Goal: Task Accomplishment & Management: Complete application form

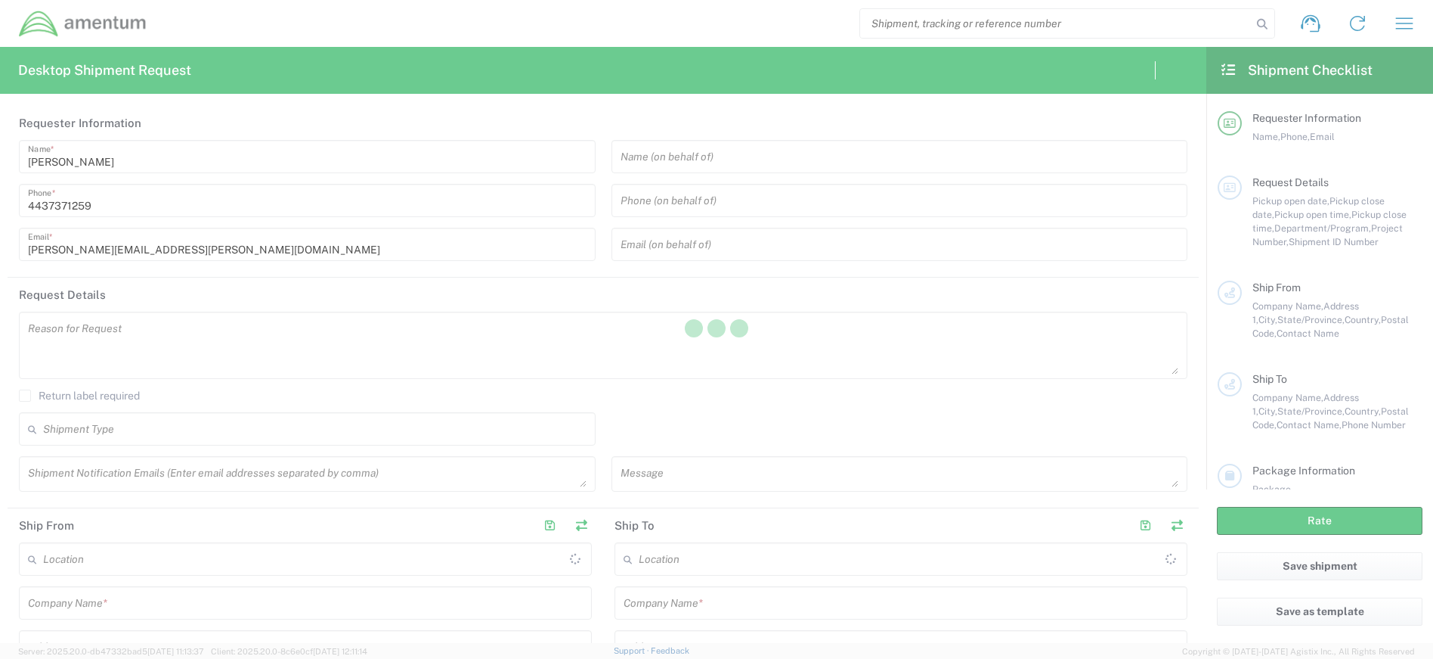
type input "[GEOGRAPHIC_DATA]"
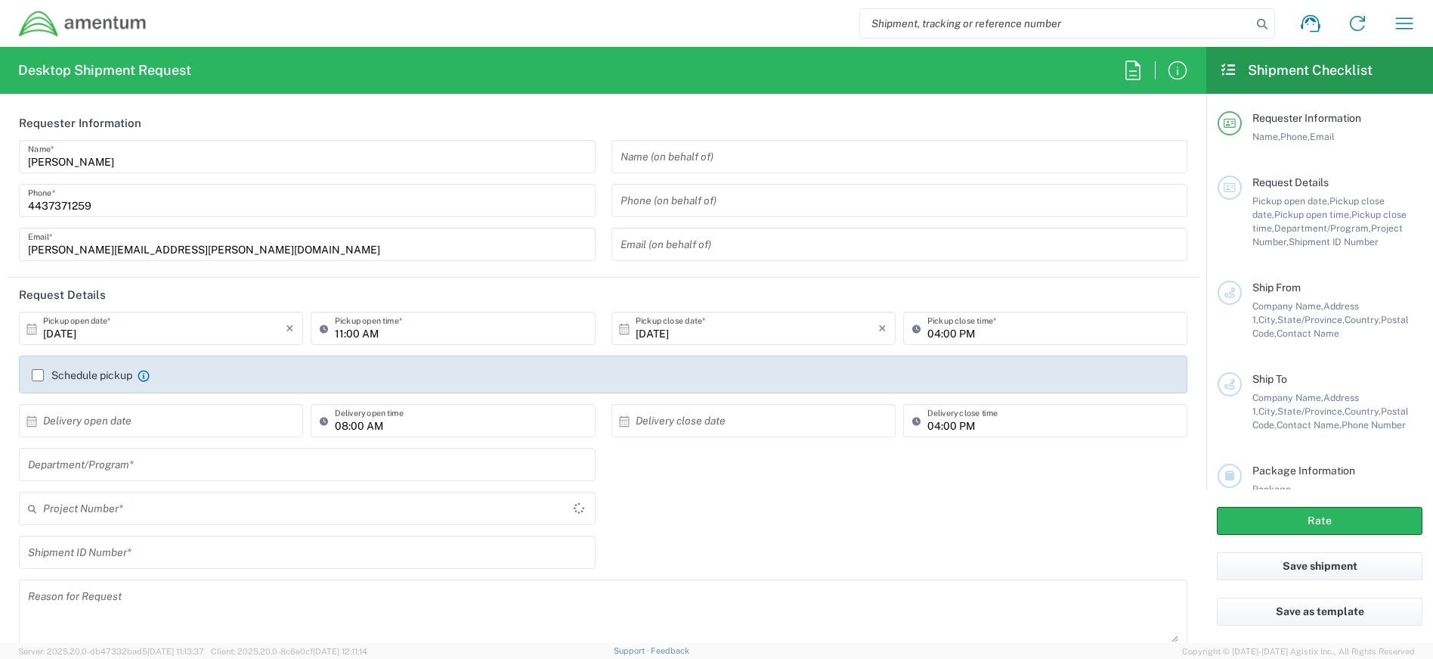
type input "[GEOGRAPHIC_DATA]"
type input "4407.0.0001.0001.TVL"
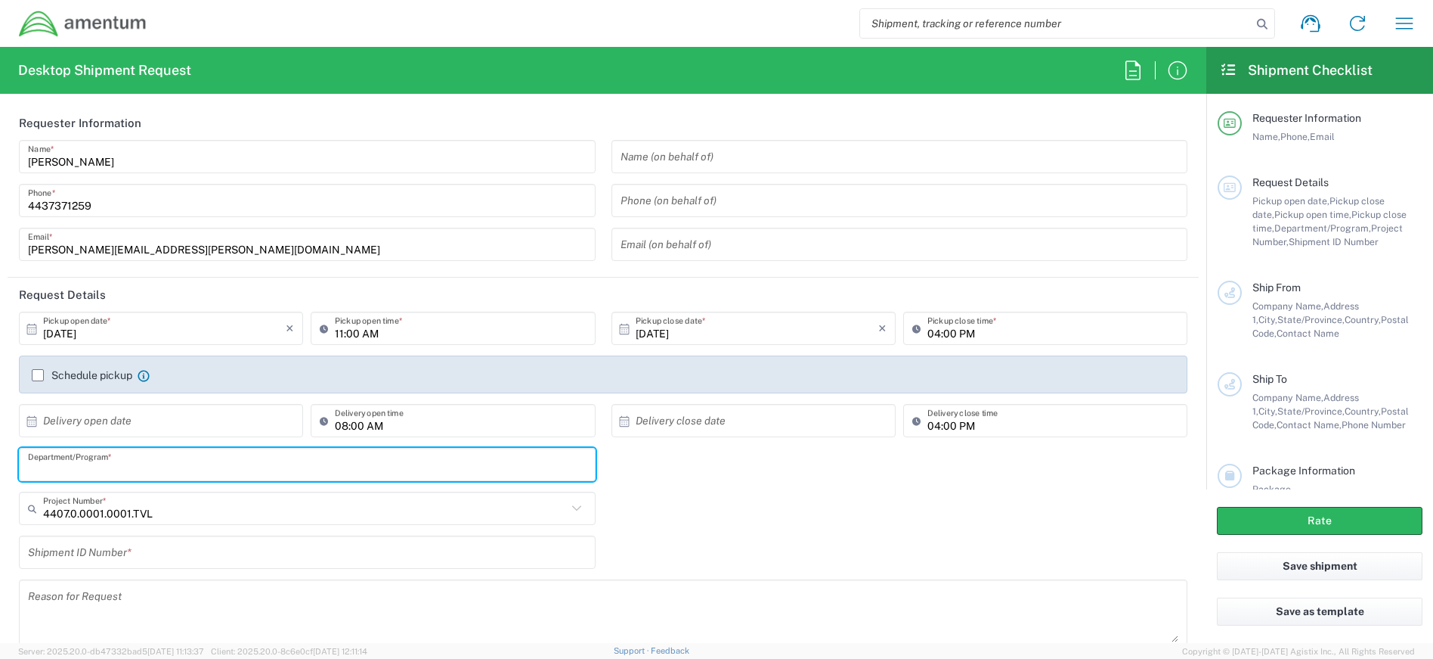
click at [249, 459] on input "text" at bounding box center [307, 464] width 559 height 26
type input "EP-Uniforms"
click at [217, 510] on input "text" at bounding box center [305, 508] width 524 height 26
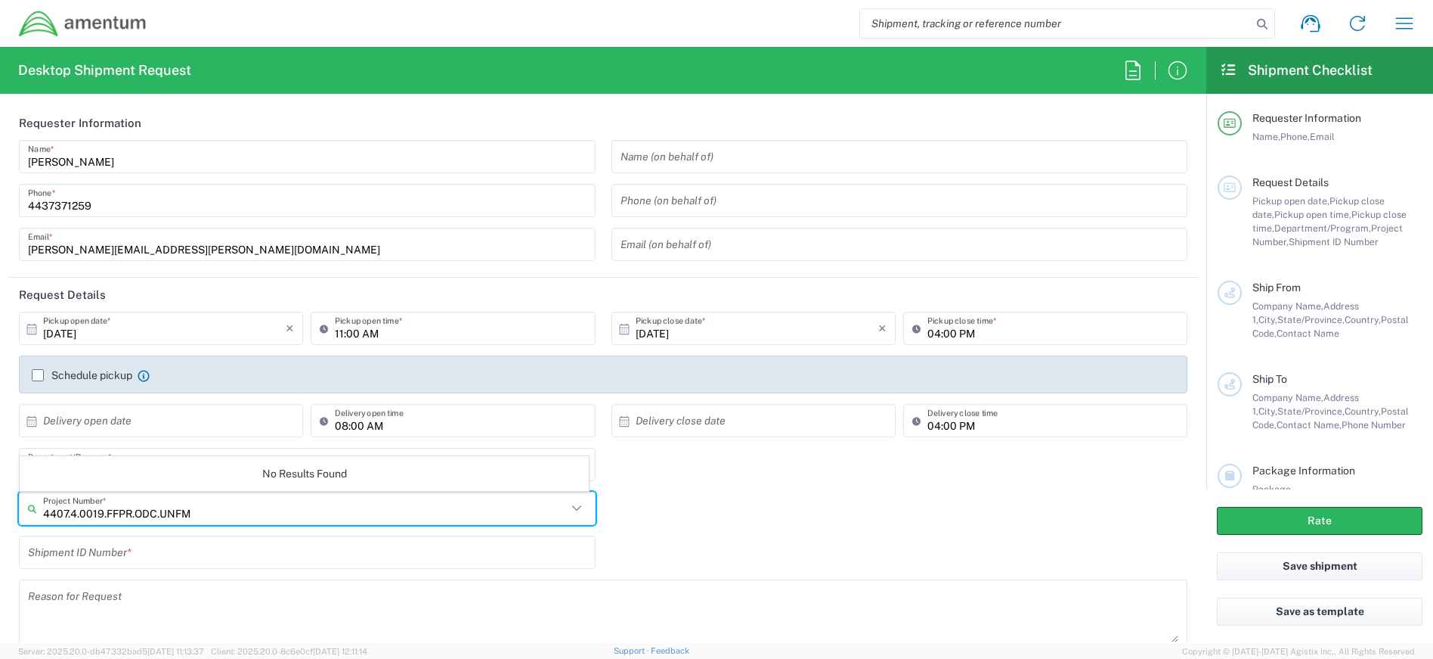
click at [217, 507] on input "4407.4.0019.FFPR.ODC.UNFM" at bounding box center [305, 508] width 524 height 26
type input "4407.4.0019.FFPR.ODC.UNFM.0000"
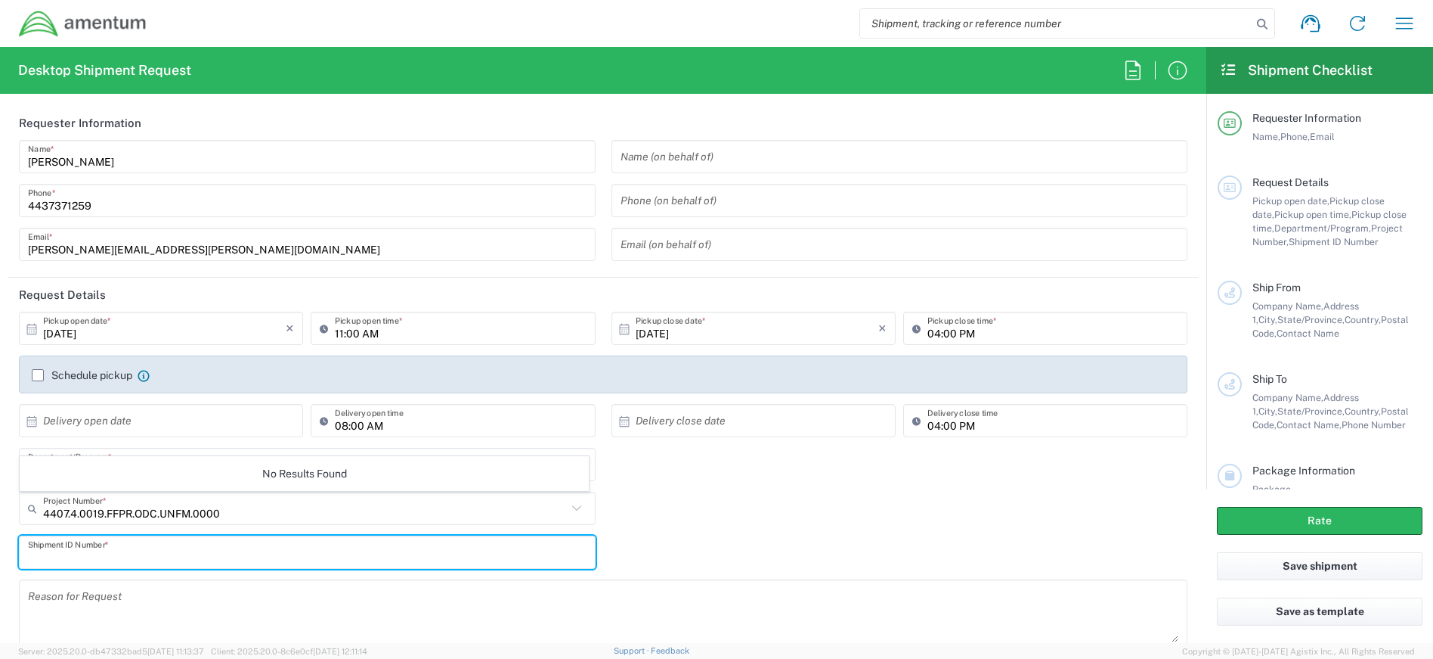
click at [214, 539] on input "text" at bounding box center [307, 552] width 559 height 26
click at [216, 509] on input "text" at bounding box center [305, 508] width 524 height 26
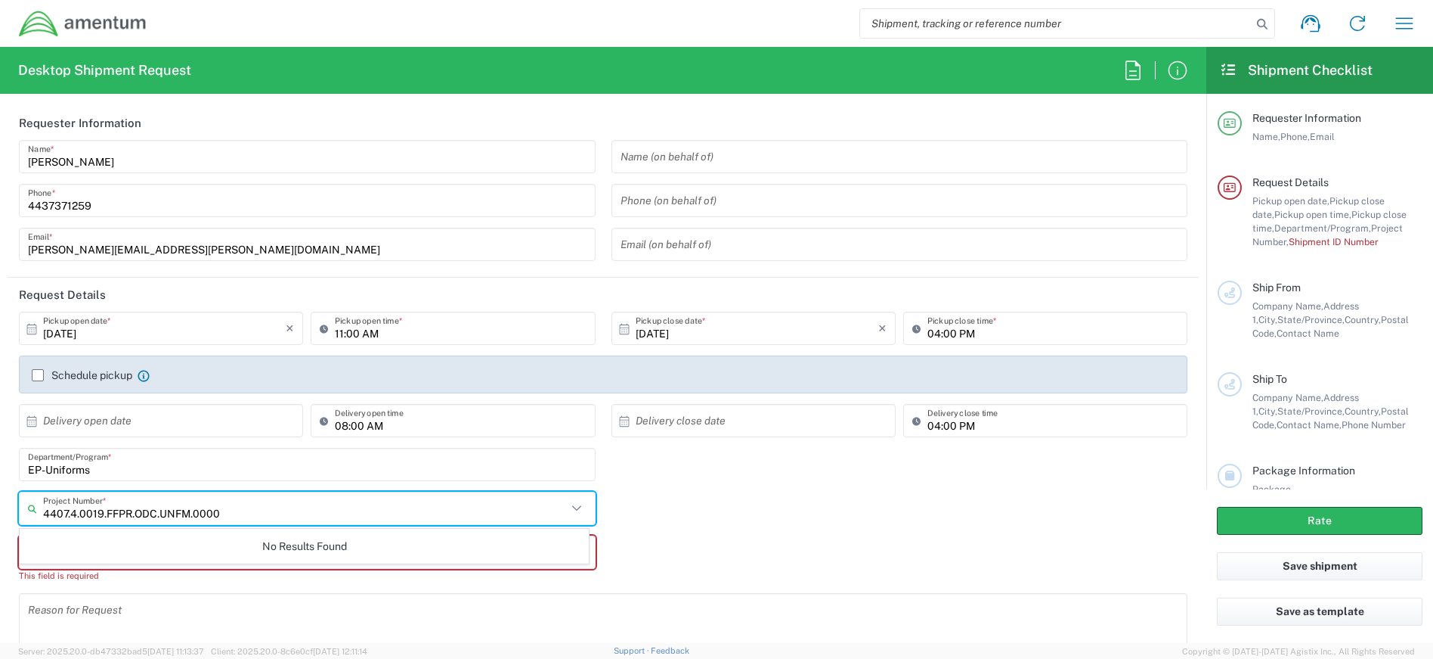
click at [253, 510] on input "4407.4.0019.FFPR.ODC.UNFM.0000" at bounding box center [305, 508] width 524 height 26
type input "4407.4.0019.FFPR.ODC.UNFM.0000"
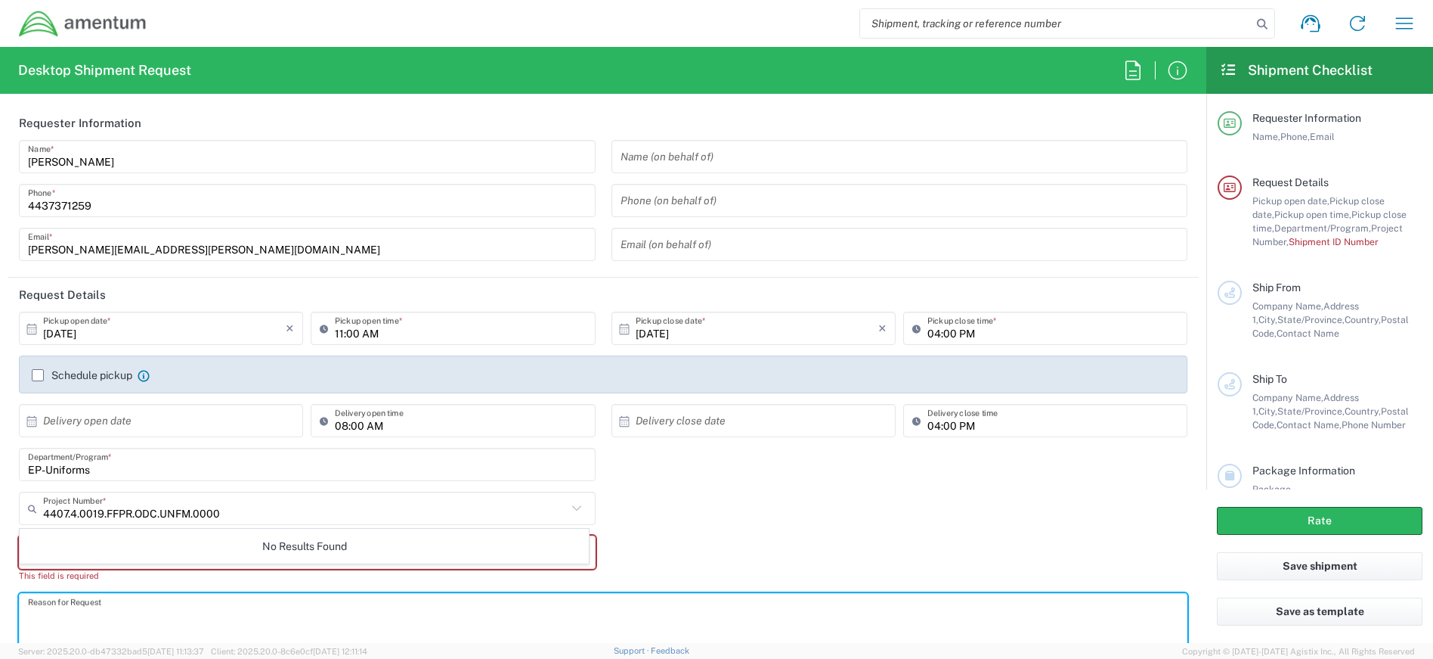
click at [121, 623] on textarea at bounding box center [603, 626] width 1151 height 58
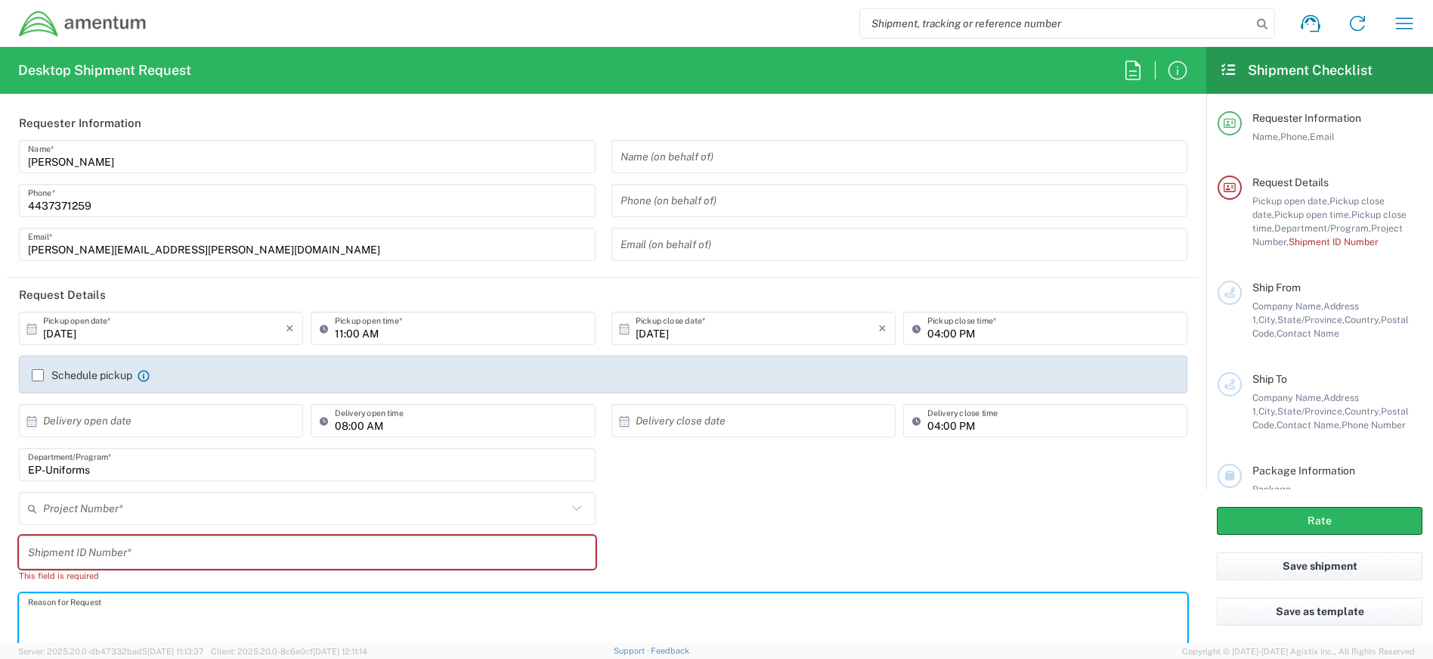
click at [142, 553] on input "text" at bounding box center [307, 552] width 559 height 26
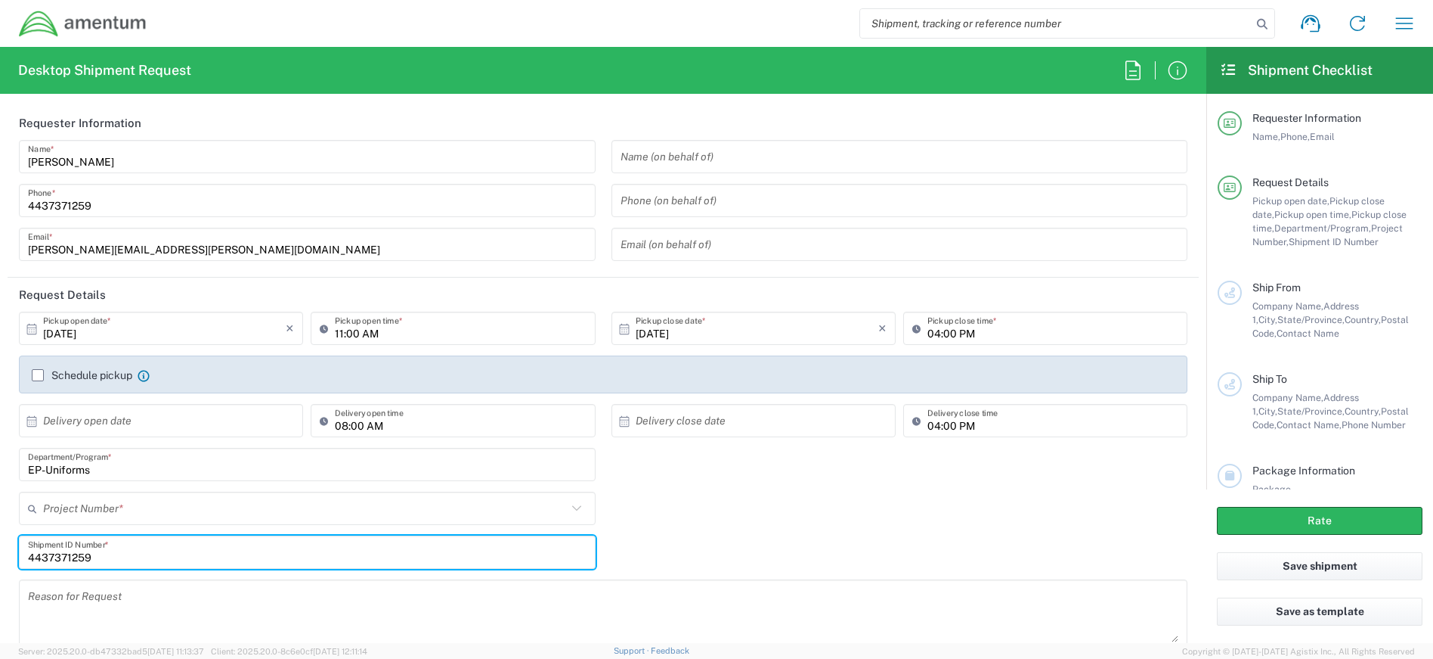
scroll to position [378, 0]
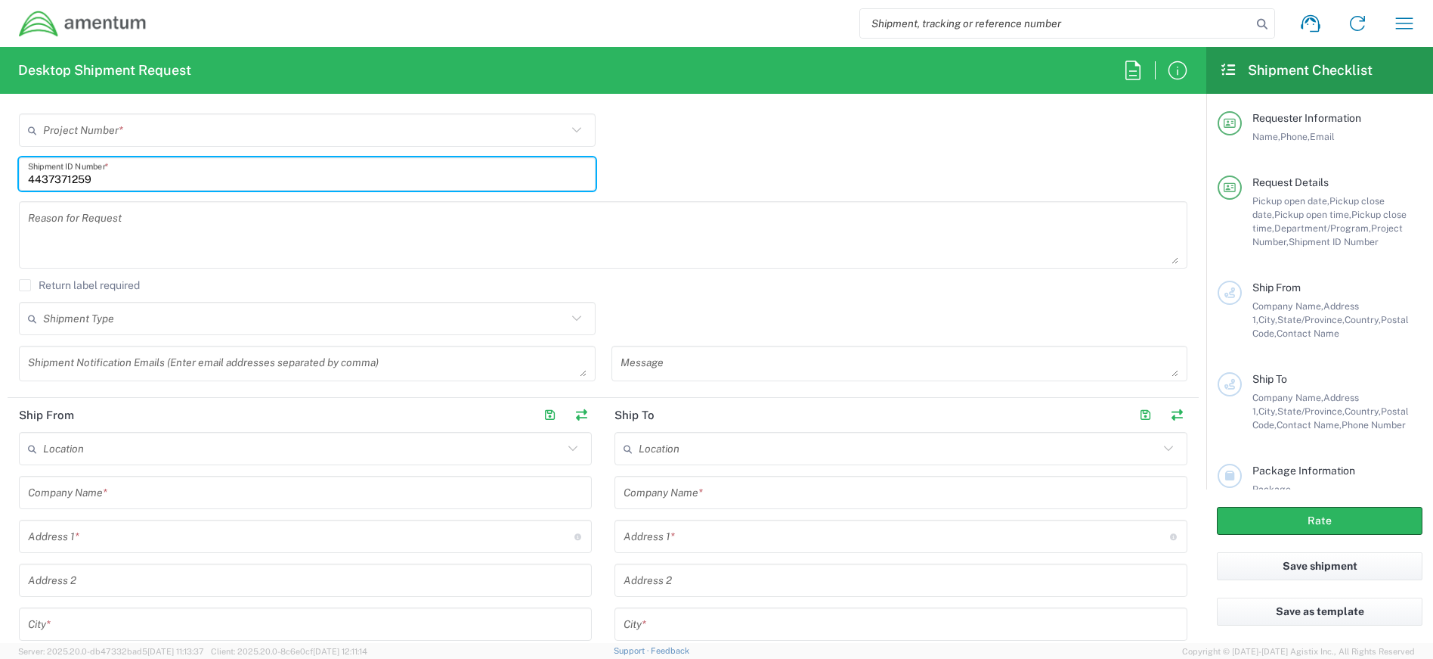
type input "4437371259"
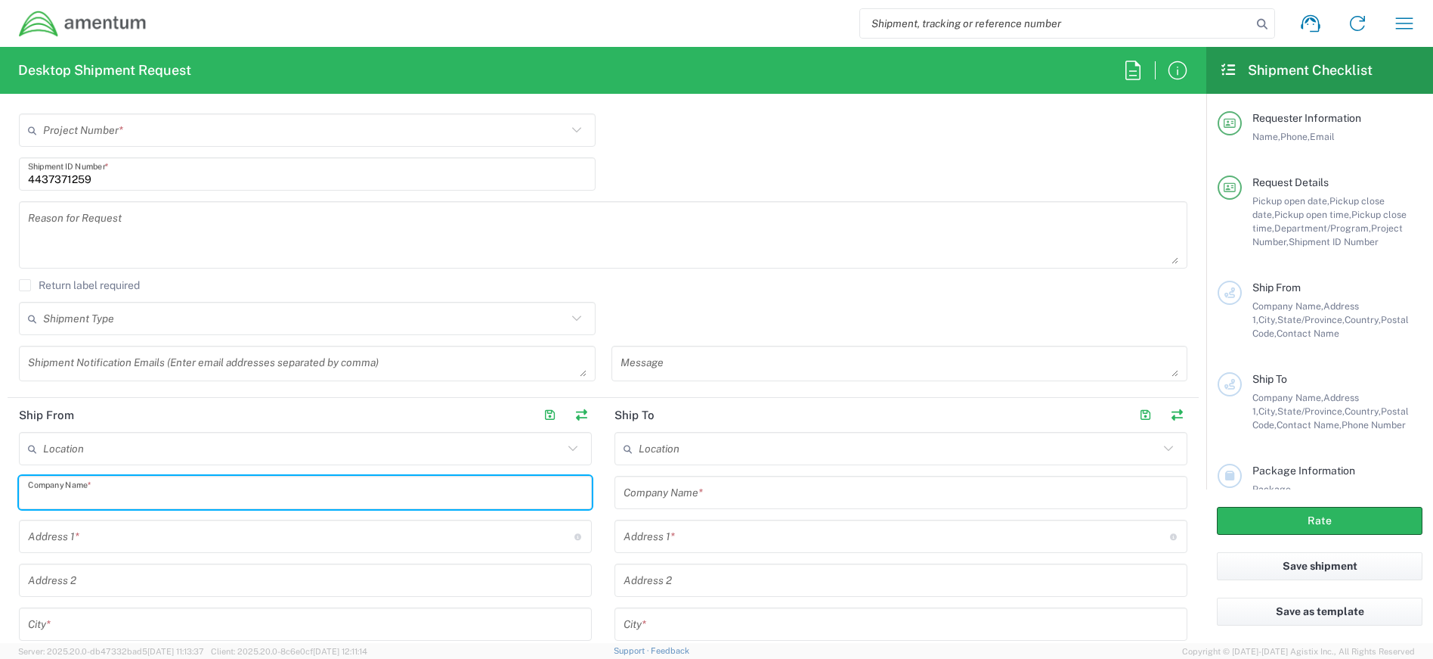
click at [153, 497] on input "text" at bounding box center [305, 492] width 555 height 26
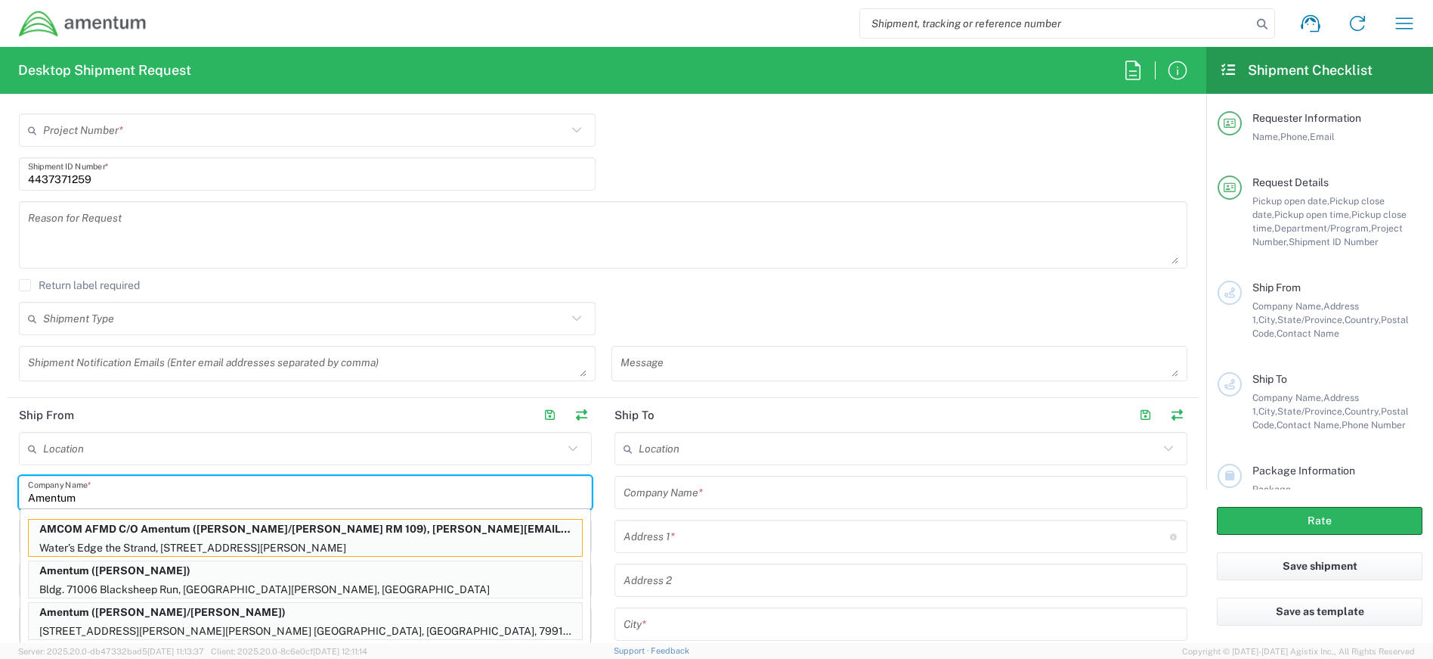
type input "Amentum"
click at [57, 443] on input "text" at bounding box center [303, 448] width 520 height 26
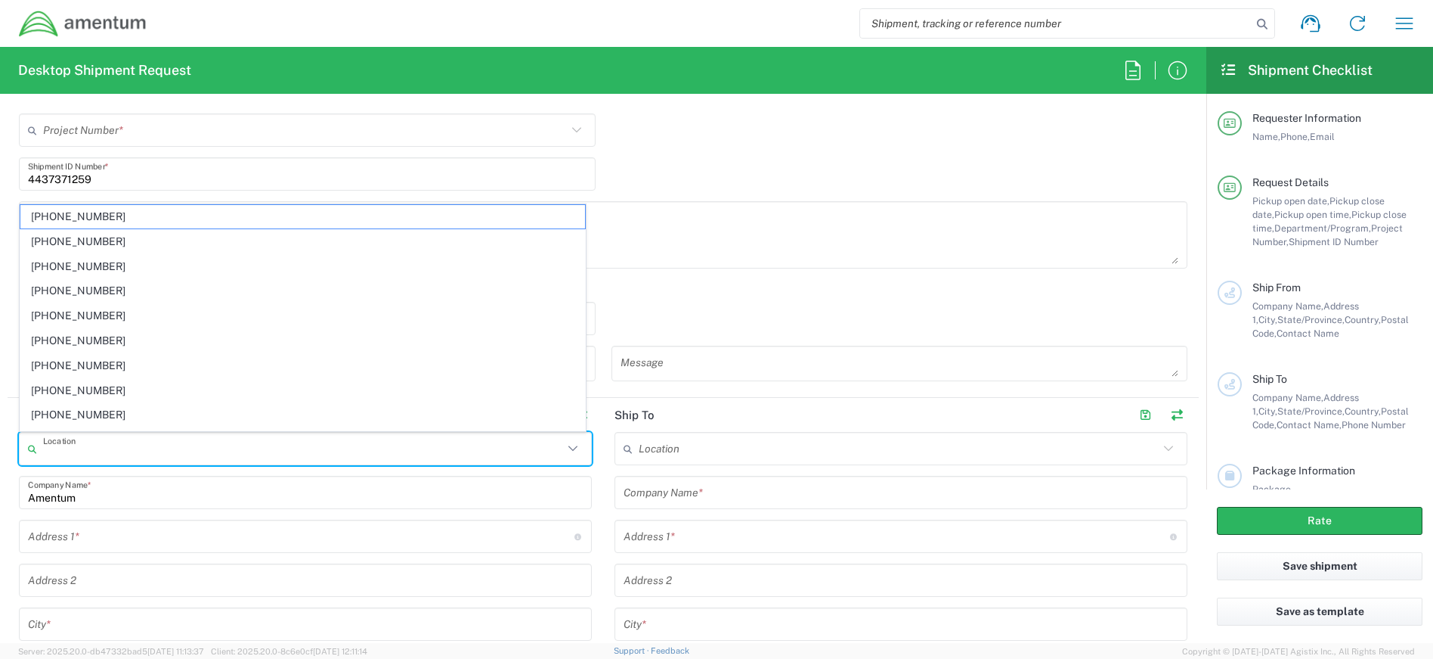
click at [86, 535] on input "text" at bounding box center [301, 536] width 547 height 26
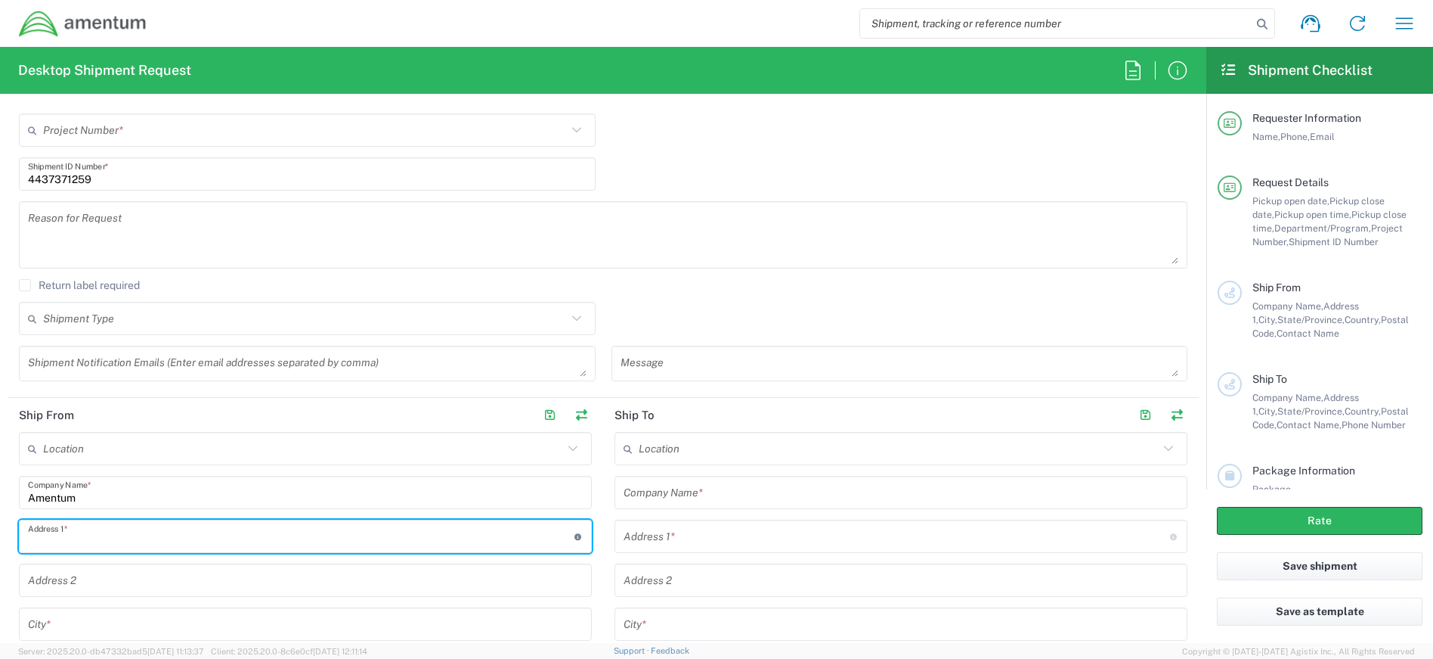
type input "[STREET_ADDRESS]"
type input "[PERSON_NAME][EMAIL_ADDRESS][PERSON_NAME][DOMAIN_NAME]"
type input "Suite 400"
type input "[GEOGRAPHIC_DATA]"
type input "[US_STATE]"
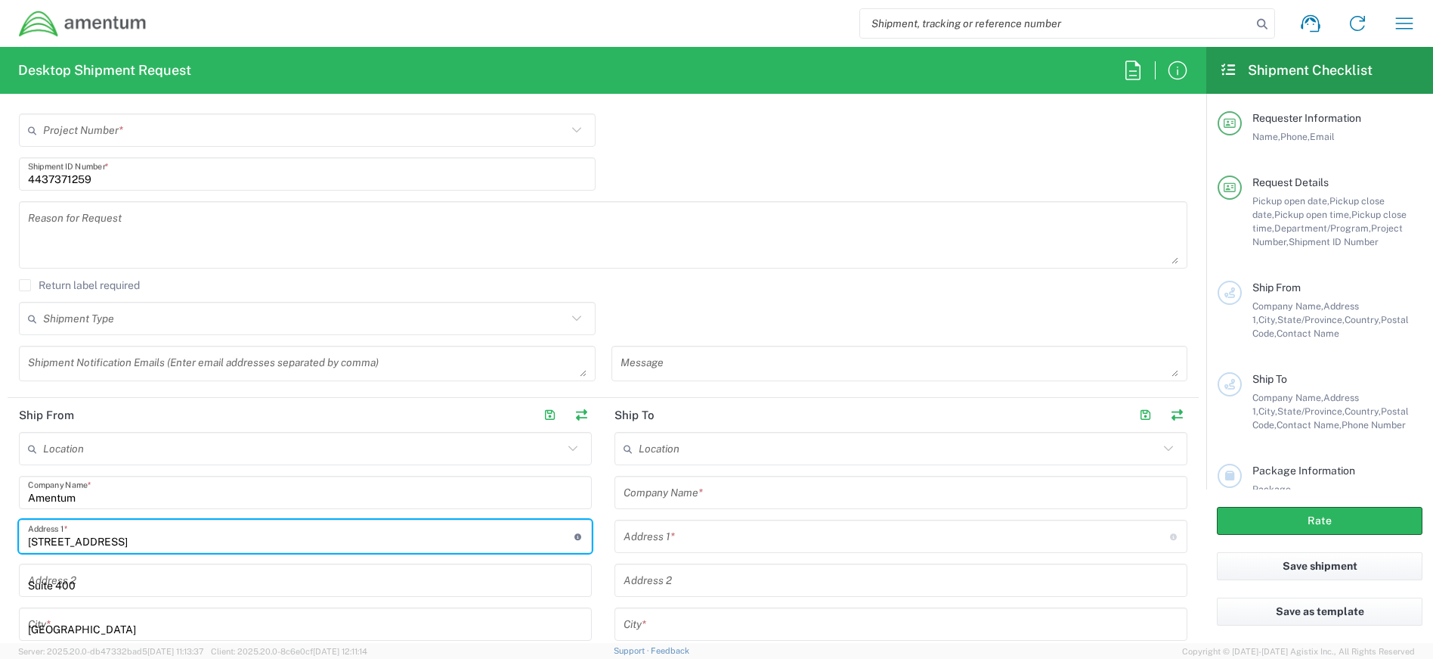
type input "20701"
type input "4437371259"
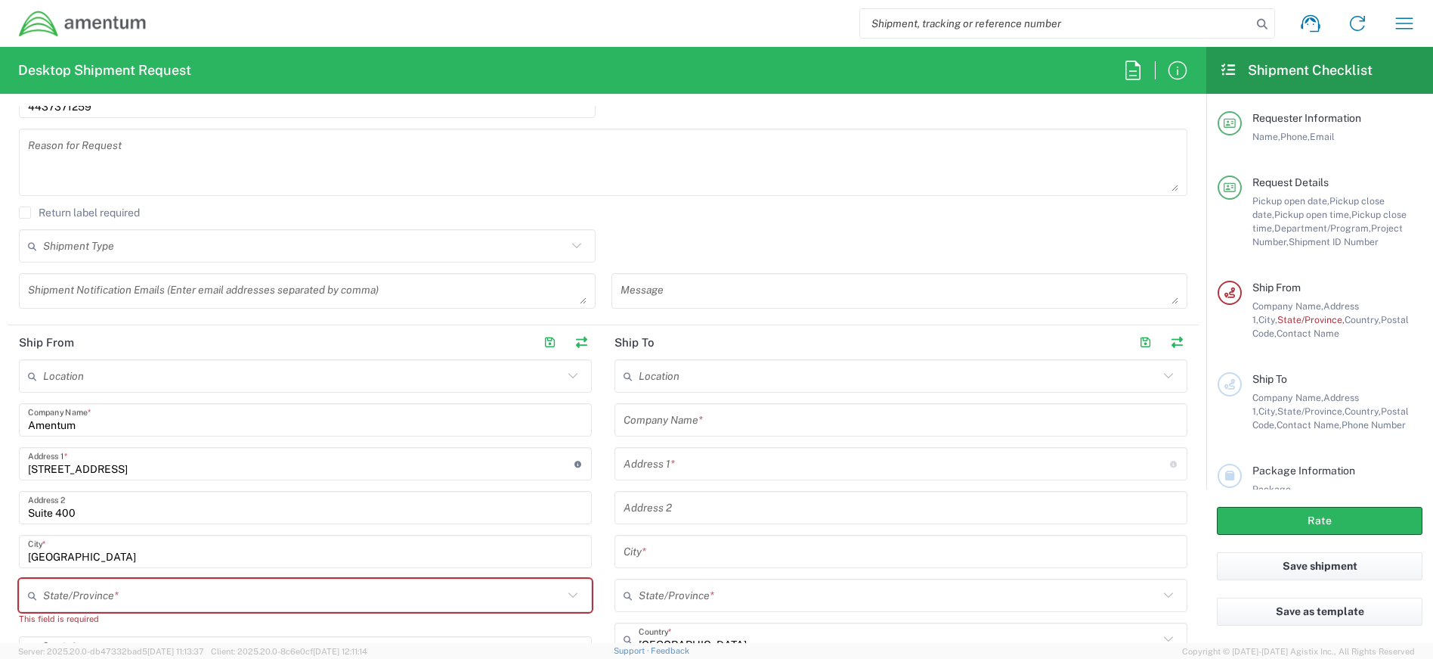
scroll to position [605, 0]
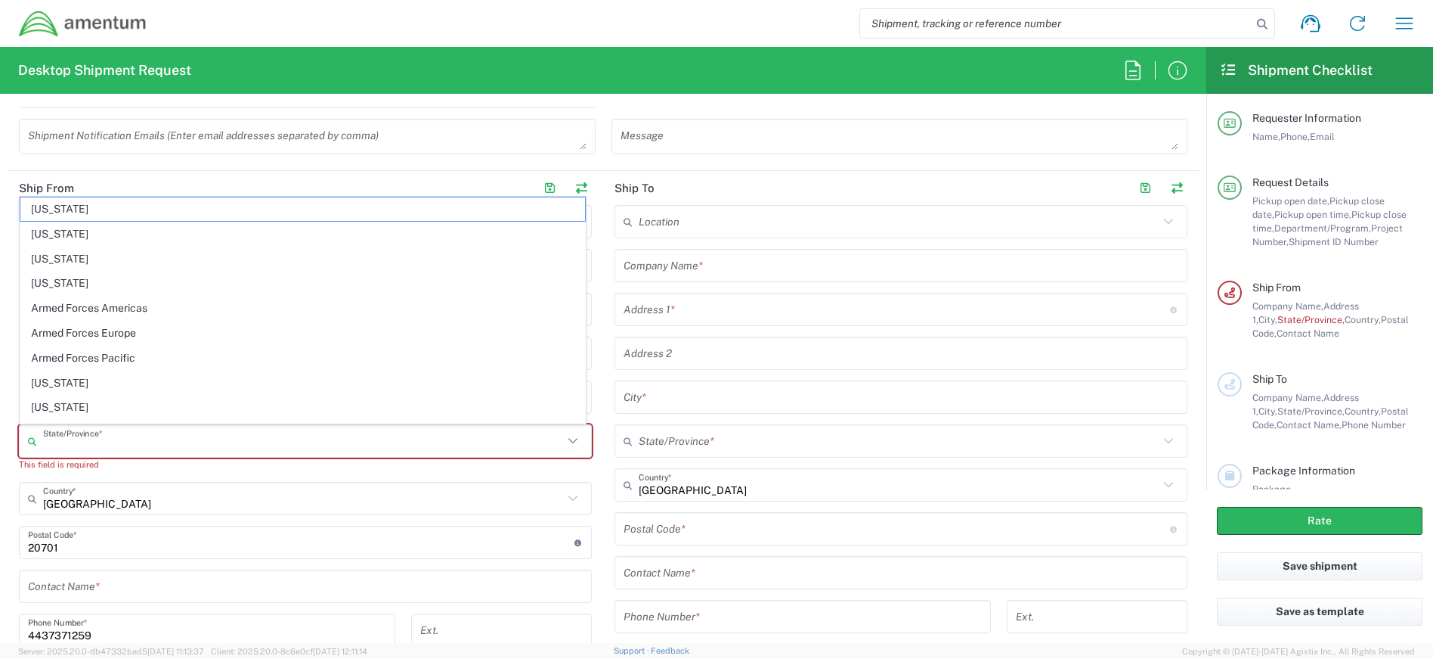
click at [187, 444] on input "text" at bounding box center [303, 441] width 520 height 26
type input "[US_STATE]"
click at [149, 504] on input "text" at bounding box center [303, 498] width 520 height 26
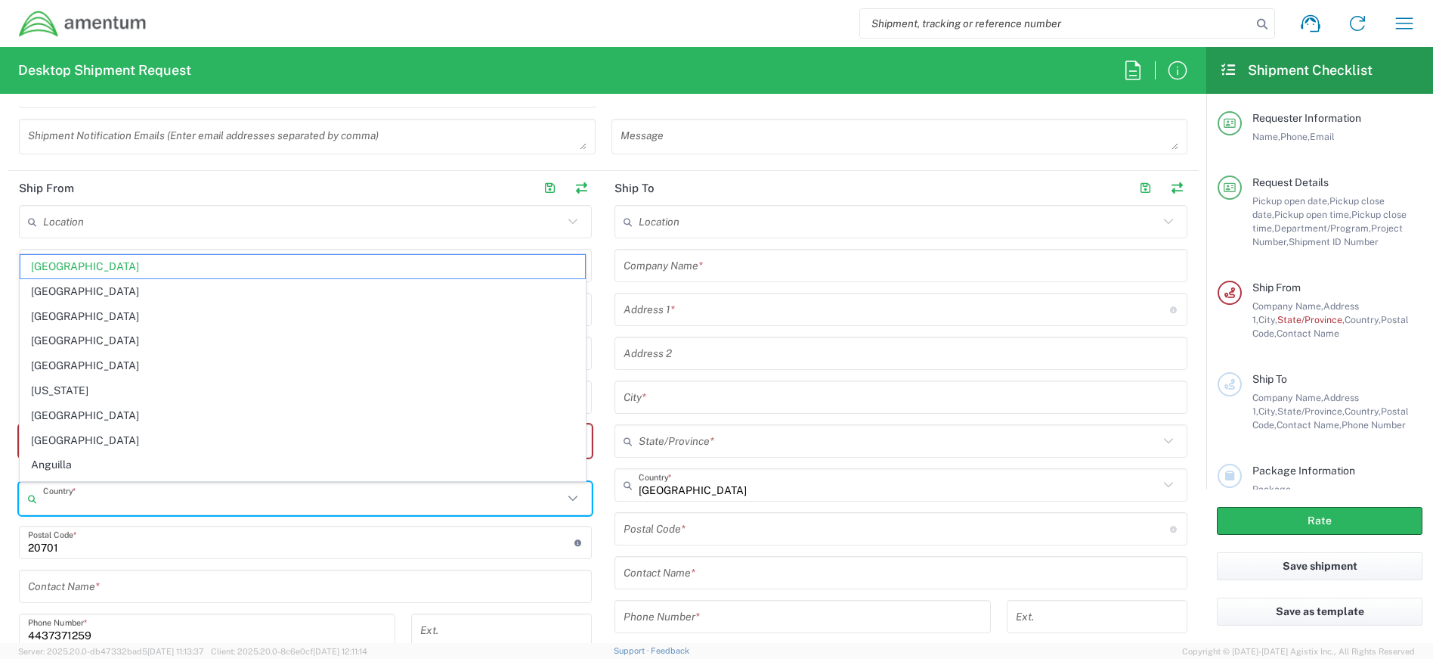
click at [151, 541] on input "undefined" at bounding box center [301, 542] width 547 height 26
type input "[GEOGRAPHIC_DATA]"
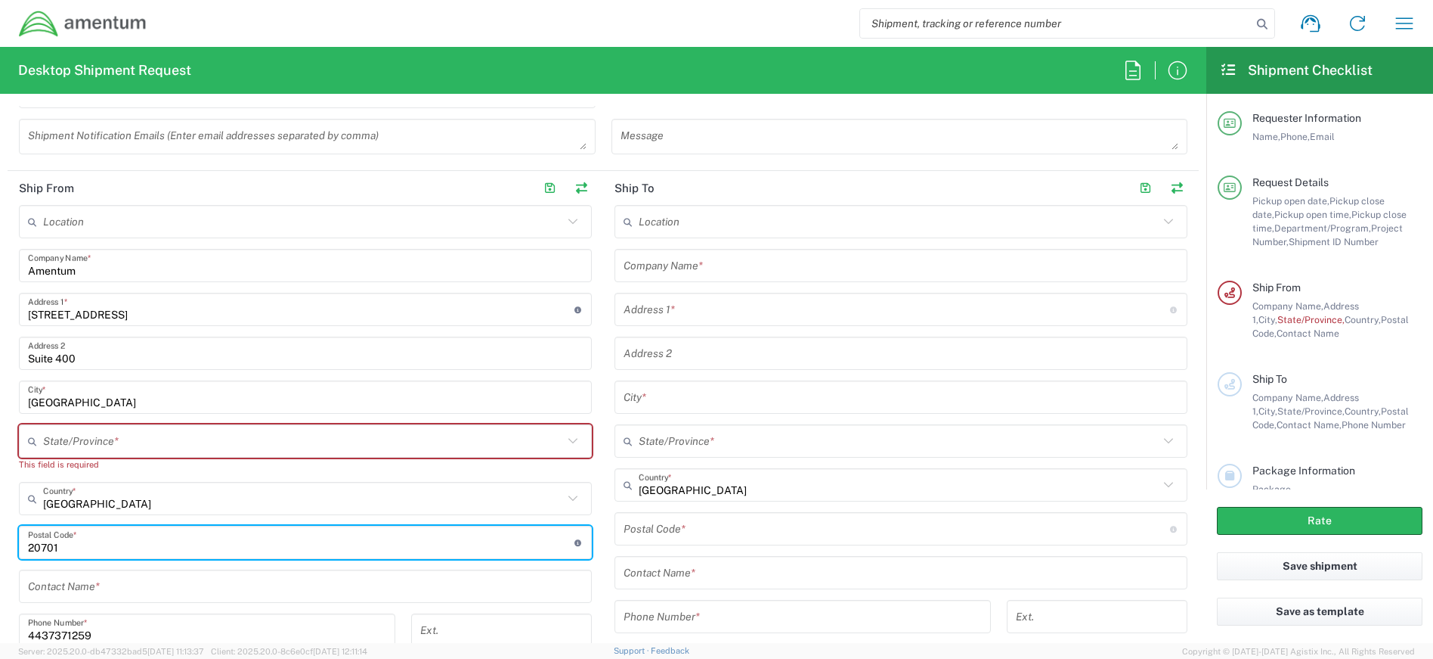
click at [157, 638] on input "4437371259" at bounding box center [207, 630] width 358 height 26
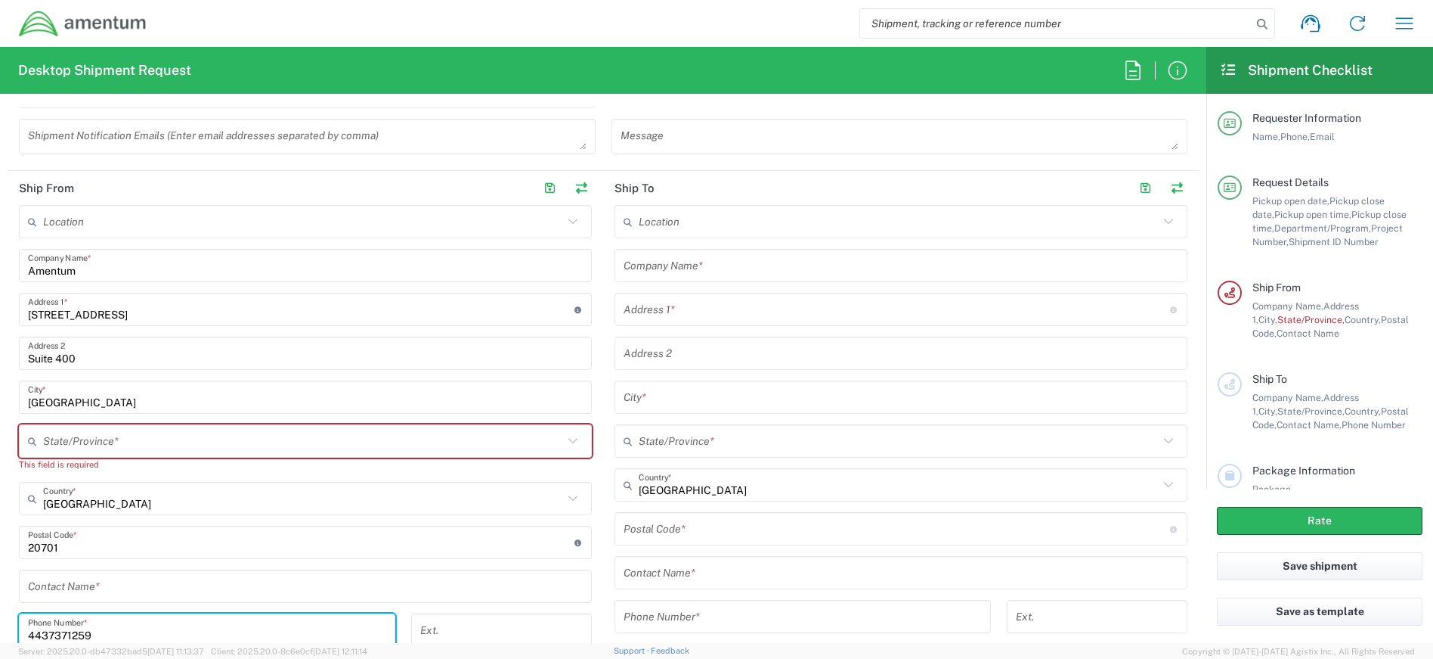
click at [44, 445] on input "text" at bounding box center [303, 441] width 520 height 26
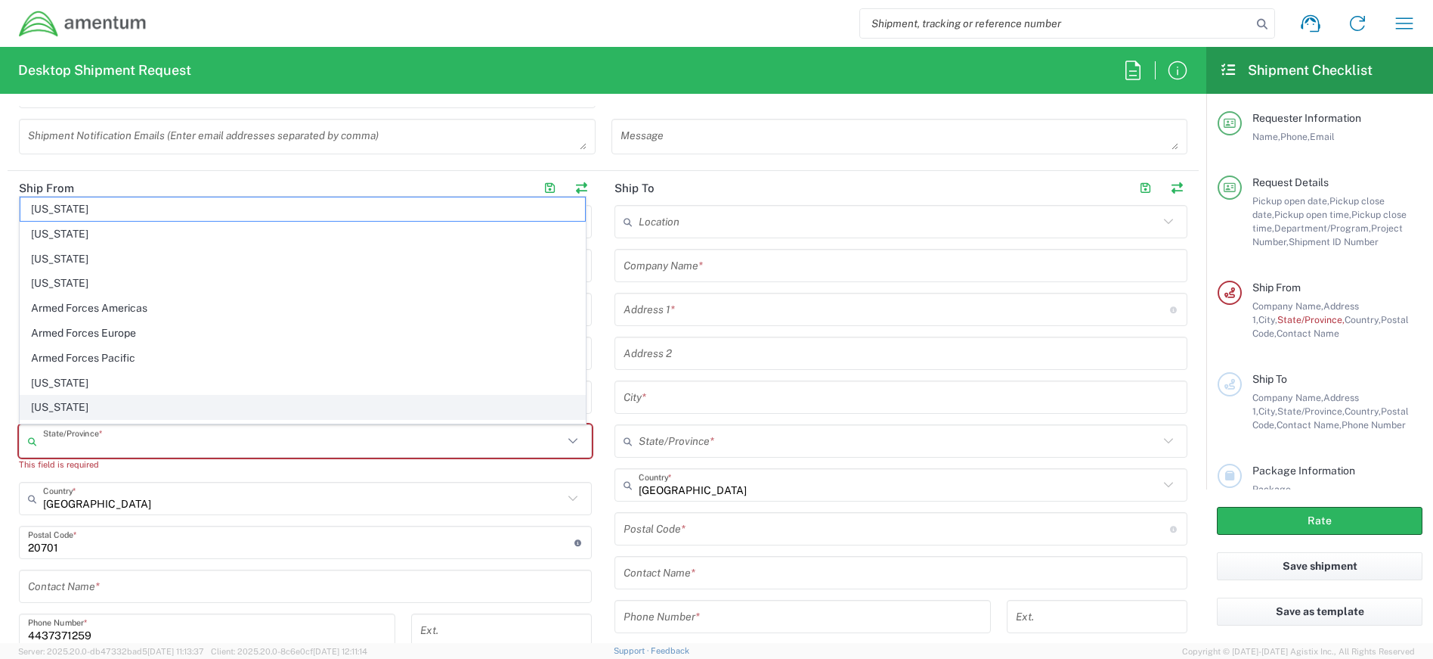
type input "[US_STATE]"
type input "[PERSON_NAME][EMAIL_ADDRESS][PERSON_NAME][DOMAIN_NAME]"
type input "Amentum"
type input "[STREET_ADDRESS]"
type input "Suite 400"
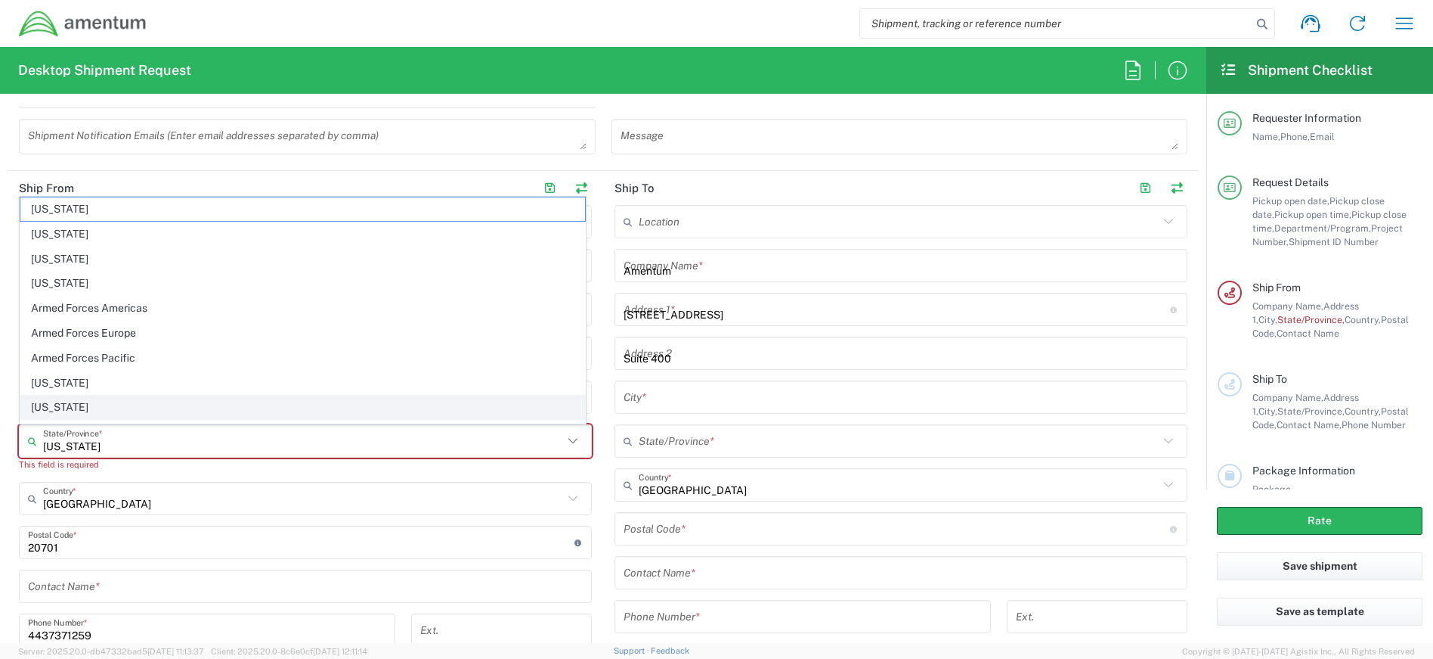
type input "[GEOGRAPHIC_DATA]"
type input "[US_STATE]"
type input "20701"
type input "4437371259"
type input "[PERSON_NAME][EMAIL_ADDRESS][PERSON_NAME][DOMAIN_NAME]"
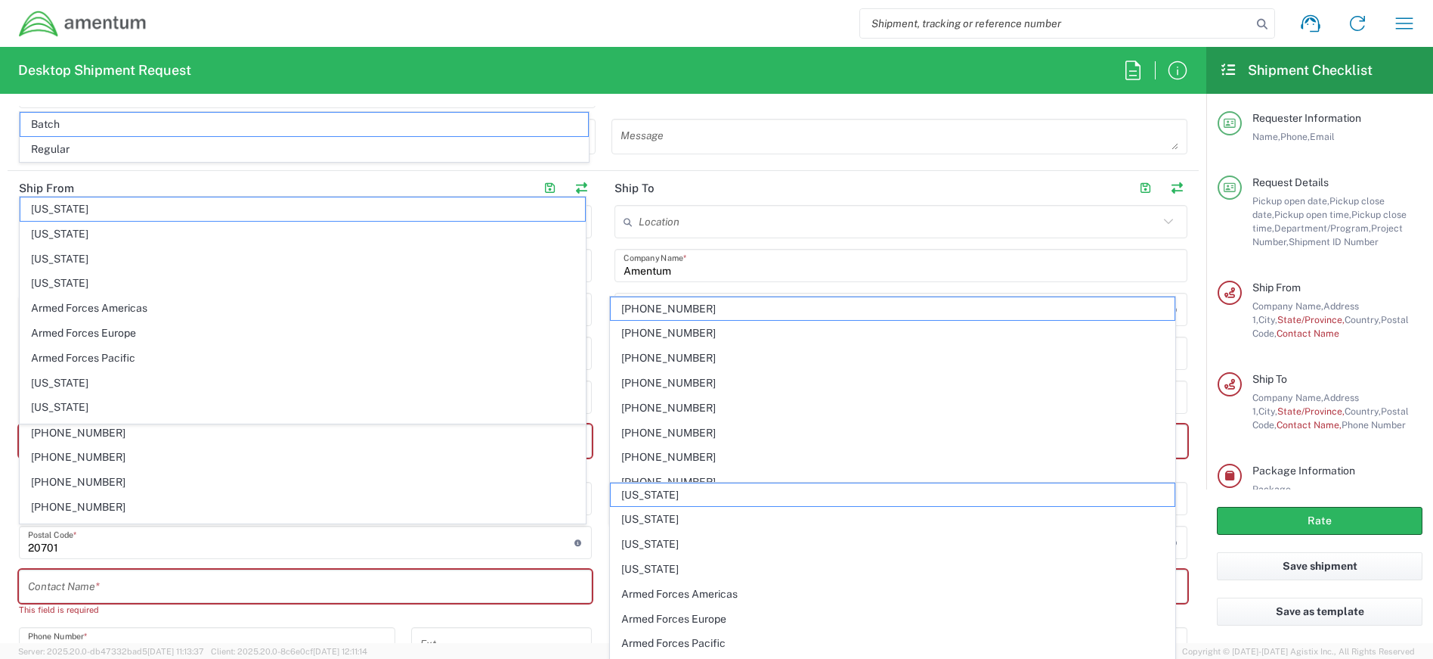
click at [101, 436] on span "[PHONE_NUMBER]" at bounding box center [302, 432] width 565 height 23
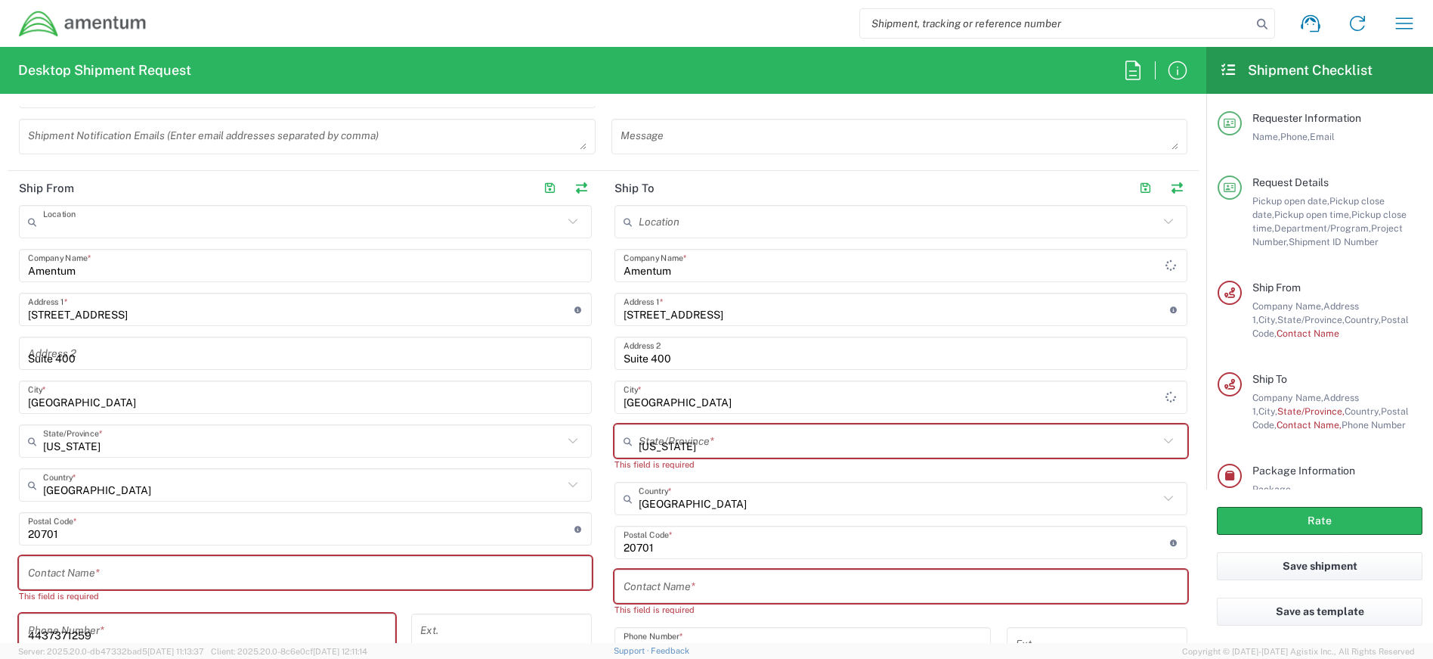
type input "[PHONE_NUMBER]"
type input "Amentum Services, Inc"
type input "[STREET_ADDRESS][PERSON_NAME]"
type input "[GEOGRAPHIC_DATA]"
type input "[US_STATE]"
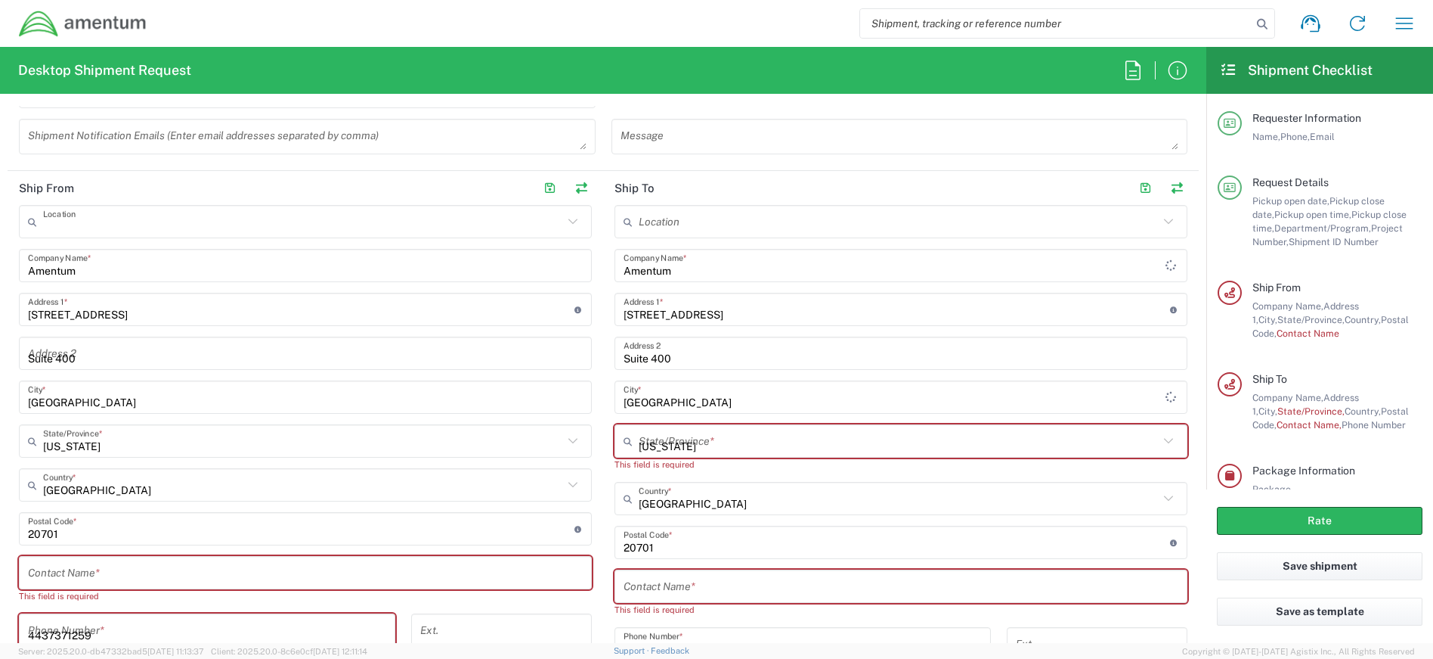
type input "20876"
type input "4407.0.0001.0001.TVL"
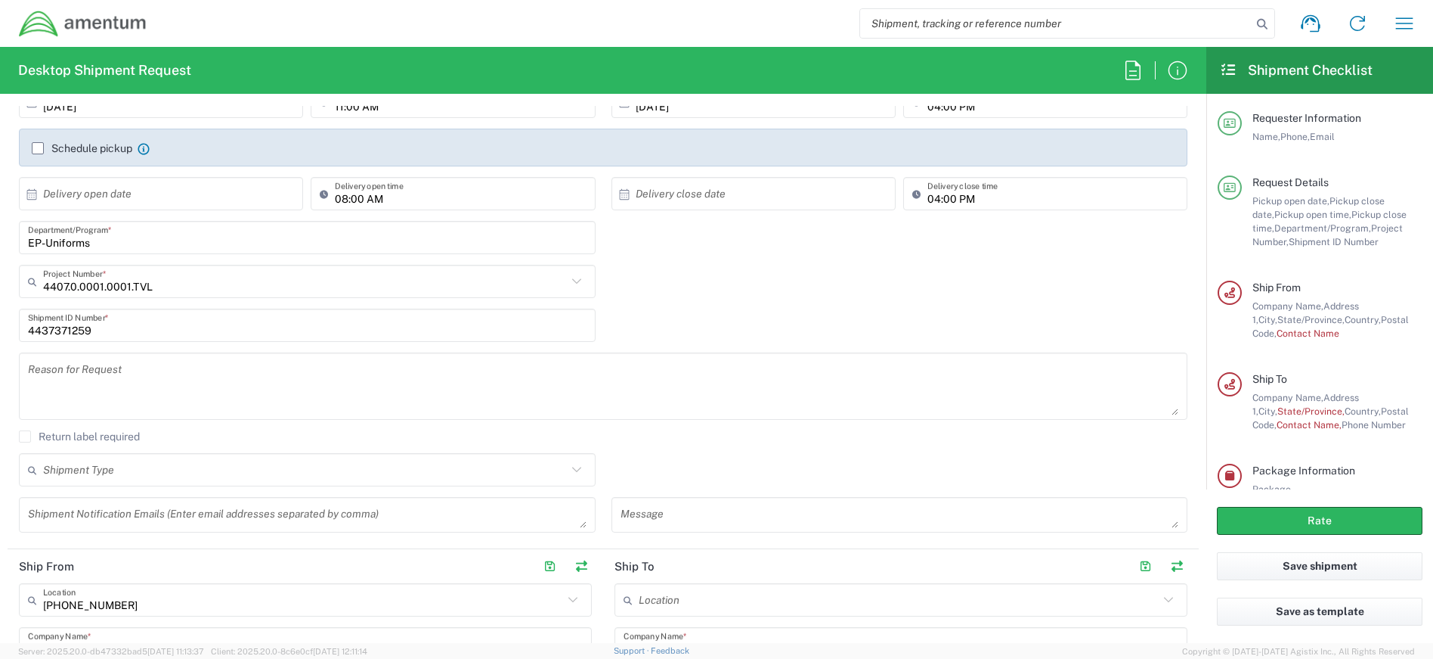
scroll to position [529, 0]
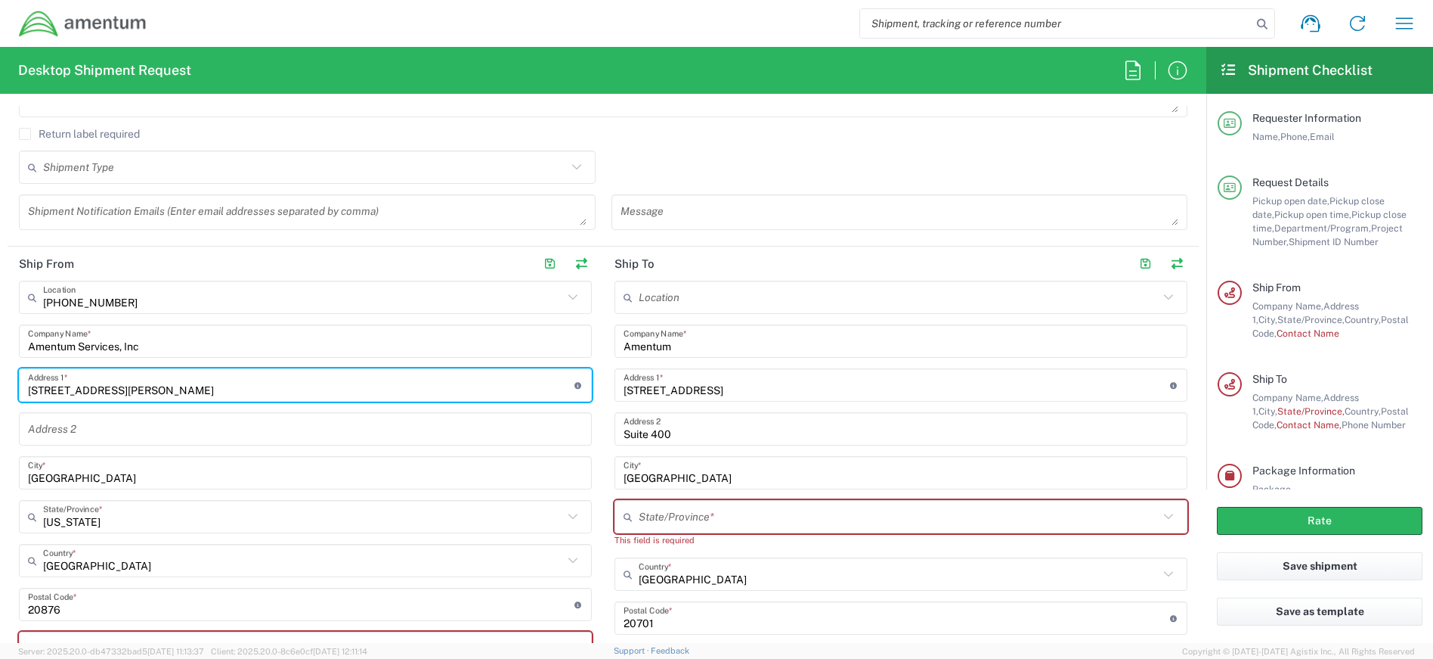
drag, startPoint x: 256, startPoint y: 389, endPoint x: 17, endPoint y: 378, distance: 239.1
click at [17, 378] on main "[PHONE_NUMBER] Location [PHONE_NUMBER] [PHONE_NUMBER] [PHONE_NUMBER] [PHONE_NUM…" at bounding box center [306, 569] width 596 height 578
type input "[STREET_ADDRESS]"
type input "Suite 400"
type input "4437371259"
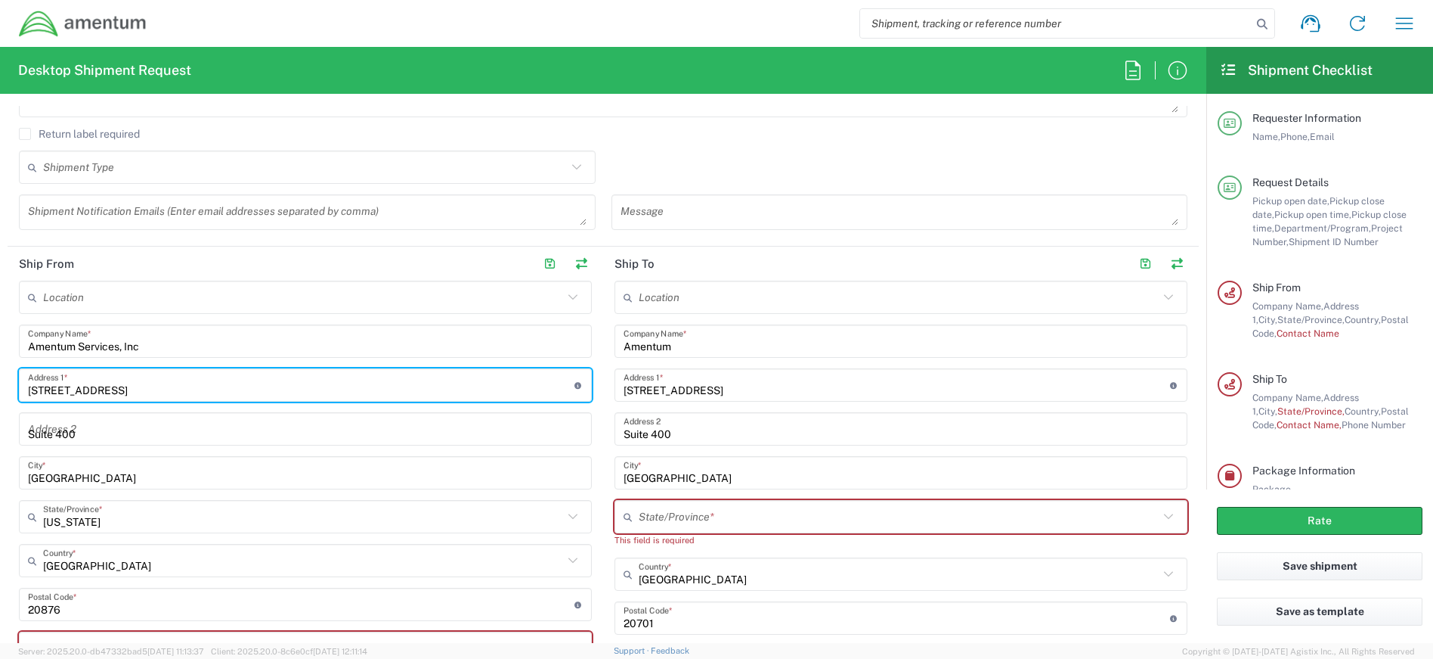
type input "[US_STATE]"
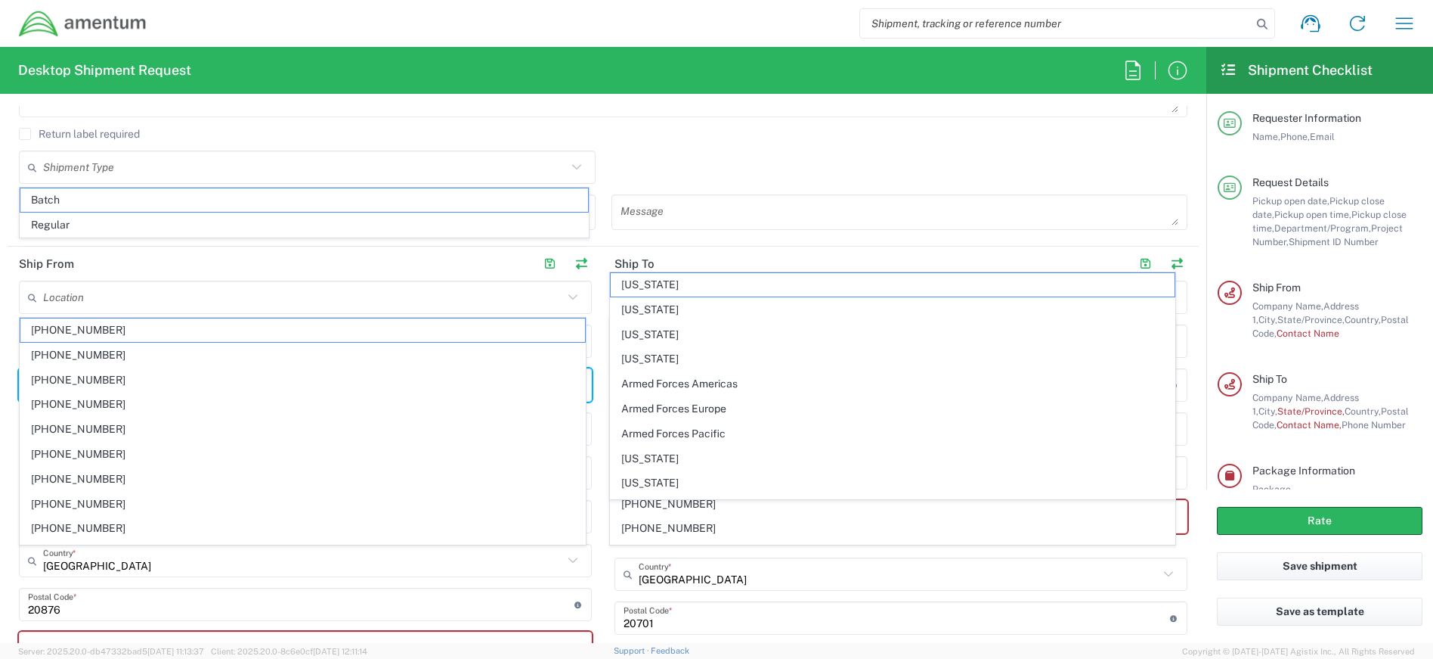
click at [603, 554] on main "Location [PHONE_NUMBER] [PHONE_NUMBER] [PHONE_NUMBER] [PHONE_NUMBER] [PHONE_NUM…" at bounding box center [901, 569] width 596 height 578
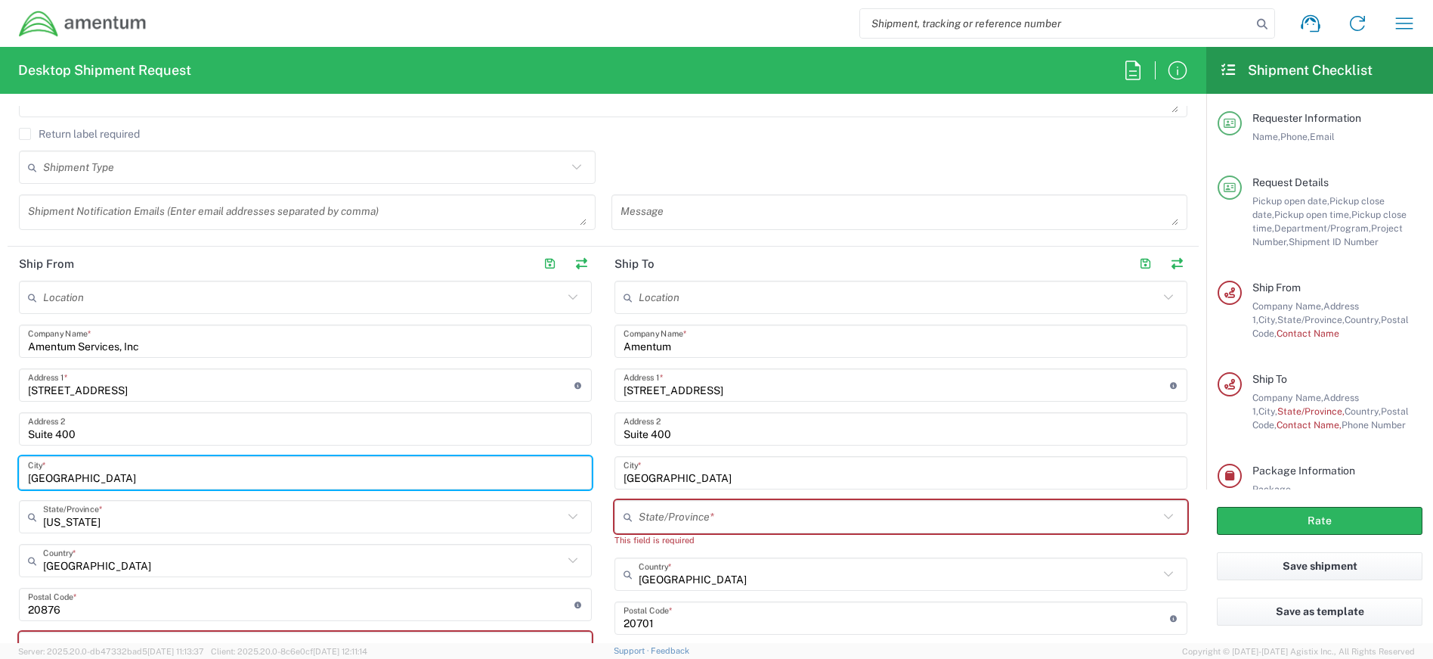
drag, startPoint x: 160, startPoint y: 484, endPoint x: 12, endPoint y: 466, distance: 149.2
click at [12, 466] on main "Location [PHONE_NUMBER] [PHONE_NUMBER] [PHONE_NUMBER] [PHONE_NUMBER] [PHONE_NUM…" at bounding box center [306, 562] width 596 height 564
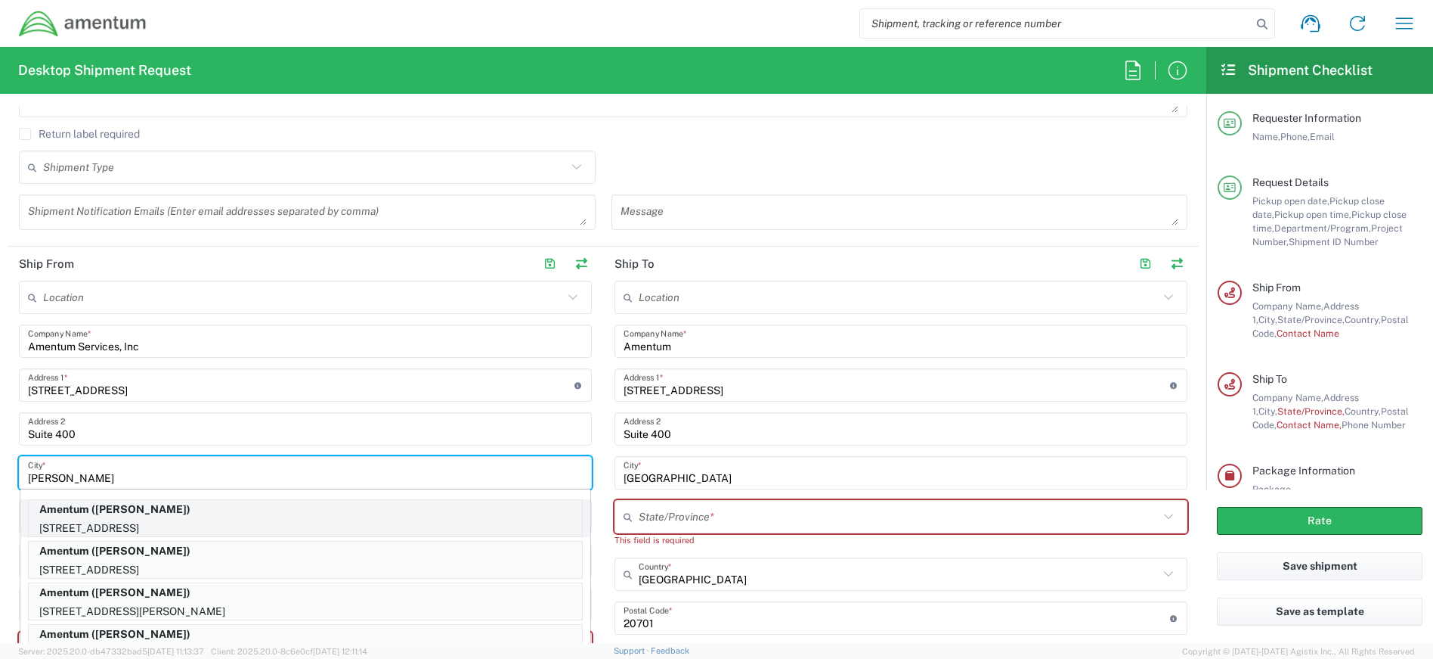
type input "[PERSON_NAME]"
click at [235, 509] on p "Amentum ([PERSON_NAME])" at bounding box center [305, 509] width 553 height 19
type input "Amentum"
type input "[GEOGRAPHIC_DATA]"
type input "20701"
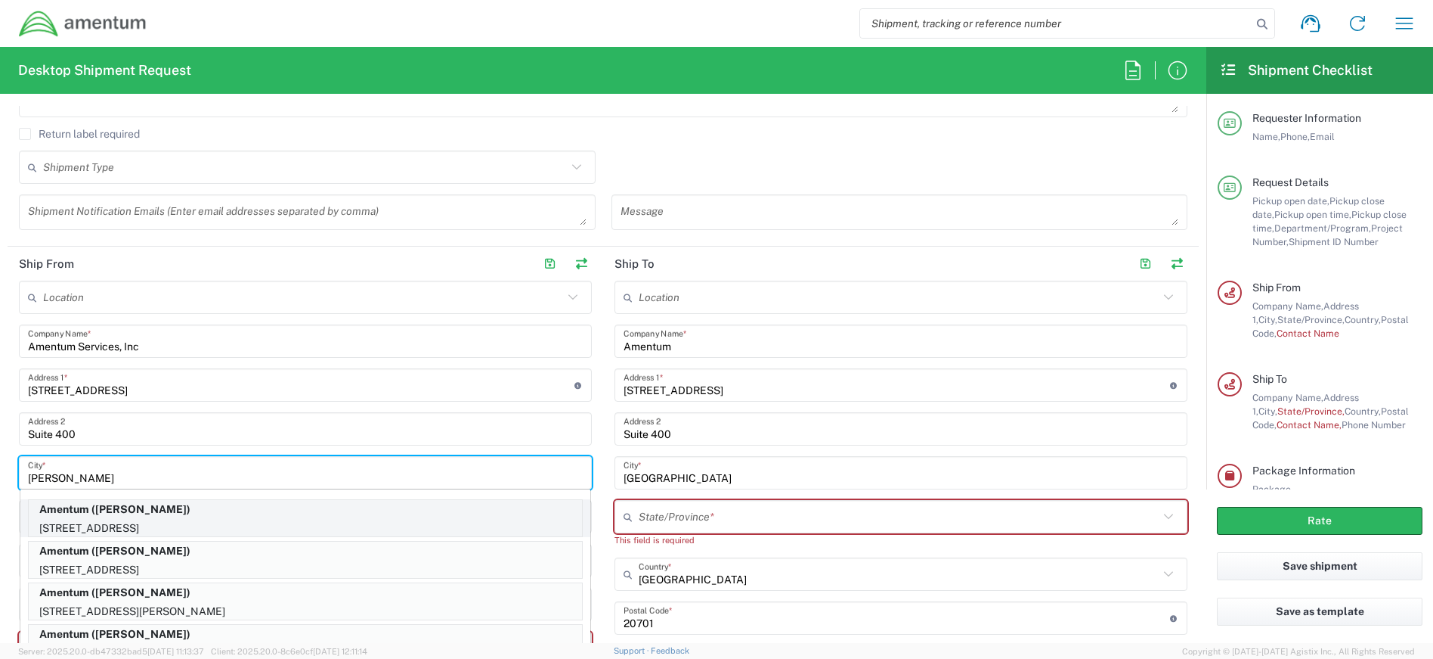
type input "[PERSON_NAME]"
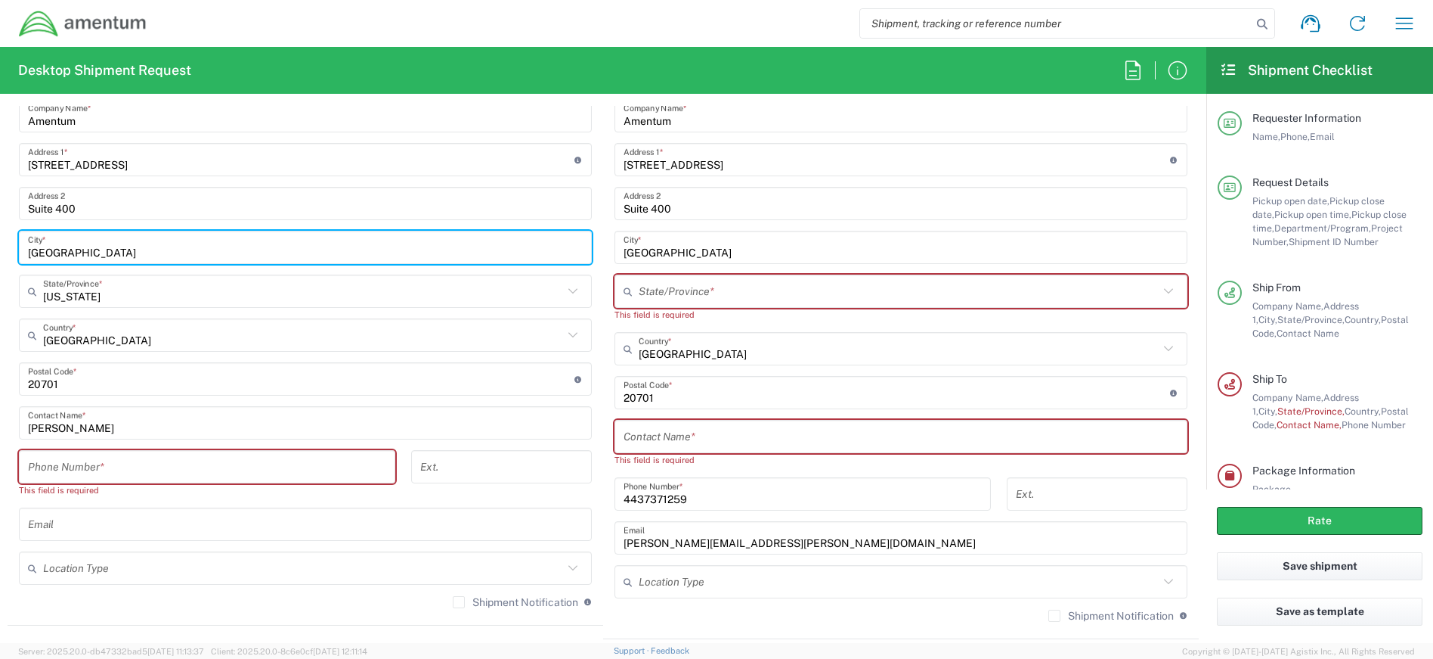
scroll to position [756, 0]
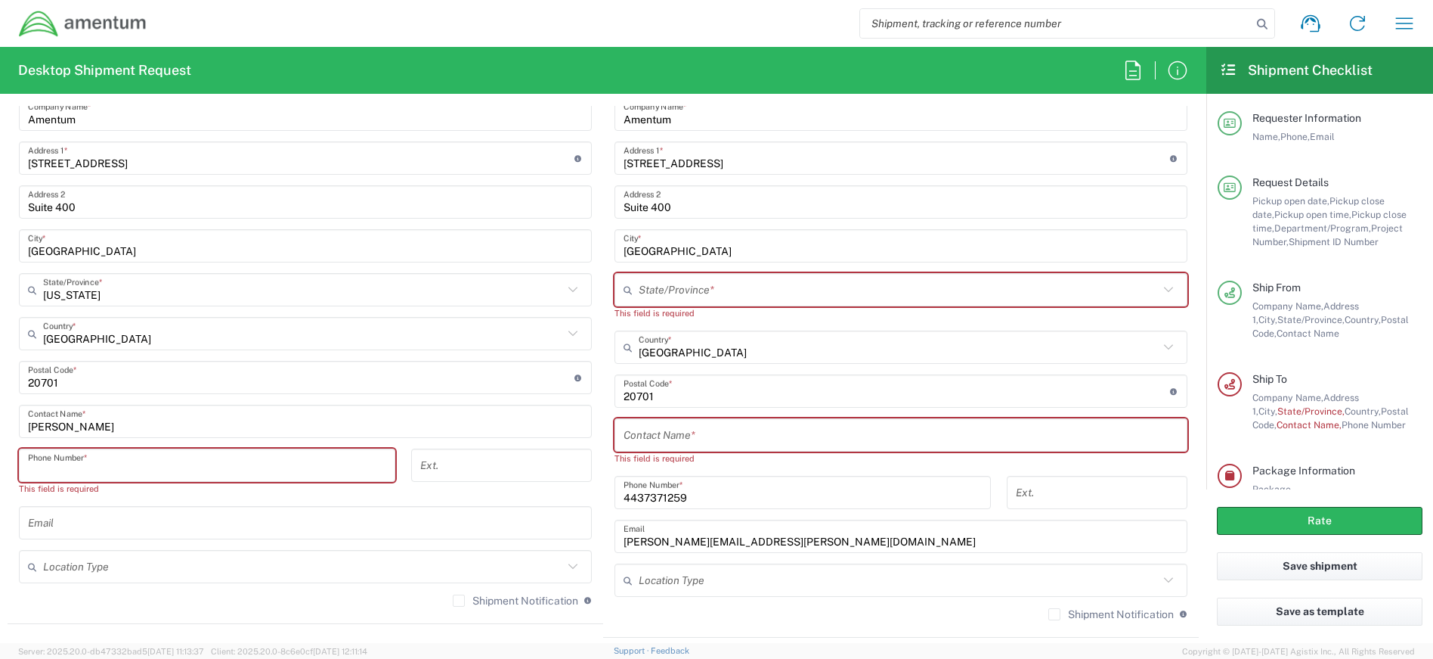
click at [227, 466] on input "tel" at bounding box center [207, 465] width 358 height 26
type input "4437371259"
type input "[PERSON_NAME][EMAIL_ADDRESS][PERSON_NAME][DOMAIN_NAME]"
type input "[US_STATE]"
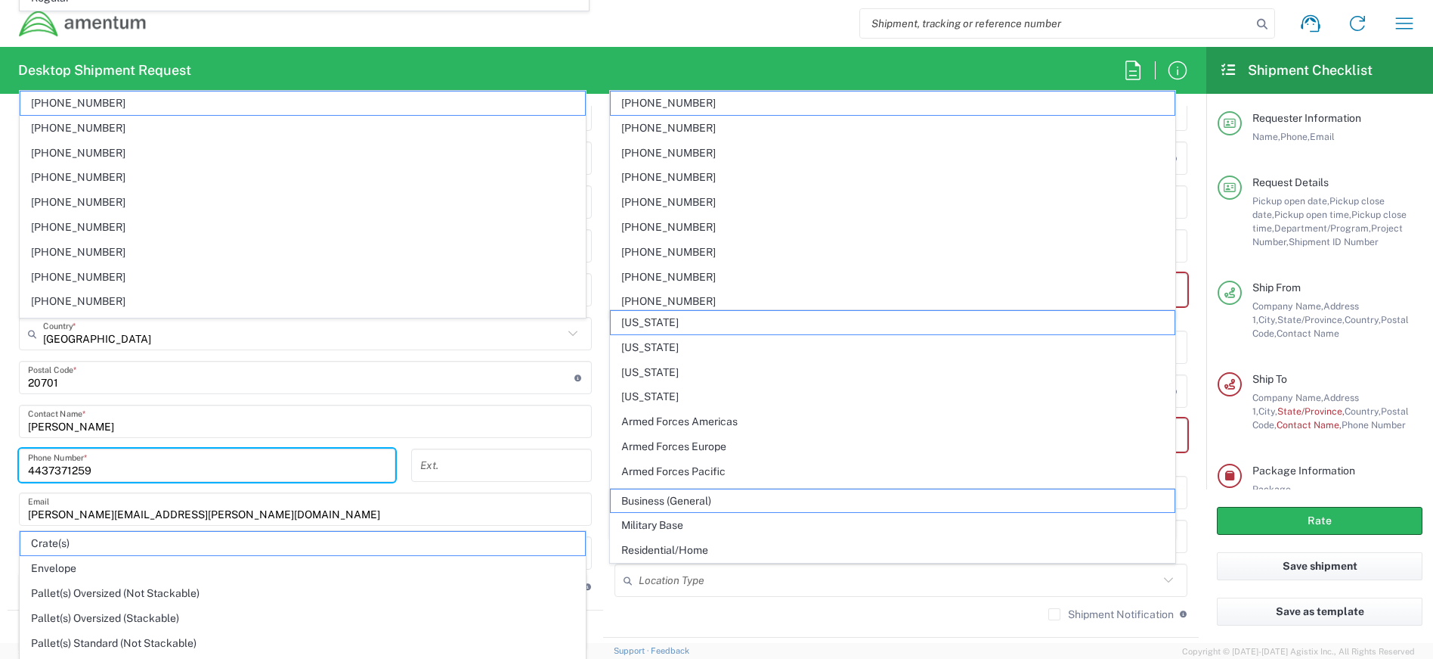
click at [603, 469] on main "Location [PHONE_NUMBER] [PHONE_NUMBER] [PHONE_NUMBER] [PHONE_NUMBER] [PHONE_NUM…" at bounding box center [901, 343] width 596 height 578
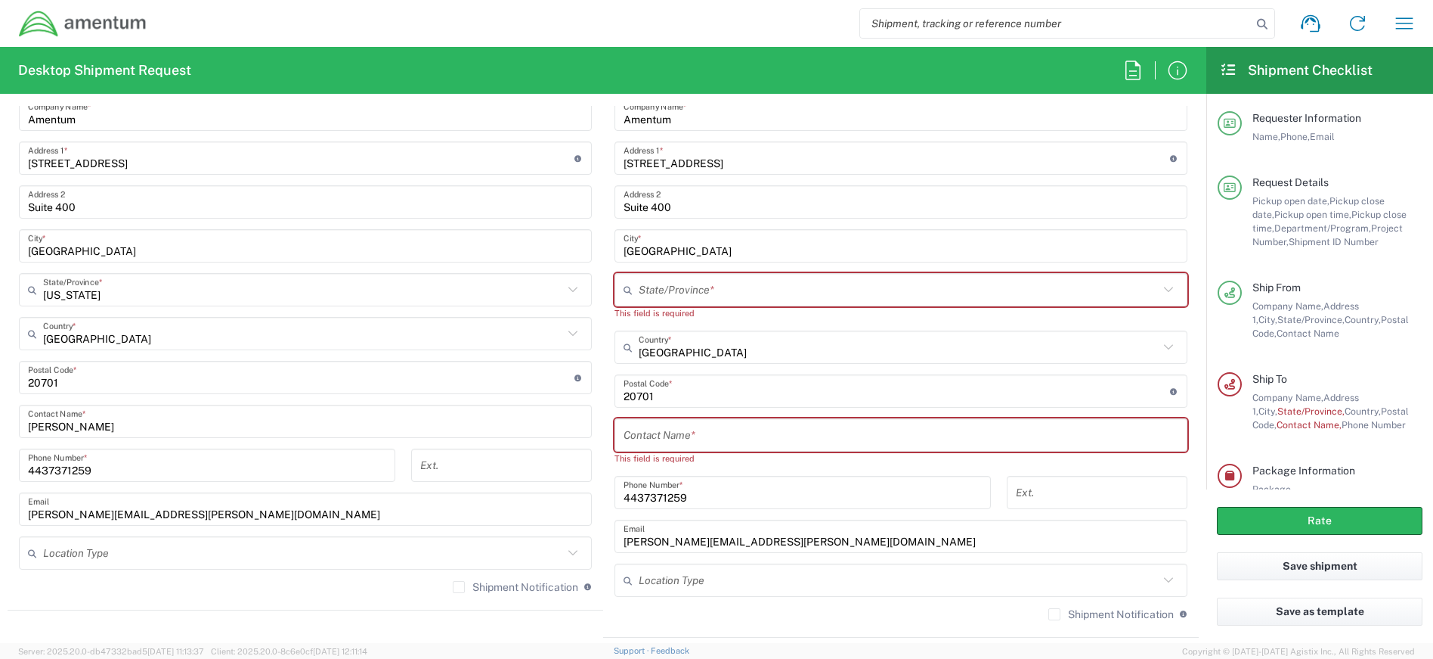
click at [160, 559] on input "text" at bounding box center [303, 553] width 520 height 26
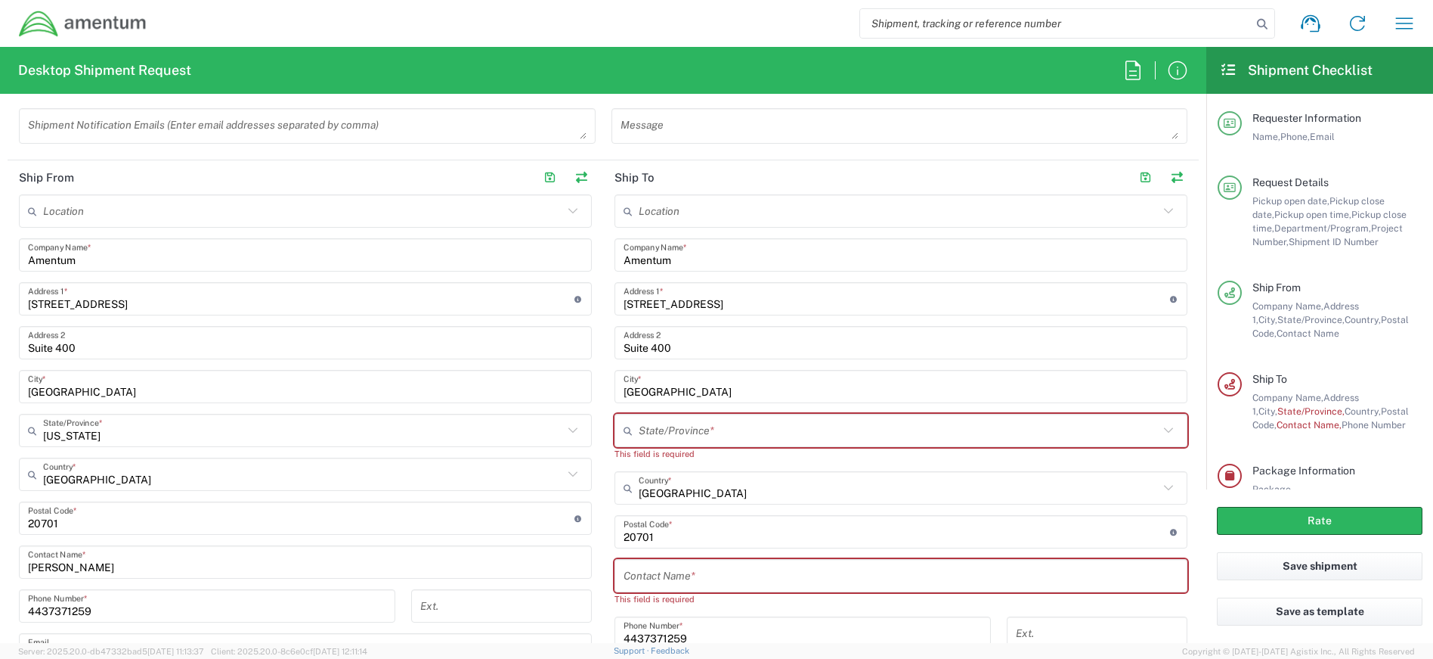
scroll to position [454, 0]
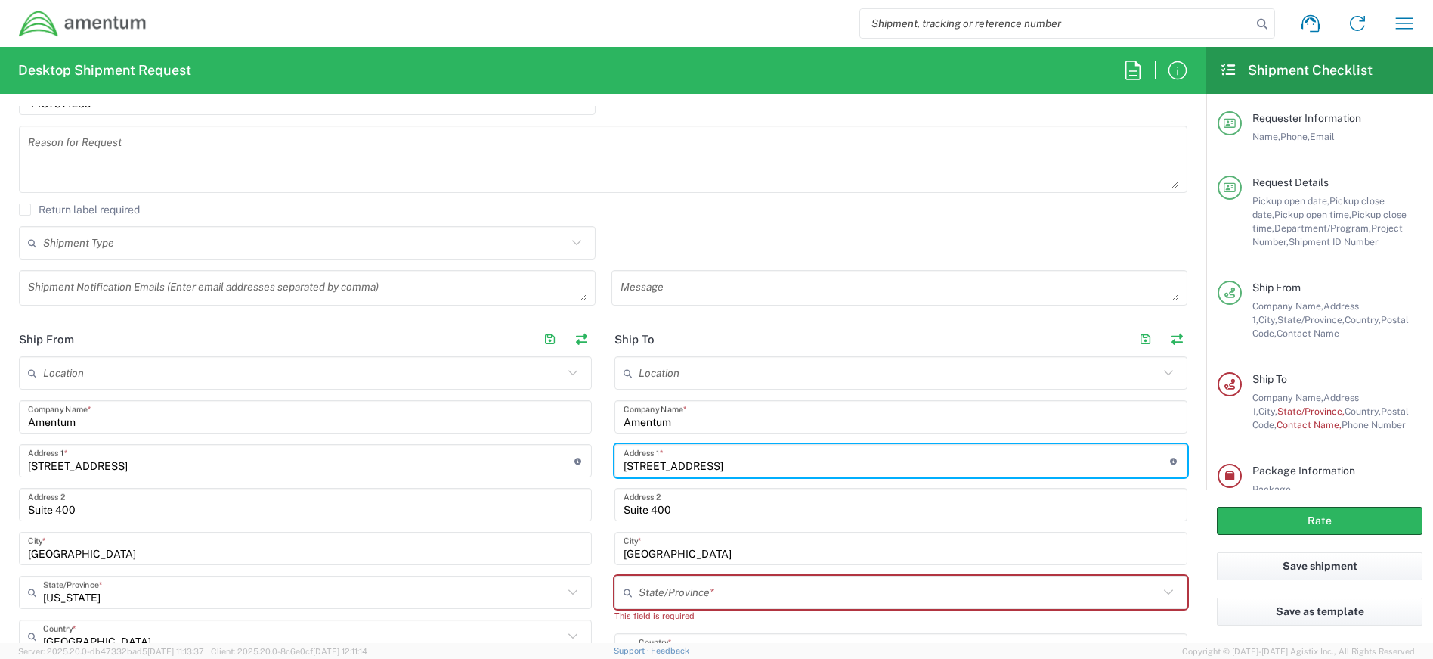
drag, startPoint x: 831, startPoint y: 470, endPoint x: 604, endPoint y: 471, distance: 226.8
click at [604, 471] on main "Location [PHONE_NUMBER] [PHONE_NUMBER] [PHONE_NUMBER] [PHONE_NUMBER] [PHONE_NUM…" at bounding box center [901, 645] width 596 height 578
type input "[STREET_ADDRESS]"
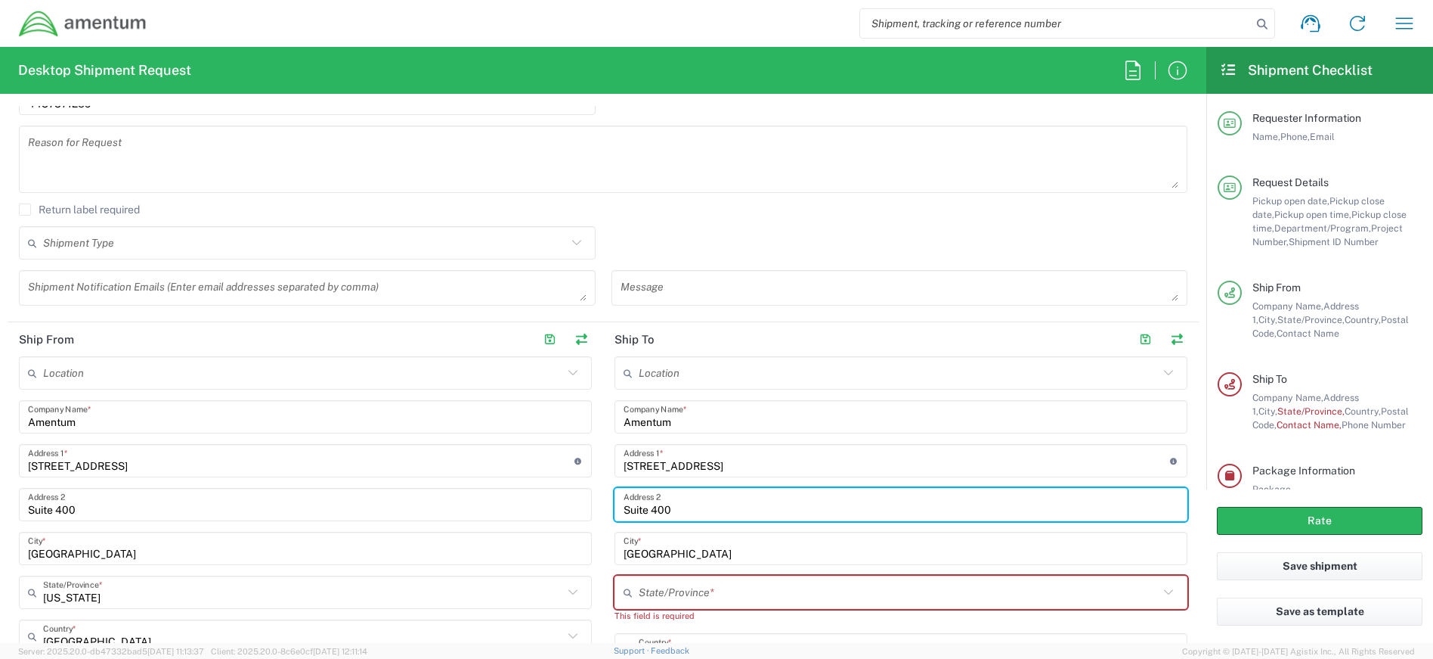
drag, startPoint x: 702, startPoint y: 513, endPoint x: 584, endPoint y: 501, distance: 119.3
click at [584, 501] on div "Ship From Location [PHONE_NUMBER] [PHONE_NUMBER] [PHONE_NUMBER] [PHONE_NUMBER] …" at bounding box center [604, 631] width 1192 height 618
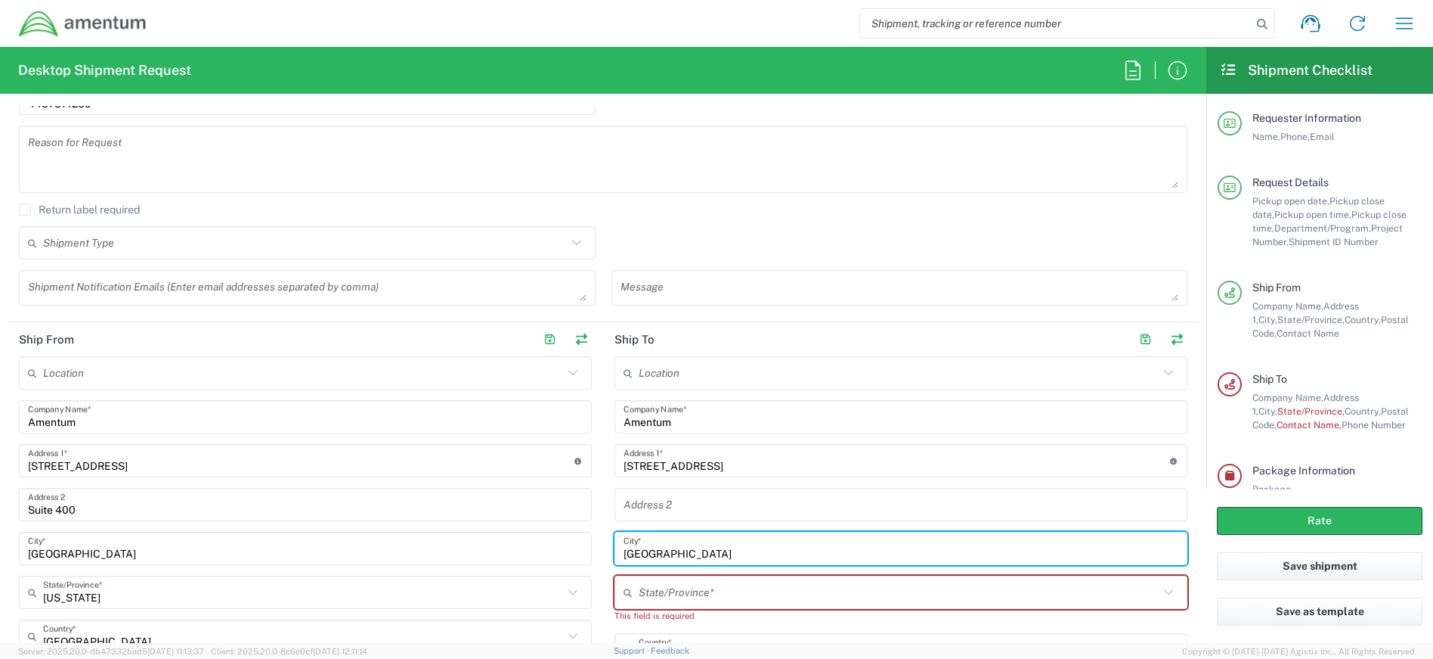
drag, startPoint x: 732, startPoint y: 553, endPoint x: 590, endPoint y: 540, distance: 142.0
click at [590, 540] on div "Ship From Location [PHONE_NUMBER] [PHONE_NUMBER] [PHONE_NUMBER] [PHONE_NUMBER] …" at bounding box center [604, 631] width 1192 height 618
type input "Riverton"
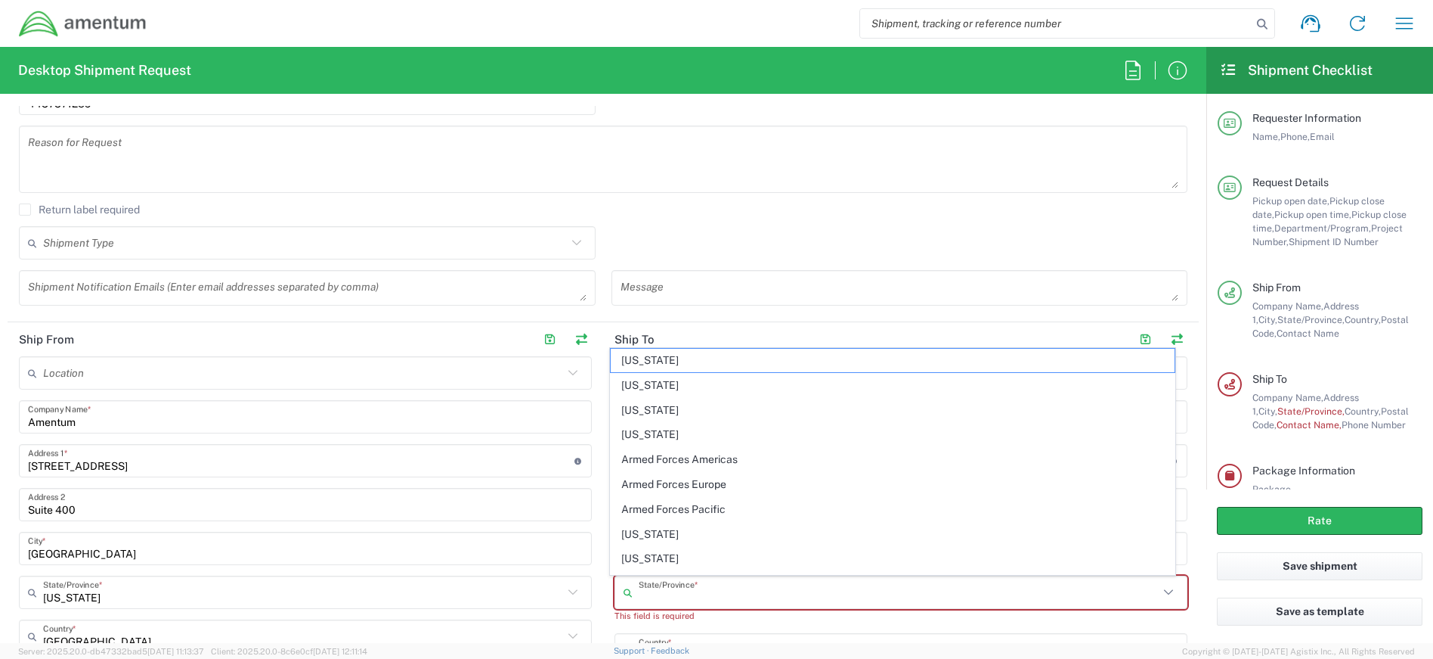
click at [649, 593] on input "text" at bounding box center [899, 592] width 520 height 26
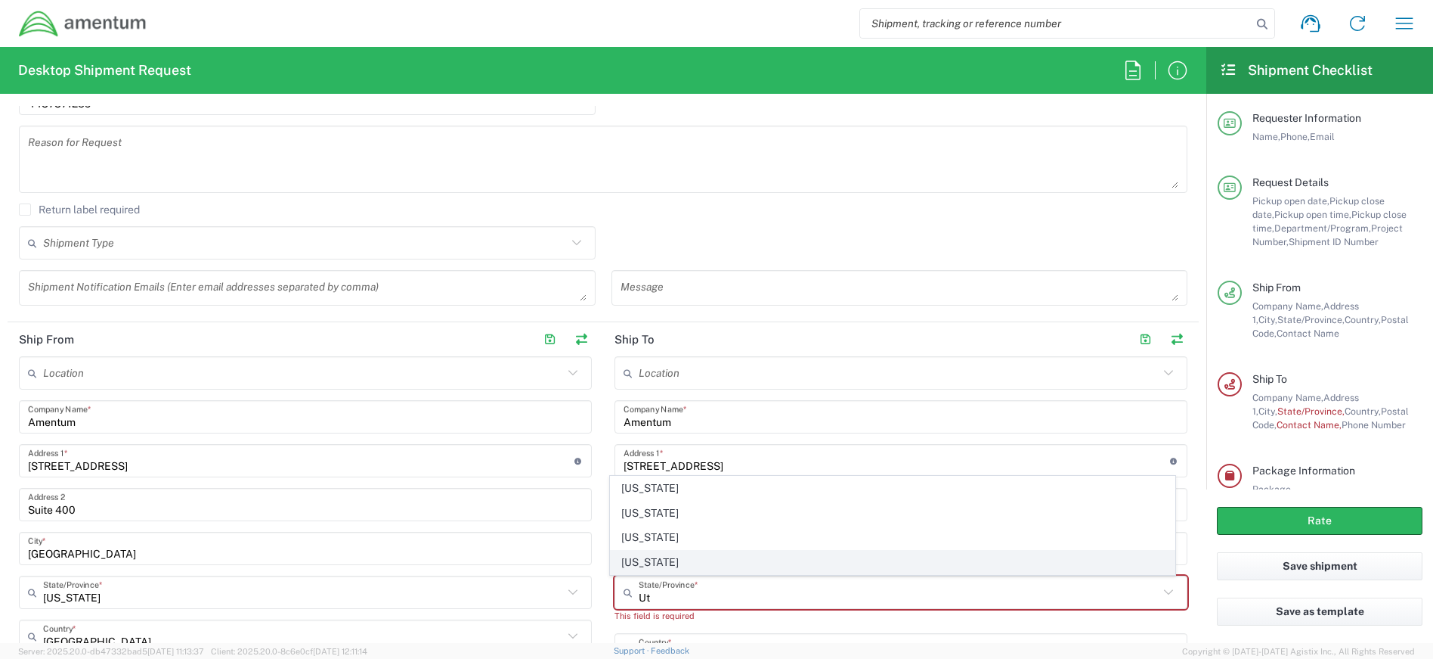
click at [680, 559] on span "[US_STATE]" at bounding box center [893, 561] width 565 height 23
type input "[US_STATE]"
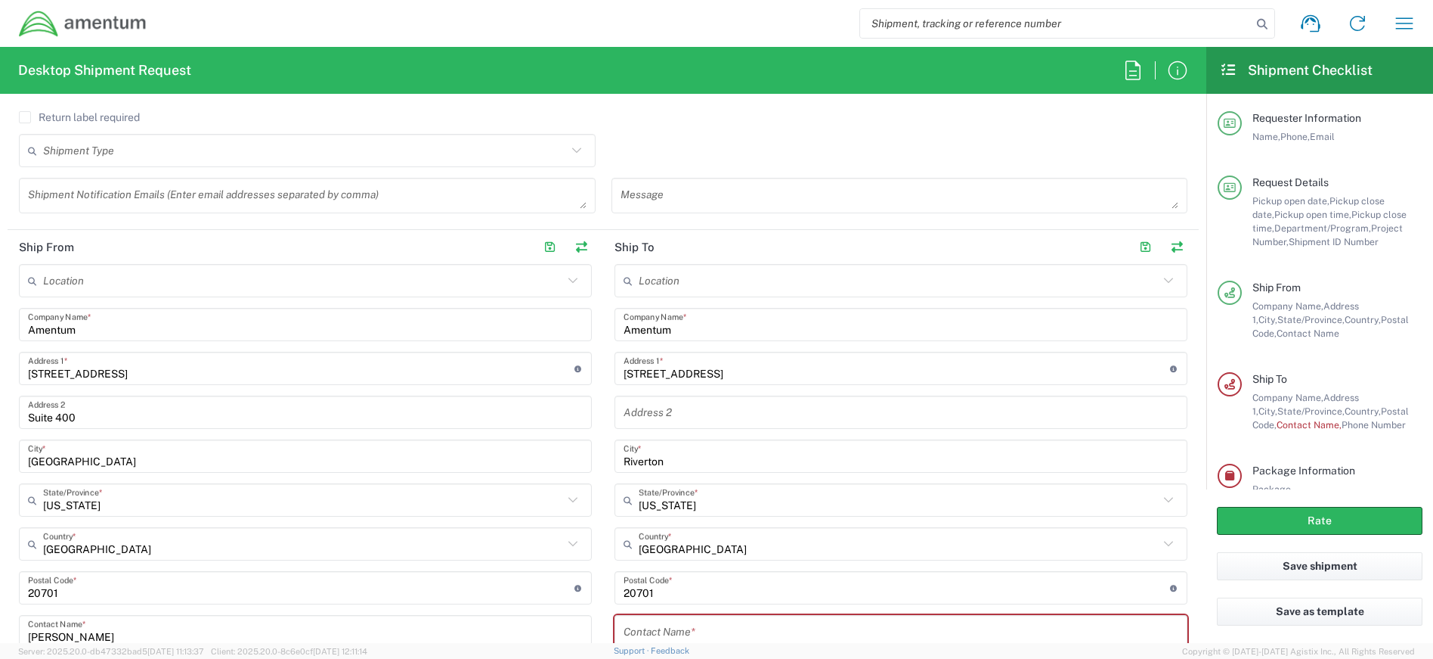
scroll to position [680, 0]
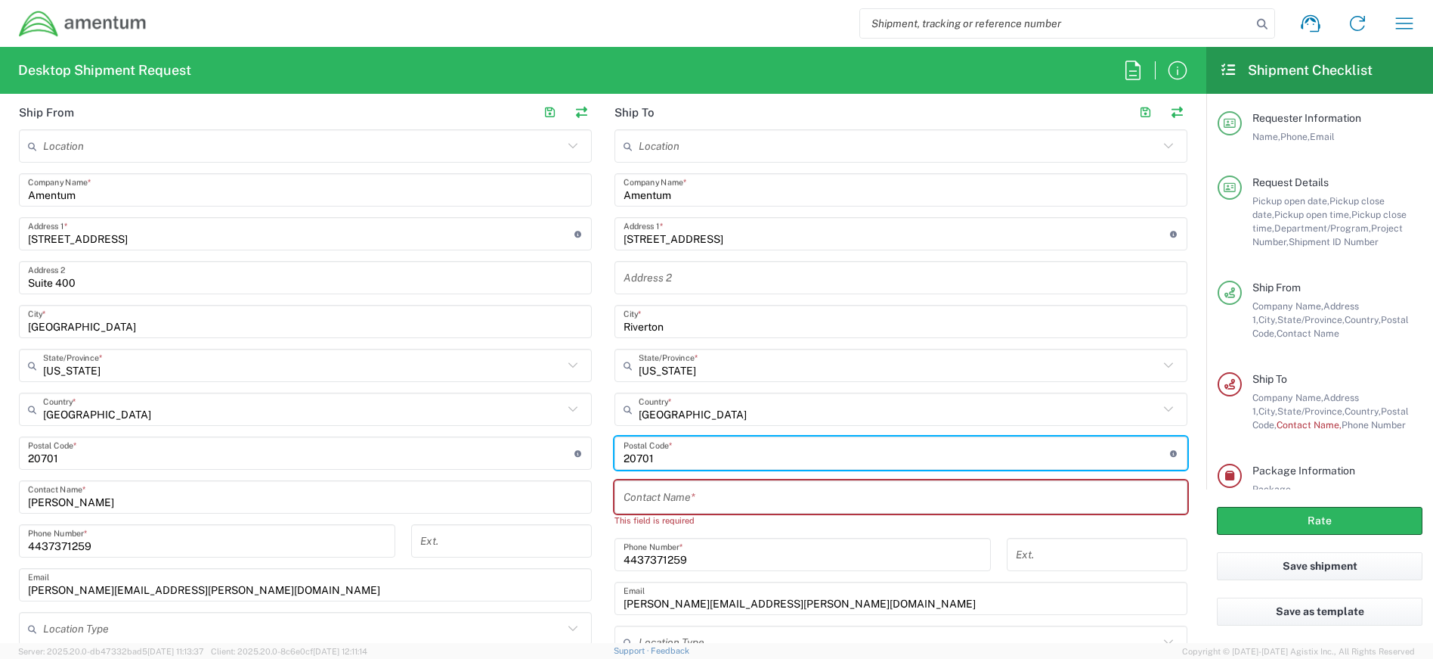
drag, startPoint x: 669, startPoint y: 455, endPoint x: 606, endPoint y: 455, distance: 63.5
click at [606, 455] on main "Location [PHONE_NUMBER] [PHONE_NUMBER] [PHONE_NUMBER] [PHONE_NUMBER] [PHONE_NUM…" at bounding box center [901, 411] width 596 height 564
type input "84096"
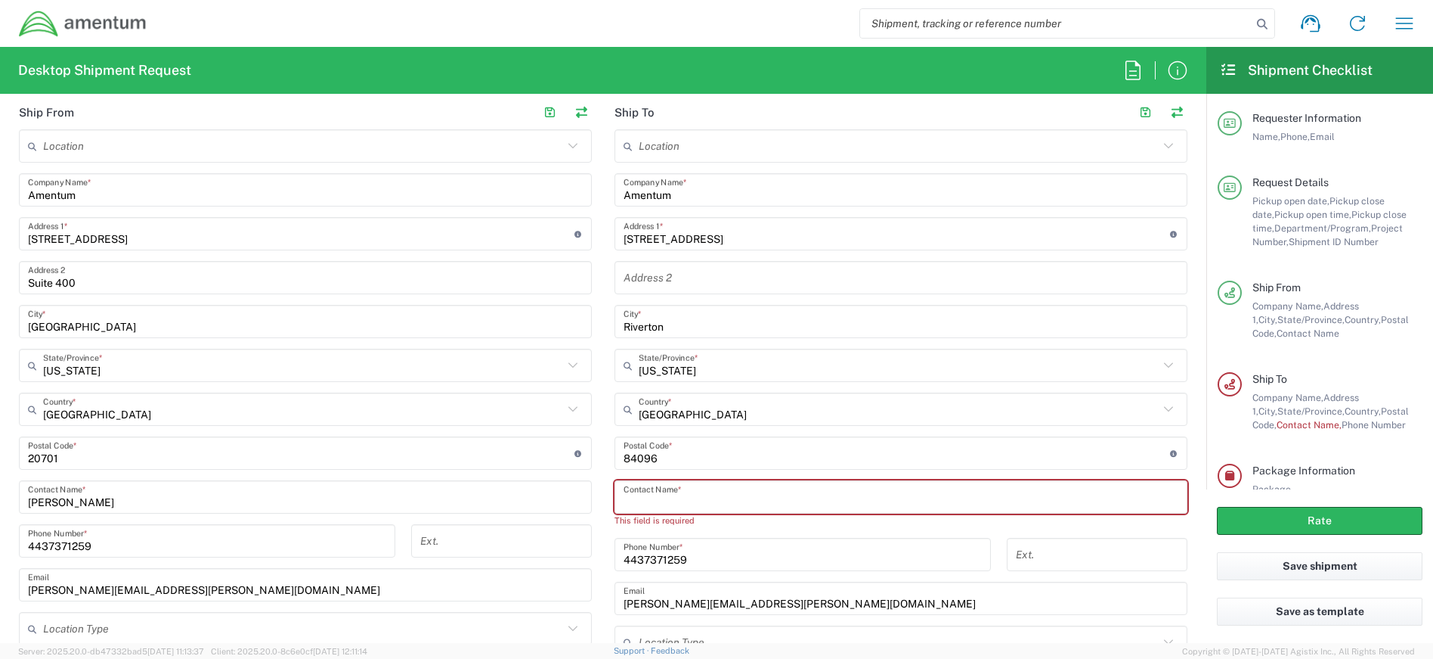
click at [668, 491] on input "text" at bounding box center [901, 497] width 555 height 26
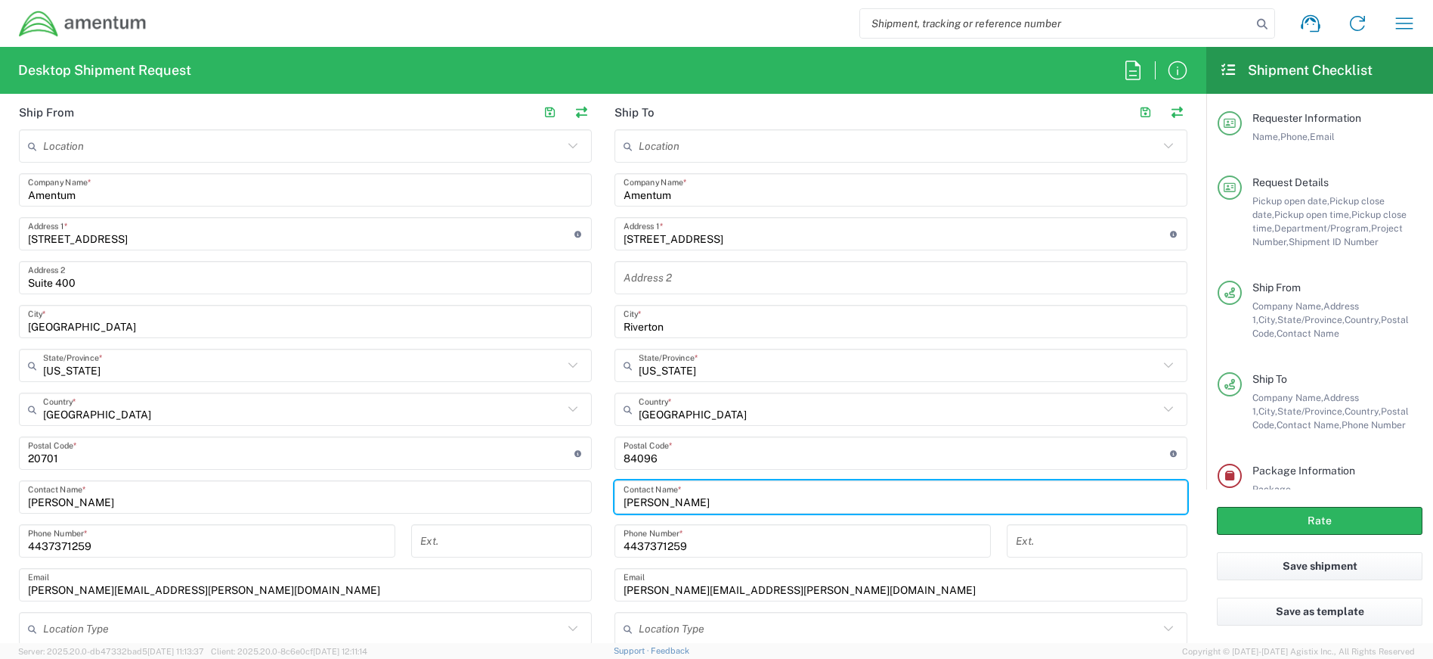
type input "[PERSON_NAME]"
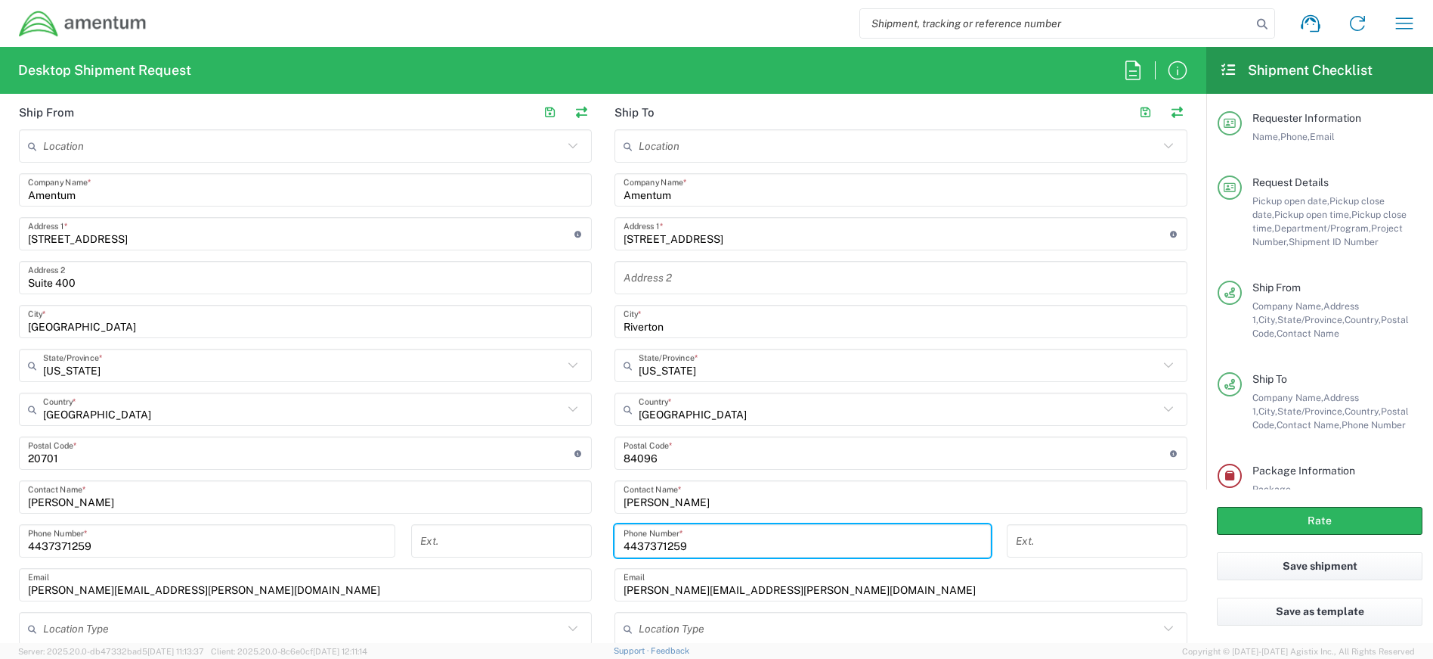
drag, startPoint x: 703, startPoint y: 550, endPoint x: 617, endPoint y: 550, distance: 86.2
click at [617, 550] on div "[PHONE_NUMBER] Phone Number *" at bounding box center [803, 540] width 377 height 33
type input "[PHONE_NUMBER]"
click at [1190, 577] on form "Requester Information [PERSON_NAME] Name * [PHONE_NUMBER] Phone * [PERSON_NAME]…" at bounding box center [603, 374] width 1207 height 537
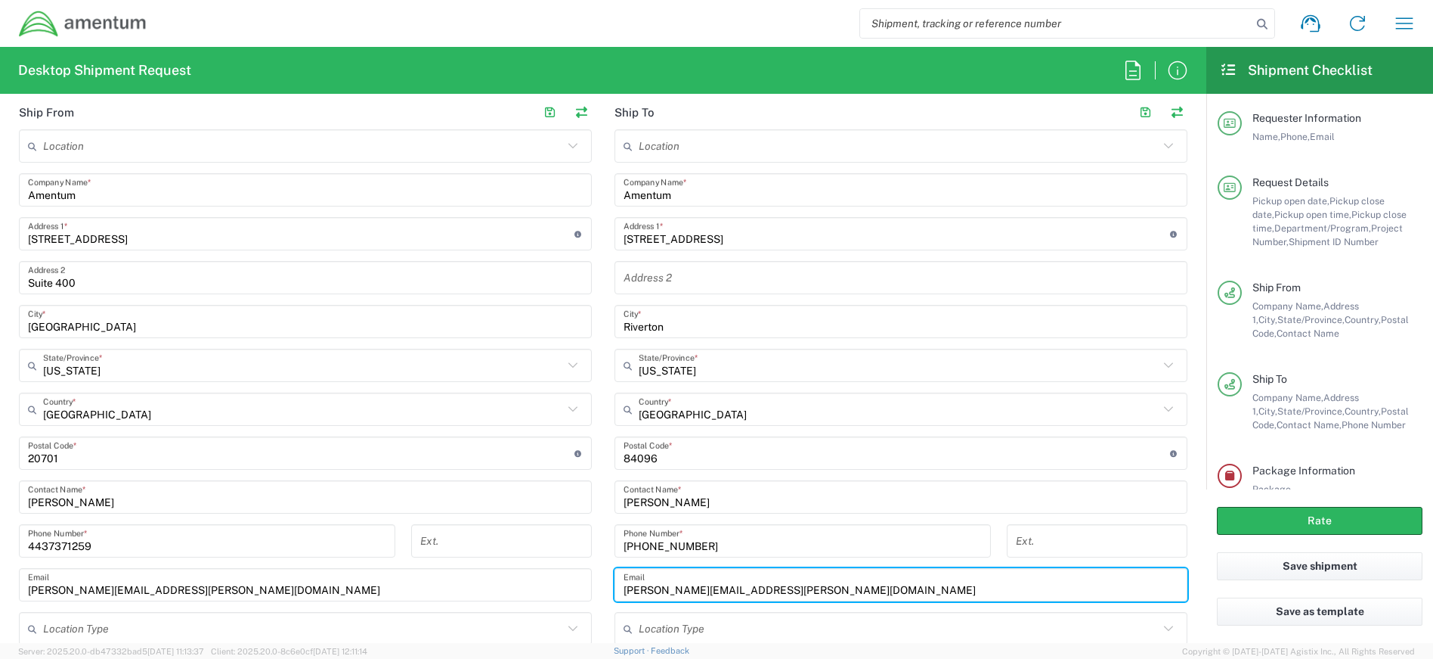
drag, startPoint x: 784, startPoint y: 593, endPoint x: 609, endPoint y: 573, distance: 175.7
click at [608, 573] on main "Location [PHONE_NUMBER] [PHONE_NUMBER] [PHONE_NUMBER] [PHONE_NUMBER] [PHONE_NUM…" at bounding box center [901, 404] width 596 height 550
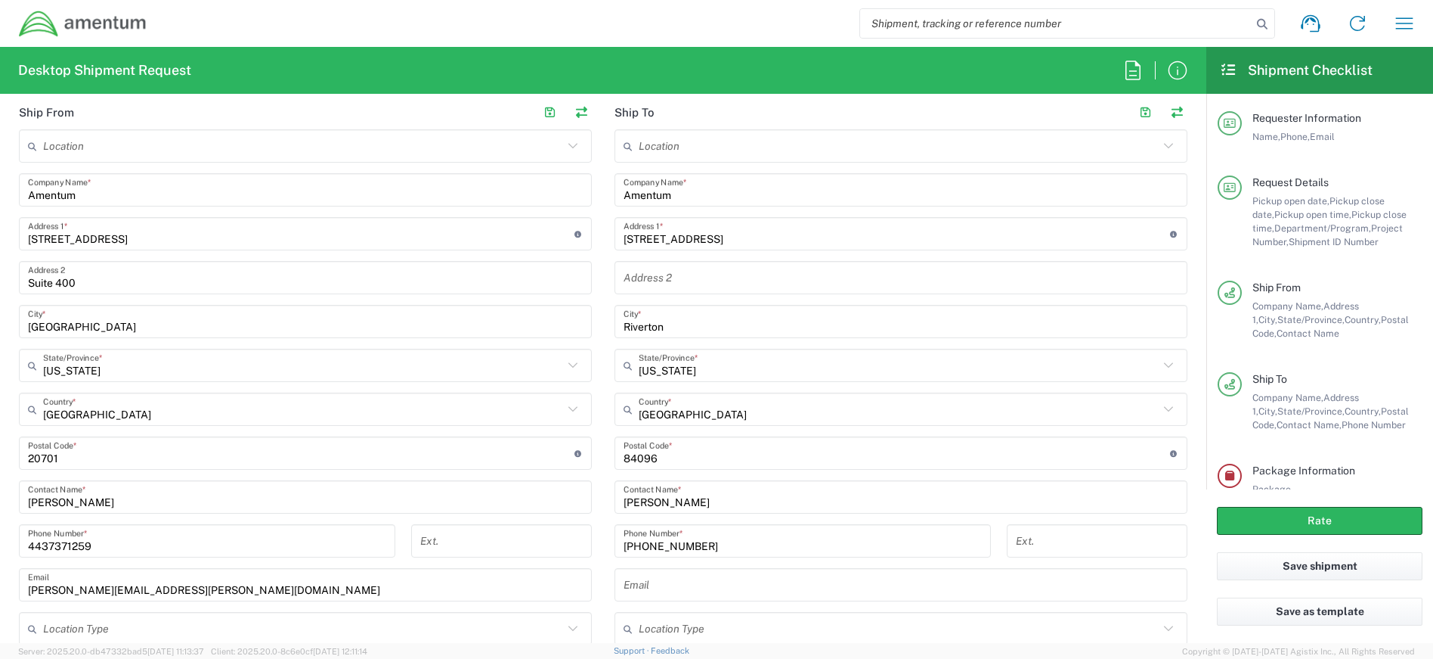
click at [1190, 541] on form "Requester Information [PERSON_NAME] Name * [PHONE_NUMBER] Phone * [PERSON_NAME]…" at bounding box center [603, 374] width 1207 height 537
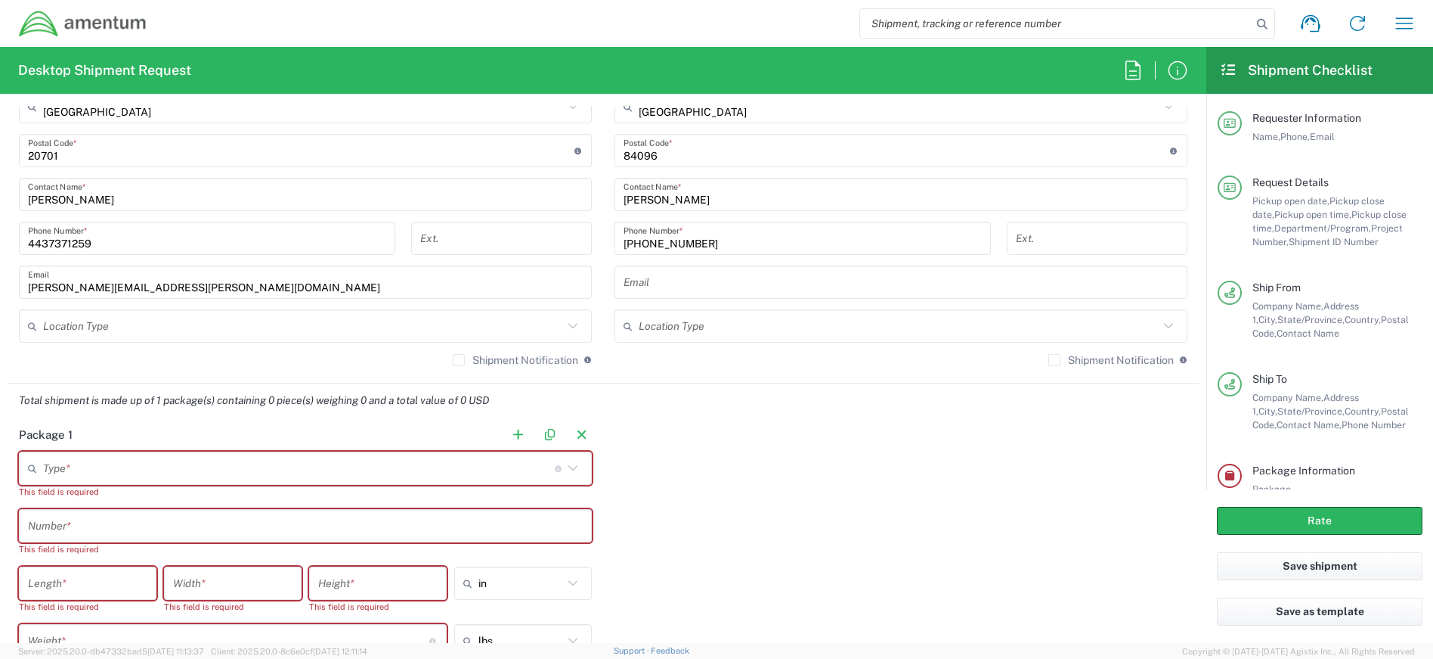
click at [566, 463] on icon at bounding box center [573, 468] width 20 height 20
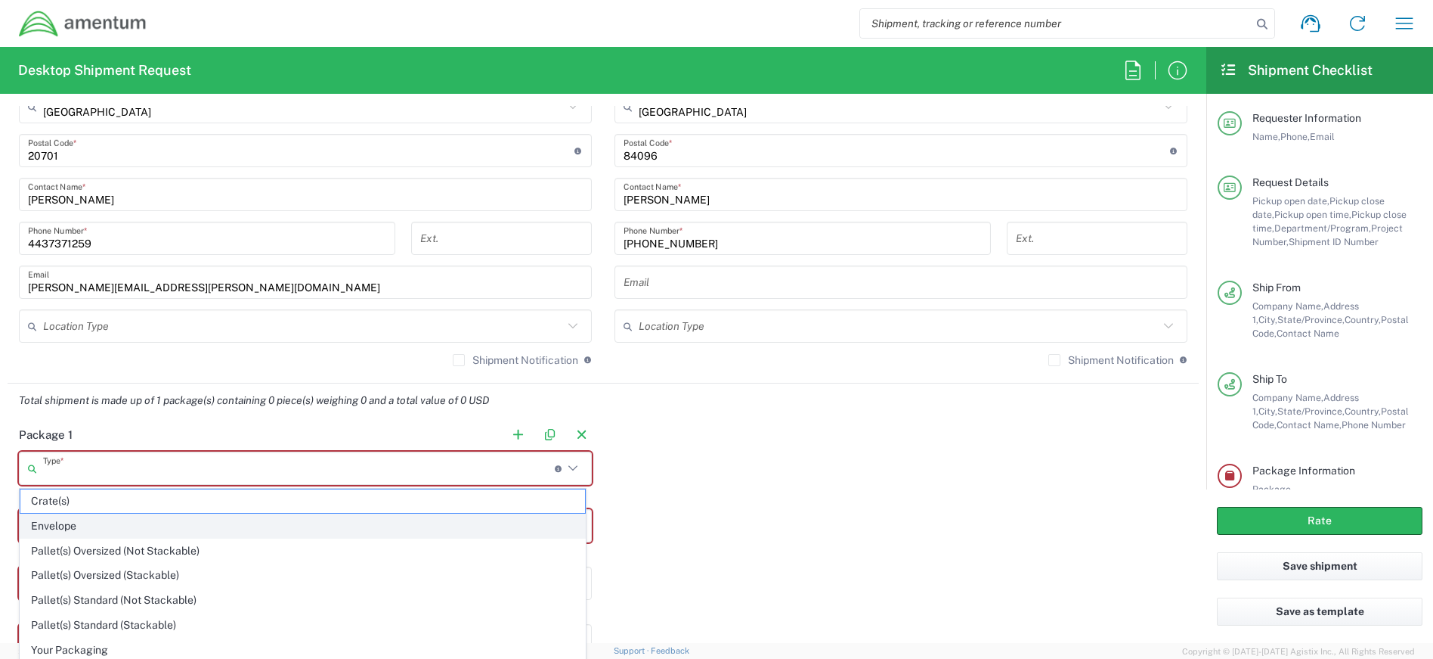
click at [96, 533] on span "Envelope" at bounding box center [302, 525] width 565 height 23
type input "Envelope"
type input "1"
type input "9.5"
type input "12.5"
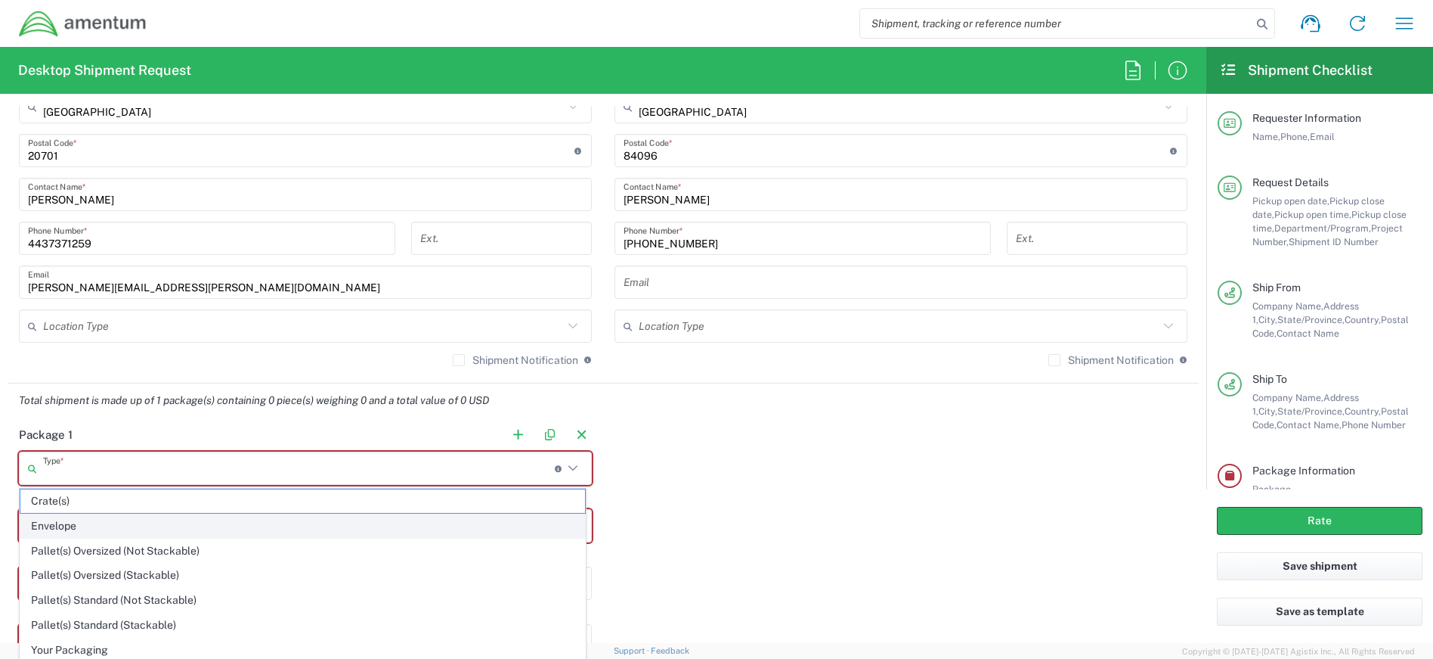
type input "0.25"
type input "1"
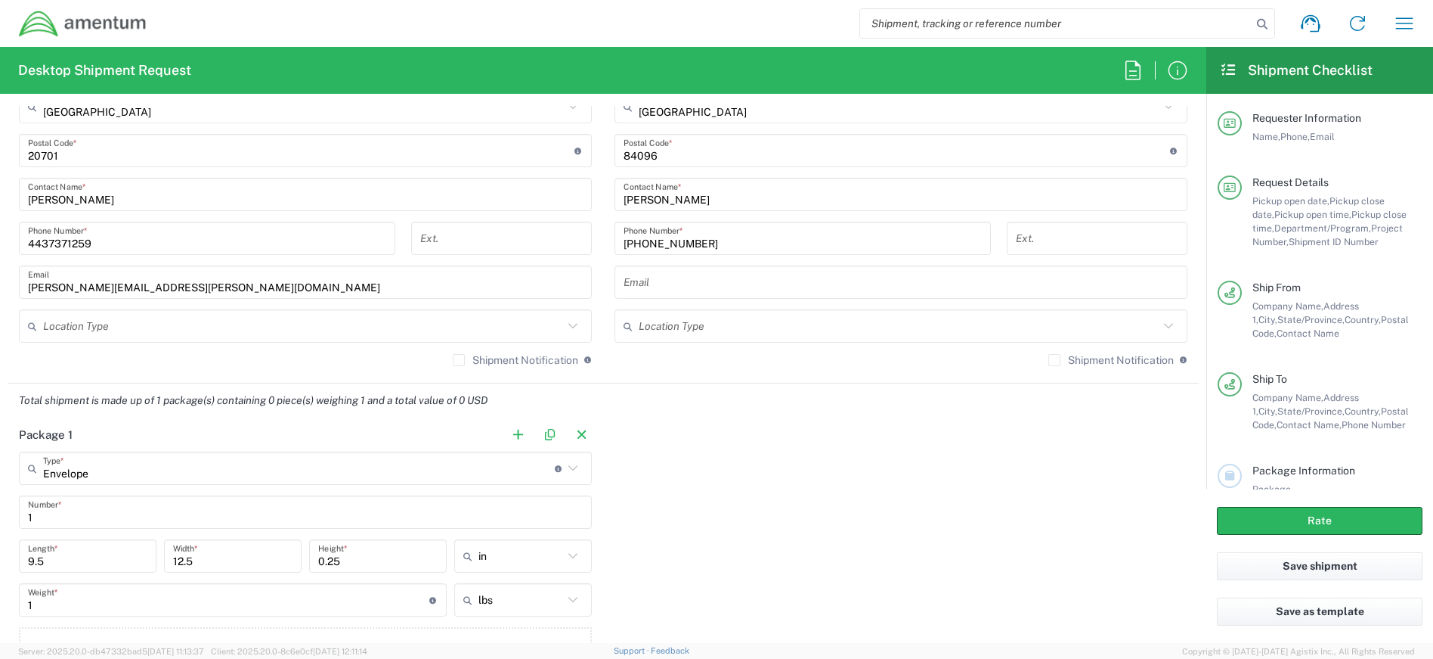
scroll to position [1210, 0]
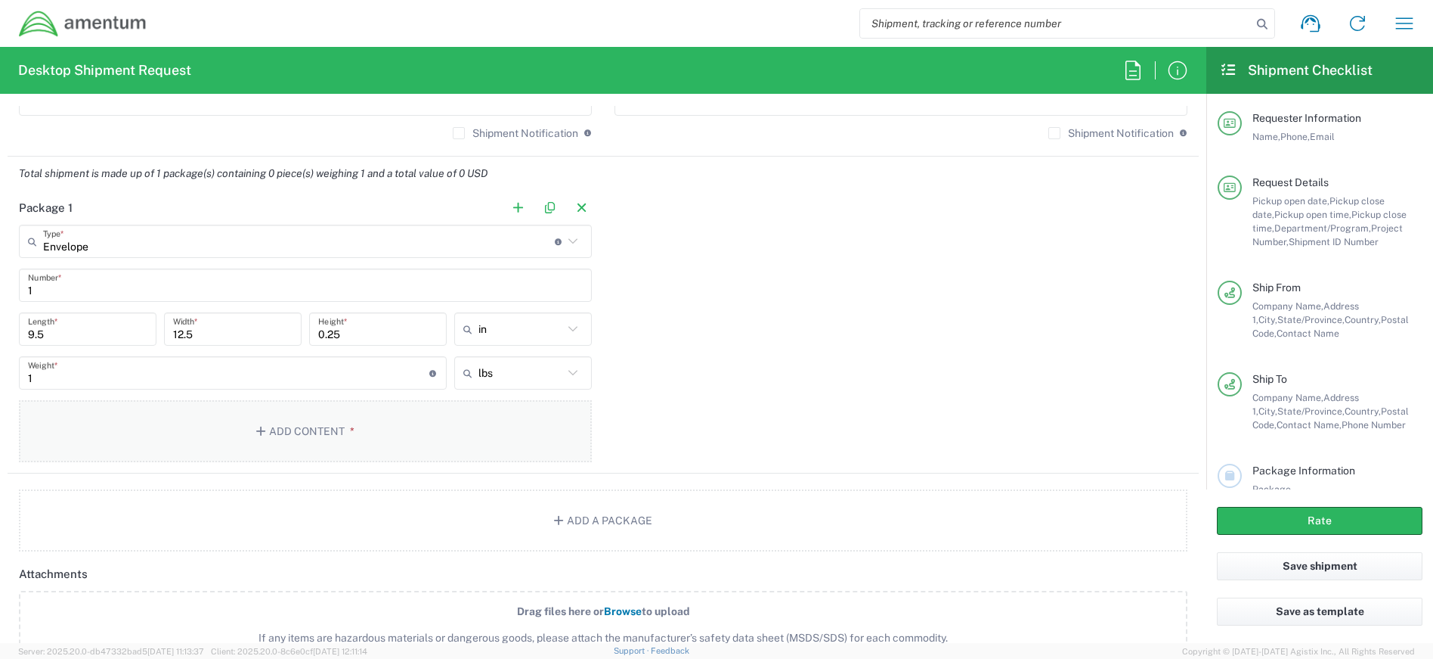
click at [331, 435] on button "Add Content *" at bounding box center [305, 431] width 573 height 62
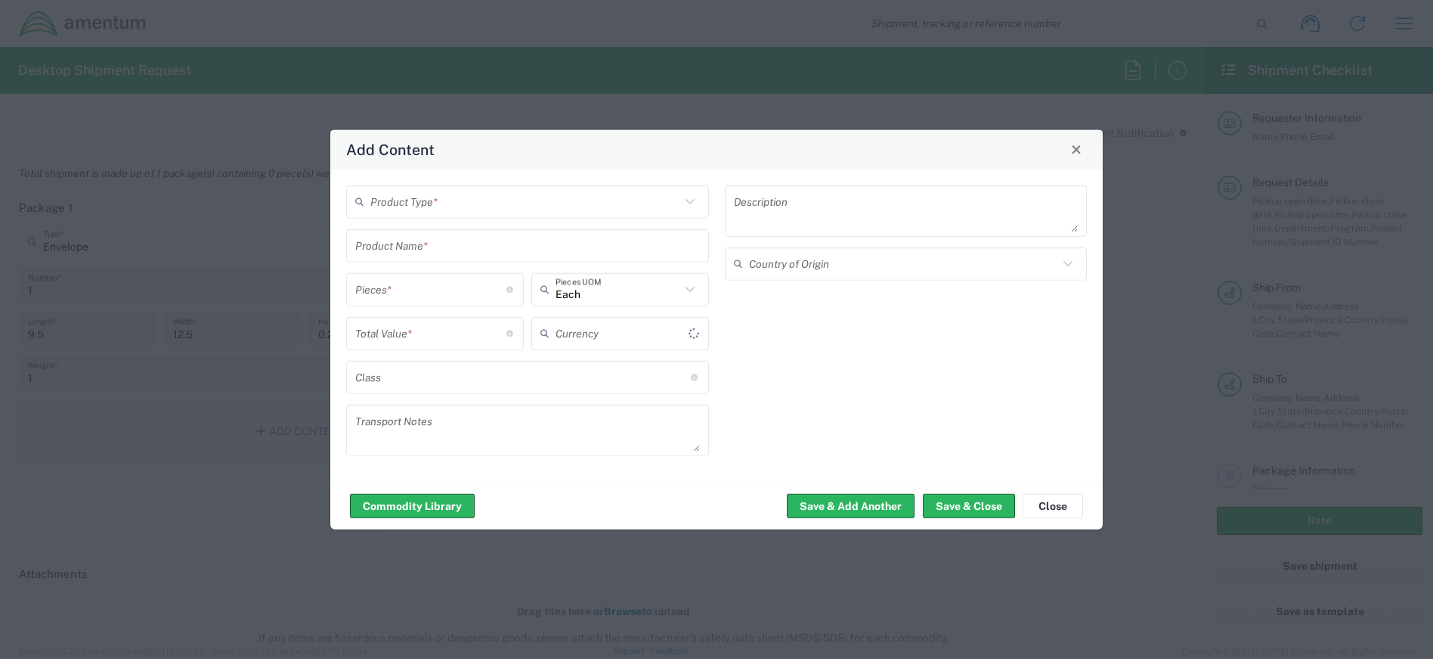
type input "US Dollar"
click at [683, 202] on icon at bounding box center [690, 201] width 20 height 20
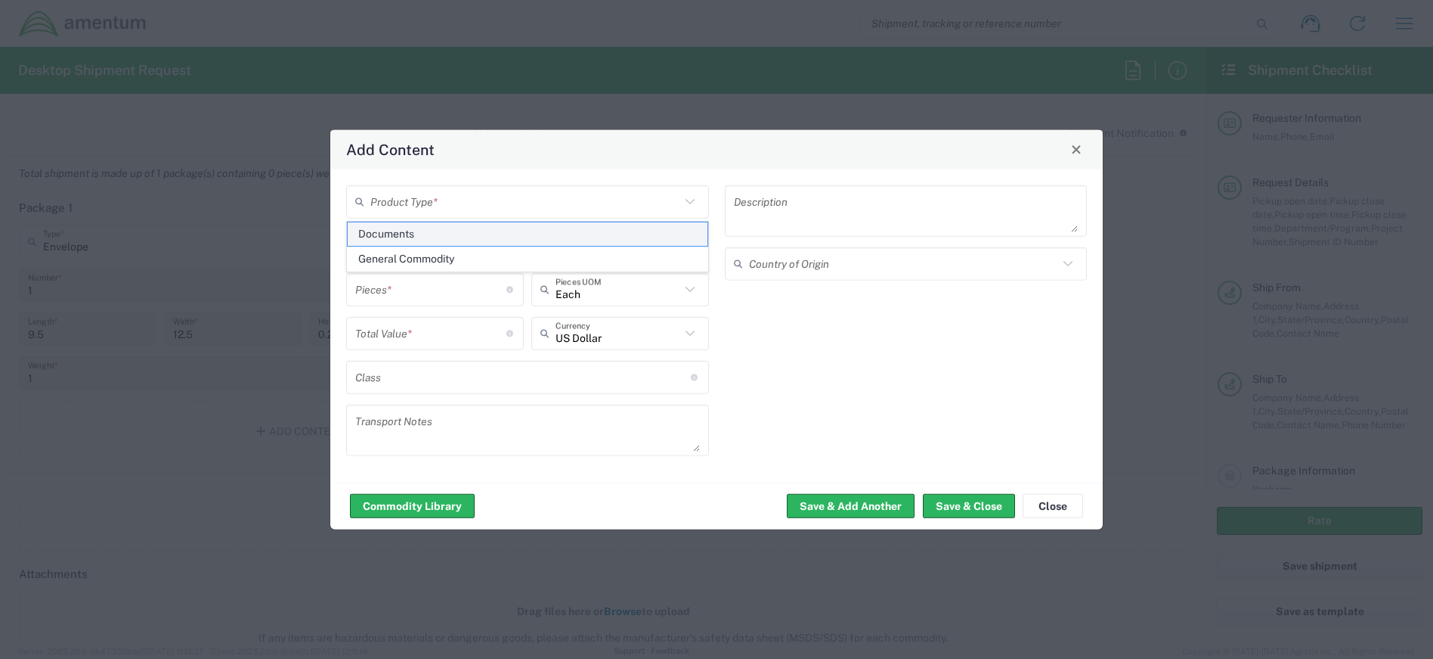
click at [493, 240] on span "Documents" at bounding box center [528, 233] width 360 height 23
type input "Documents"
type input "1"
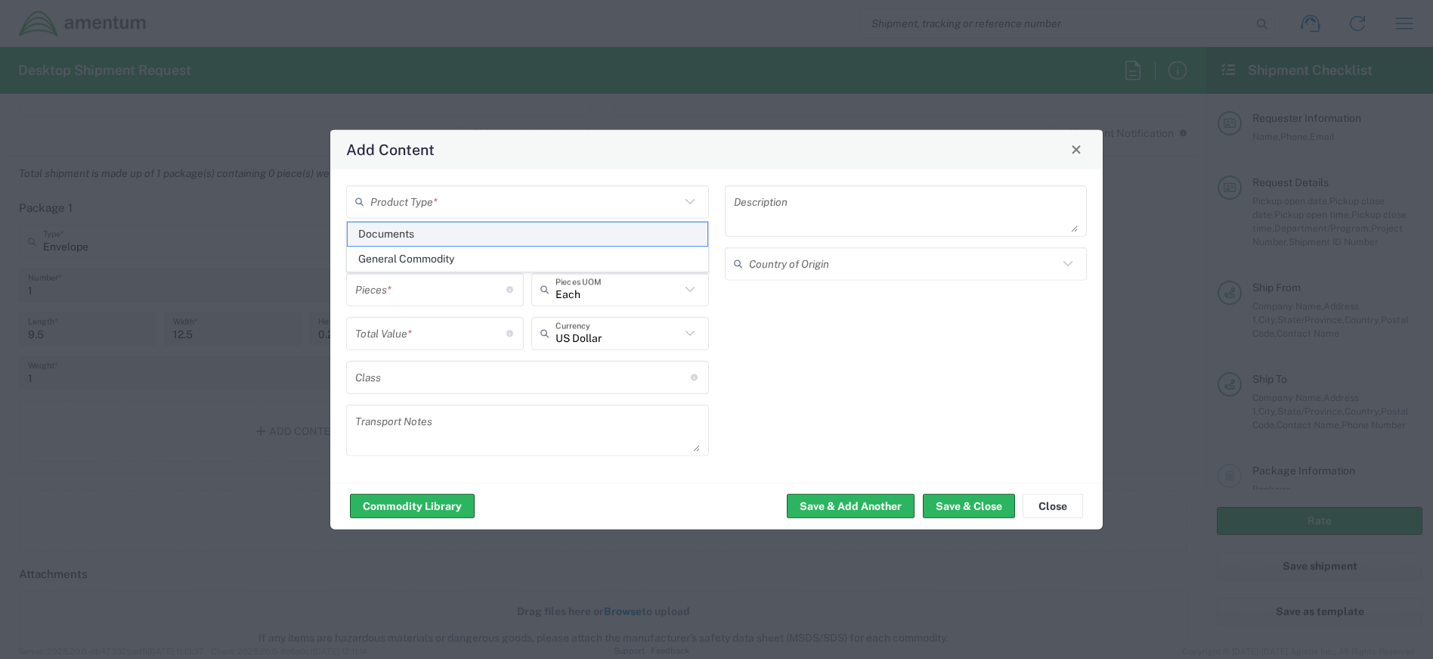
type textarea "Documents"
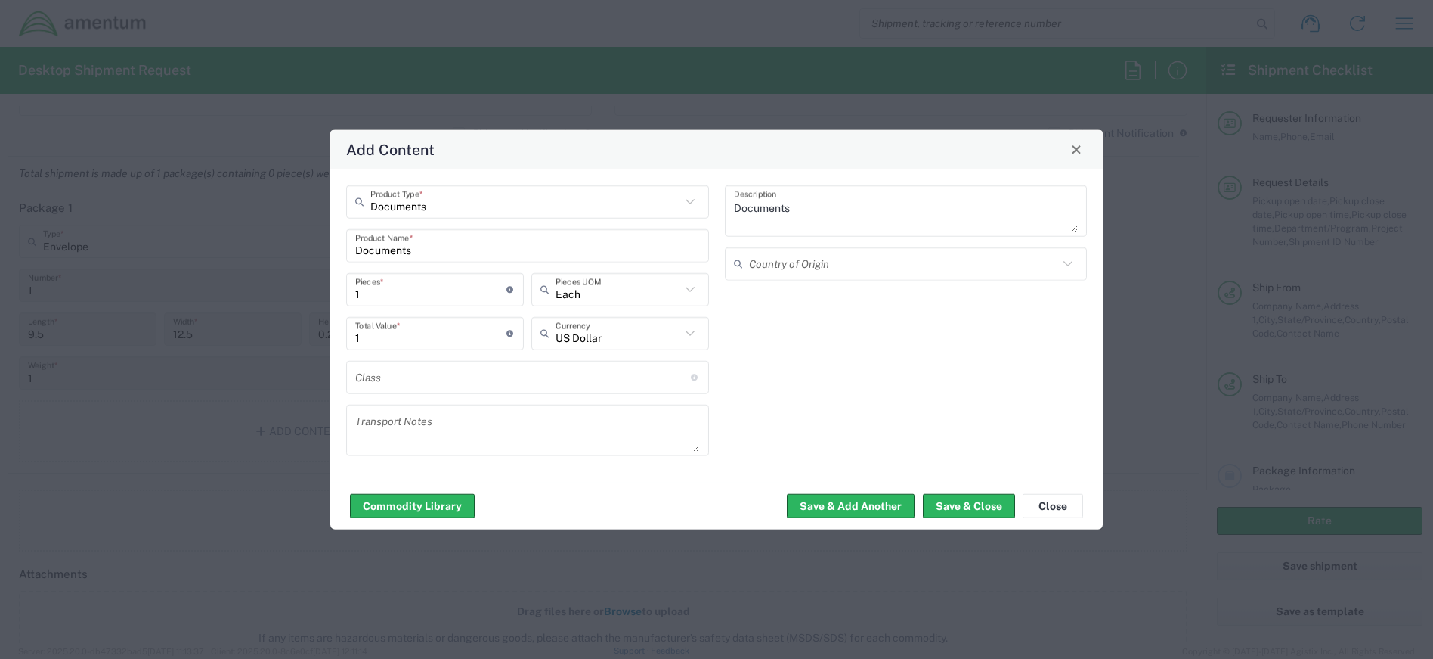
click at [689, 195] on icon at bounding box center [690, 201] width 20 height 20
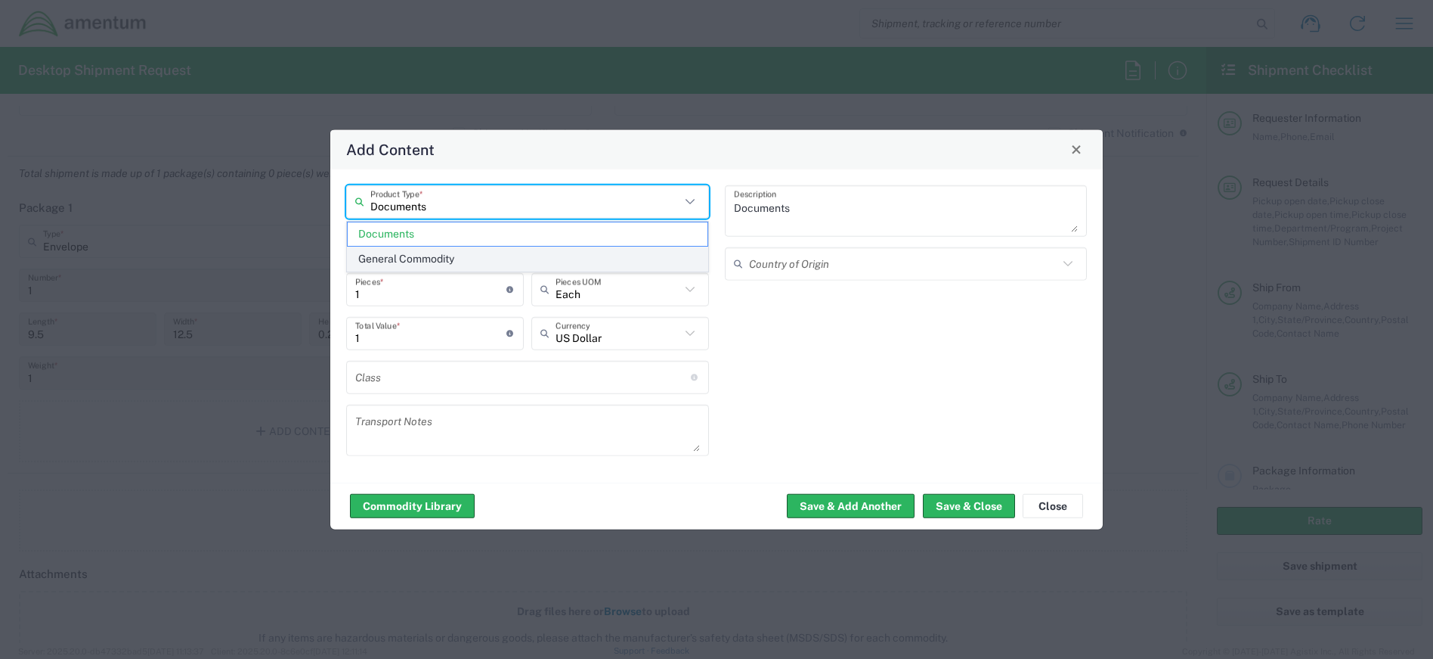
click at [454, 259] on span "General Commodity" at bounding box center [528, 258] width 360 height 23
type input "General Commodity"
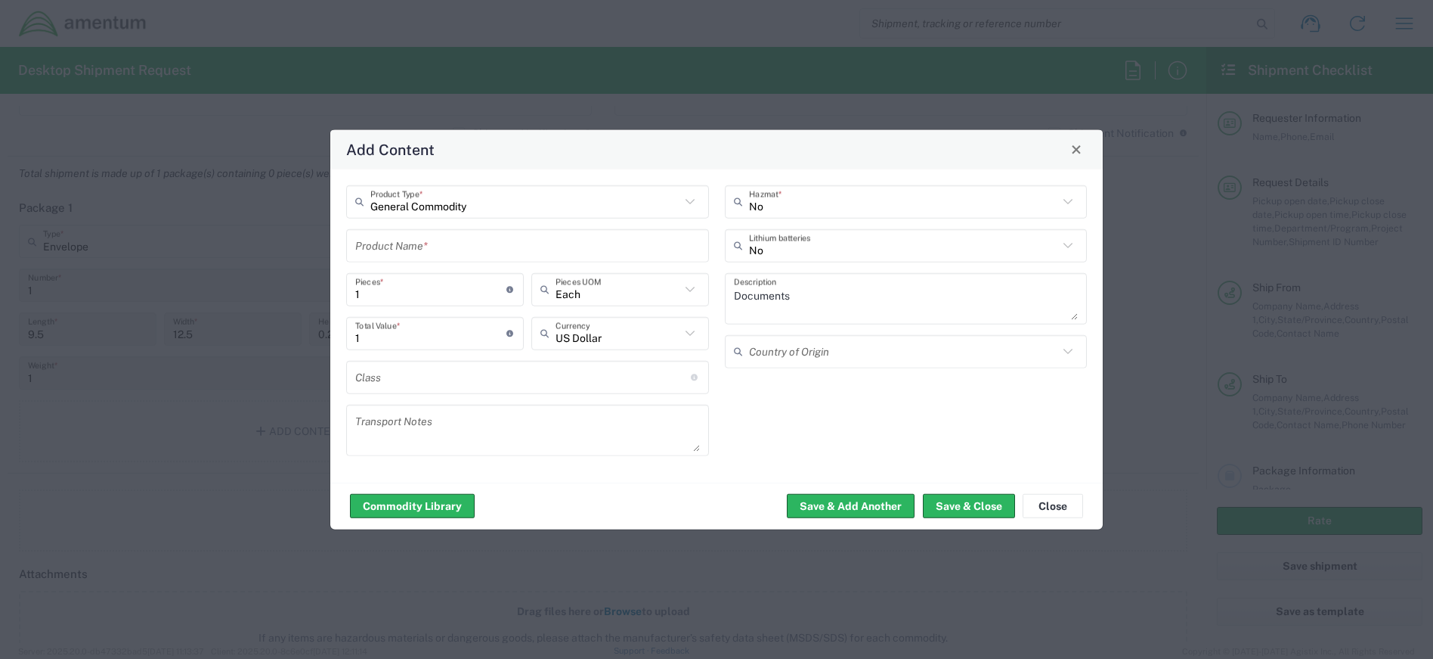
click at [672, 241] on input "text" at bounding box center [527, 245] width 345 height 26
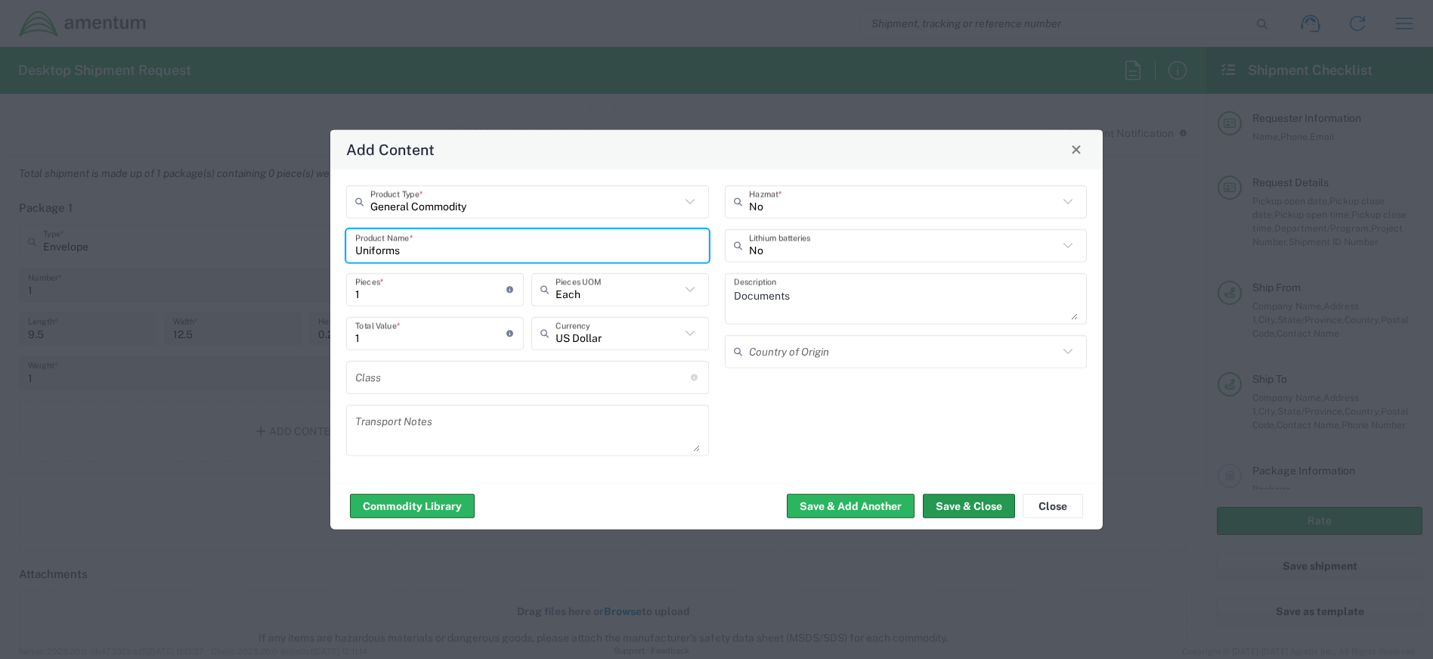
type input "Uniforms"
click at [990, 495] on button "Save & Close" at bounding box center [969, 506] width 92 height 24
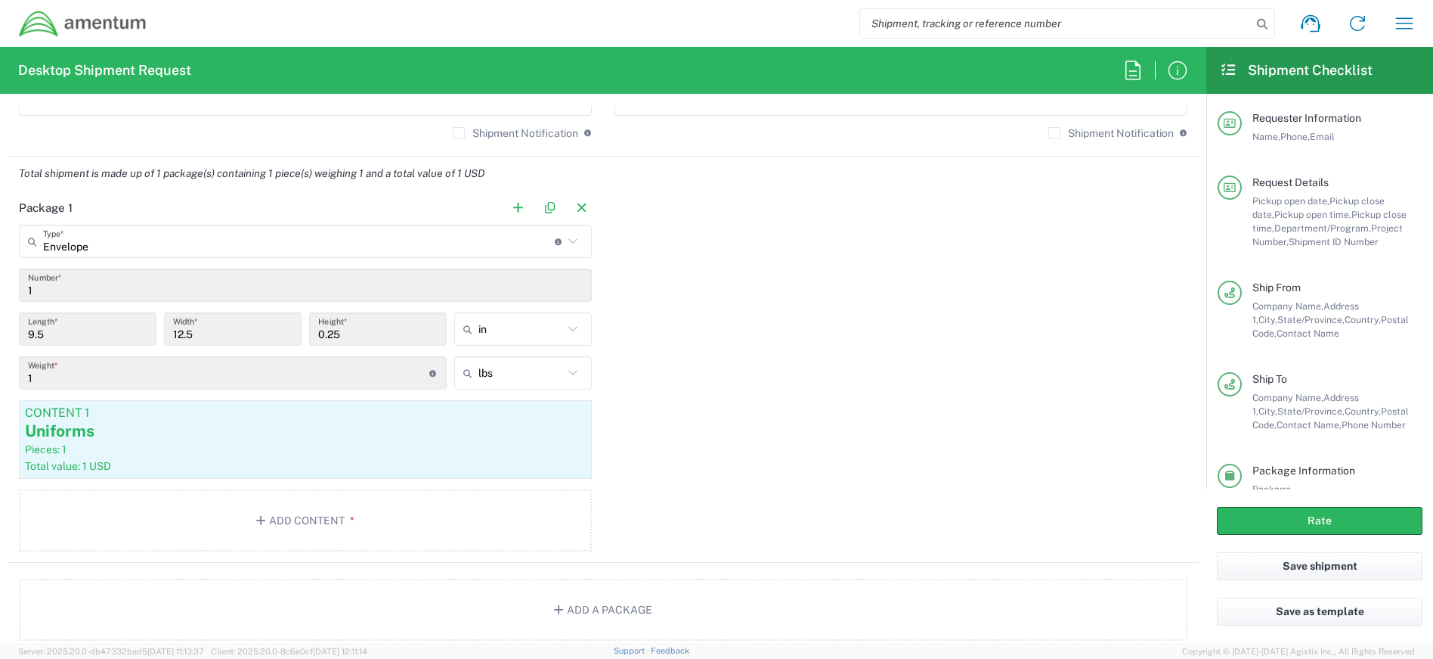
click at [563, 243] on icon at bounding box center [573, 241] width 20 height 20
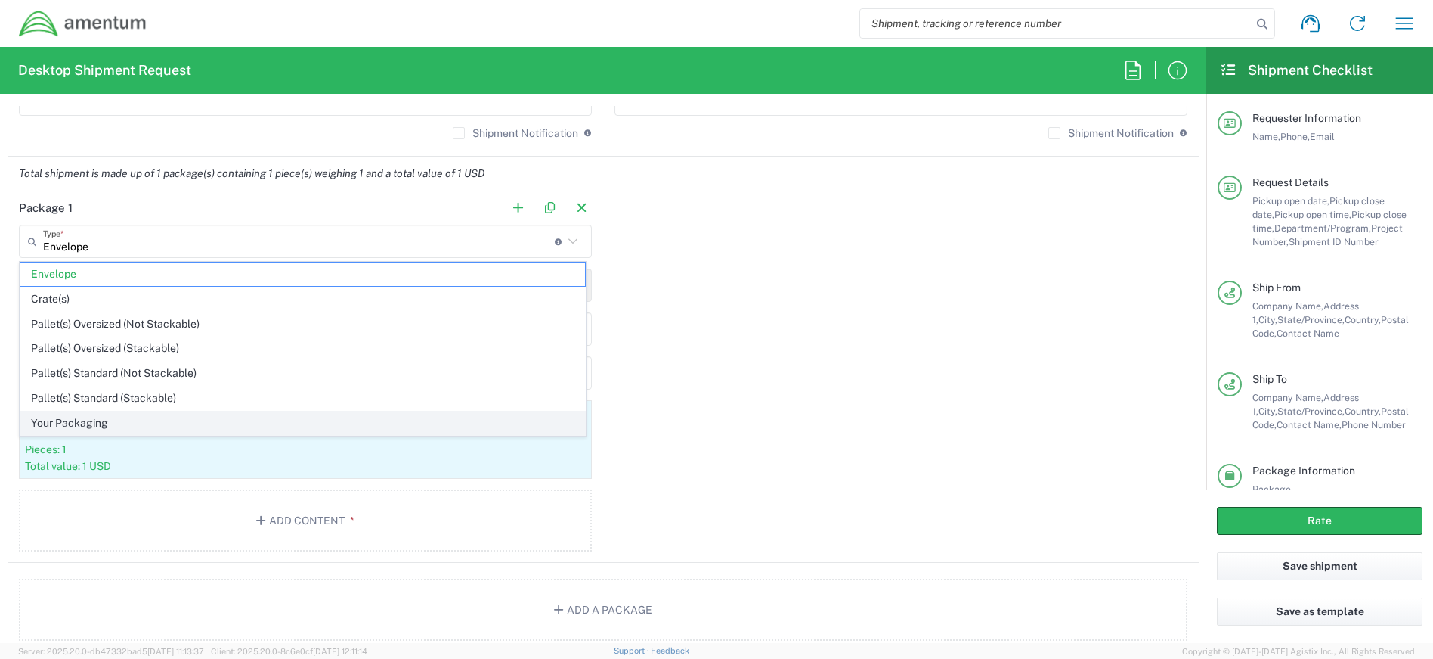
click at [113, 423] on span "Your Packaging" at bounding box center [302, 422] width 565 height 23
type input "Your Packaging"
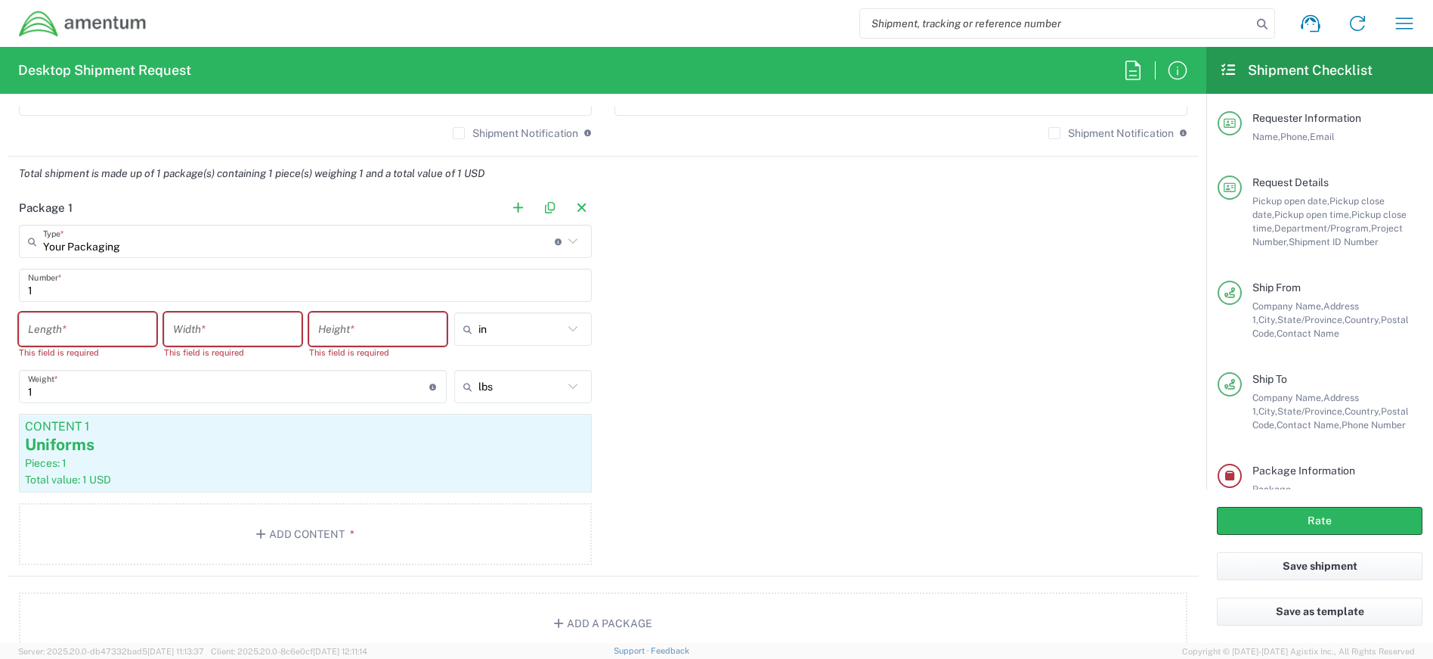
click at [92, 327] on input "number" at bounding box center [87, 329] width 119 height 26
type input "14"
click at [193, 328] on input "number" at bounding box center [232, 329] width 119 height 26
type input "10"
click at [370, 327] on input "number" at bounding box center [377, 329] width 119 height 26
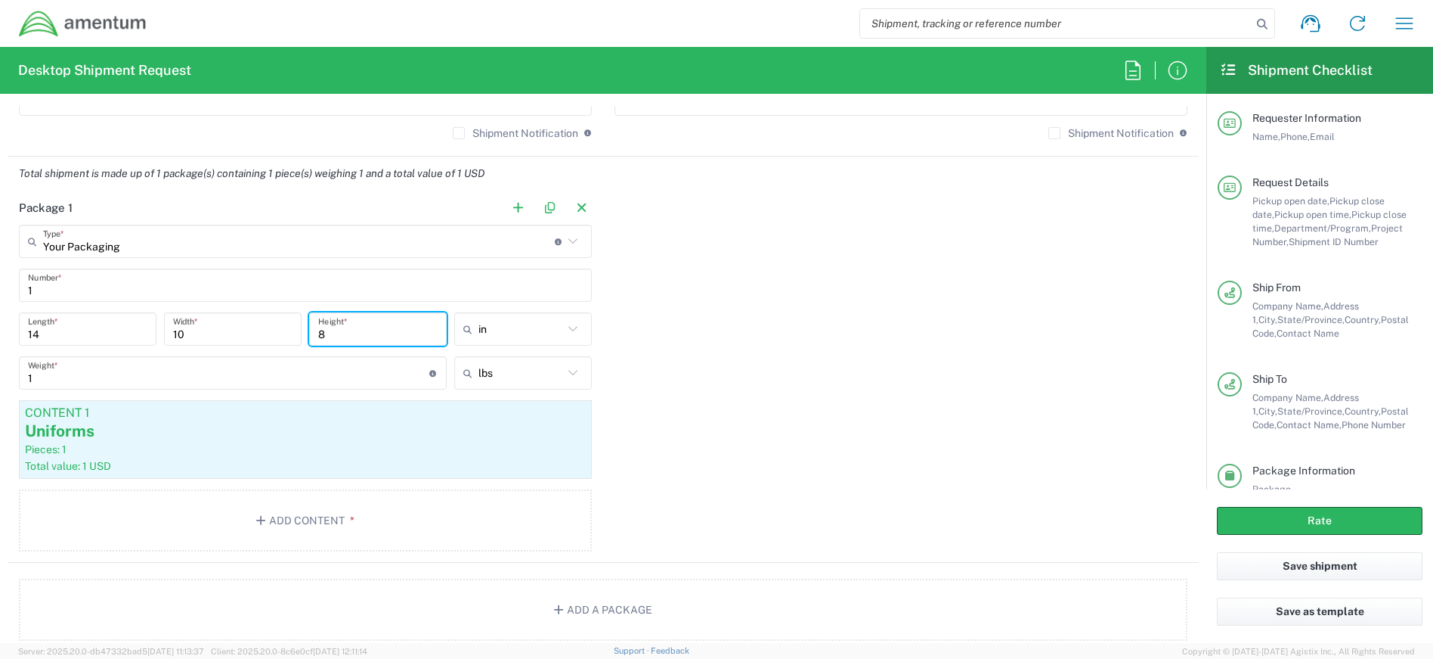
type input "8"
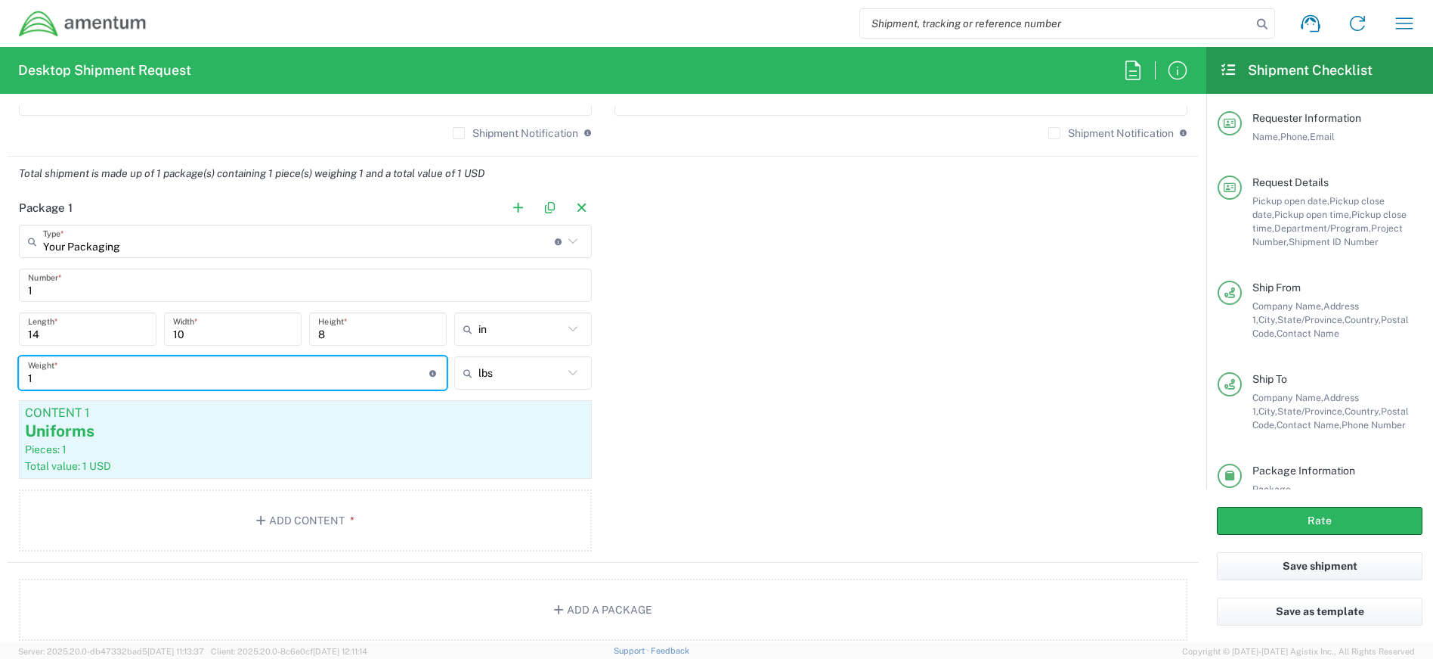
click at [88, 385] on input "1" at bounding box center [228, 373] width 401 height 26
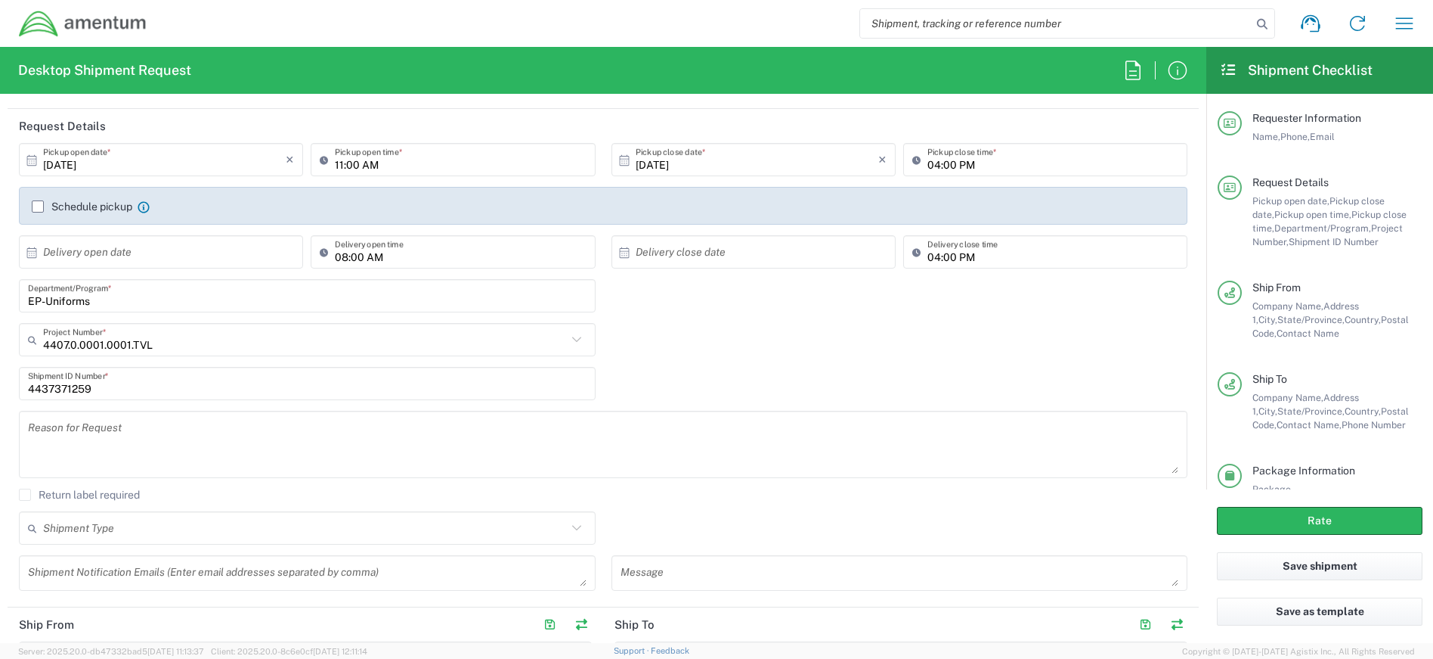
scroll to position [151, 0]
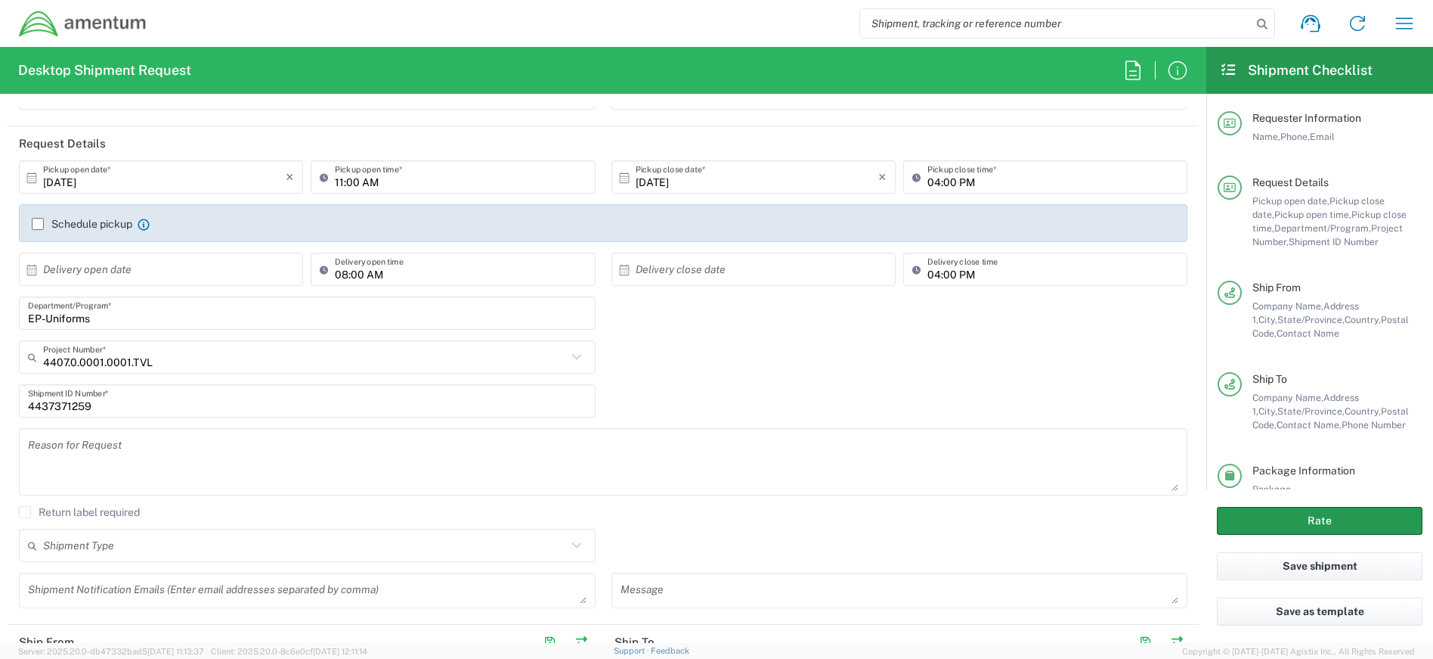
type input "3.5"
click at [1299, 516] on button "Rate" at bounding box center [1320, 521] width 206 height 28
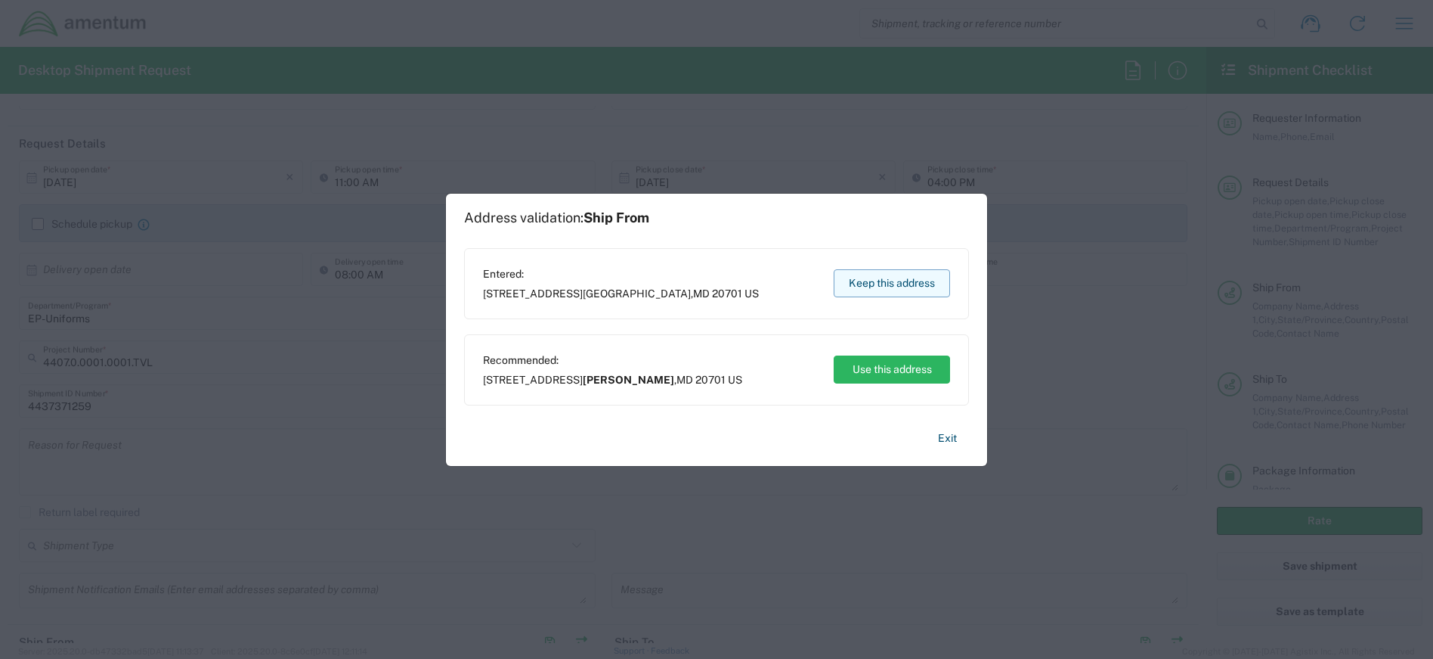
click at [891, 284] on button "Keep this address" at bounding box center [892, 283] width 116 height 28
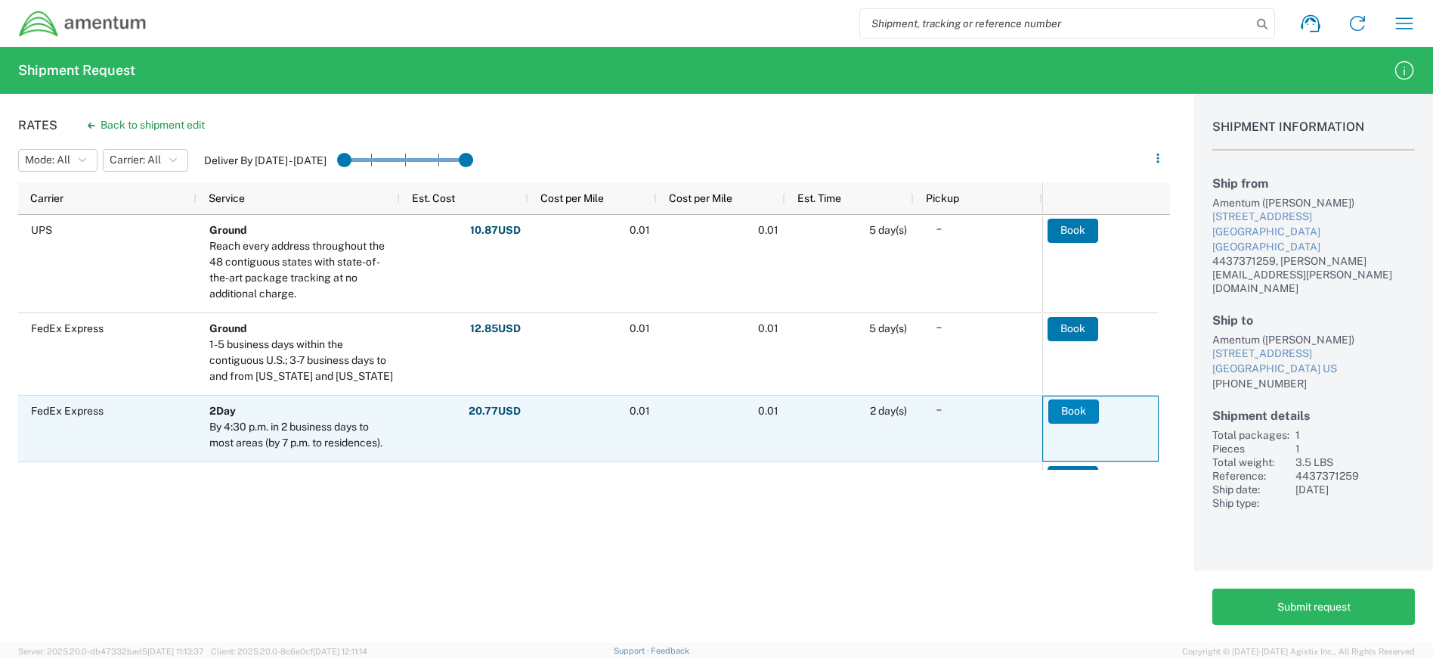
click at [1080, 414] on button "Book" at bounding box center [1074, 411] width 51 height 24
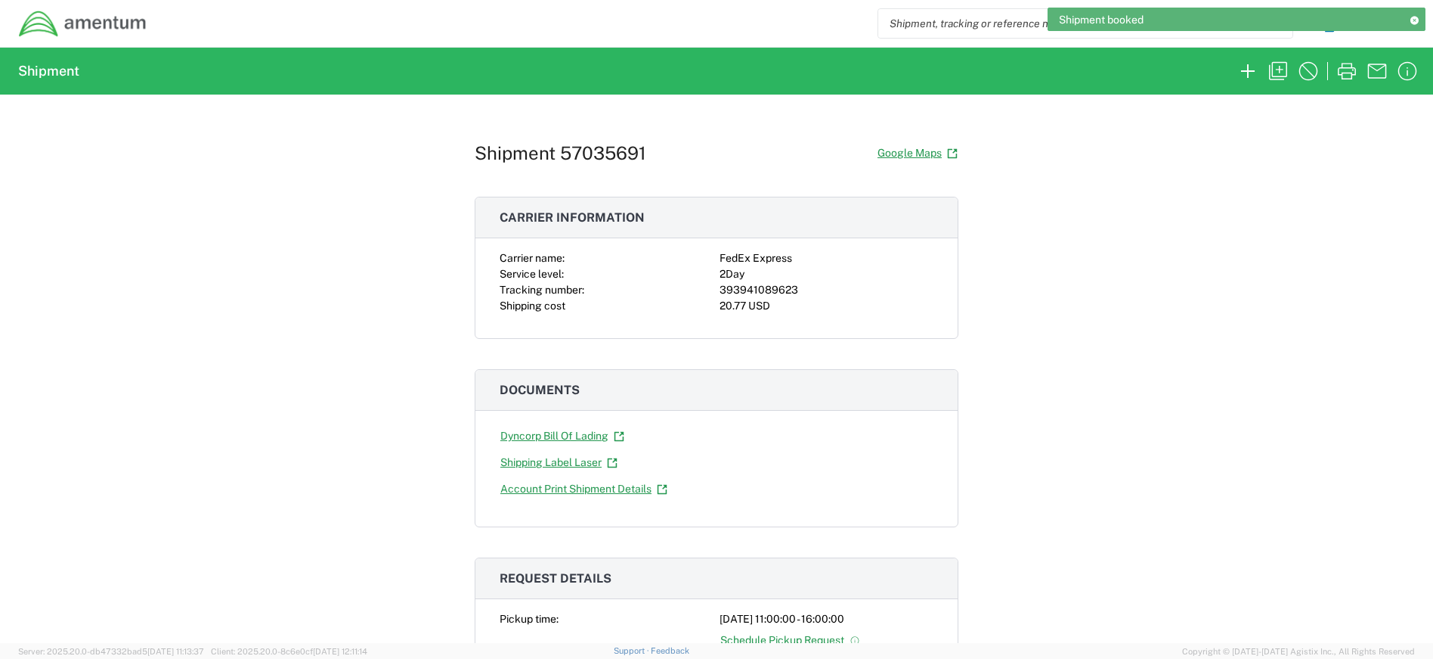
click at [931, 28] on input "search" at bounding box center [1075, 23] width 392 height 29
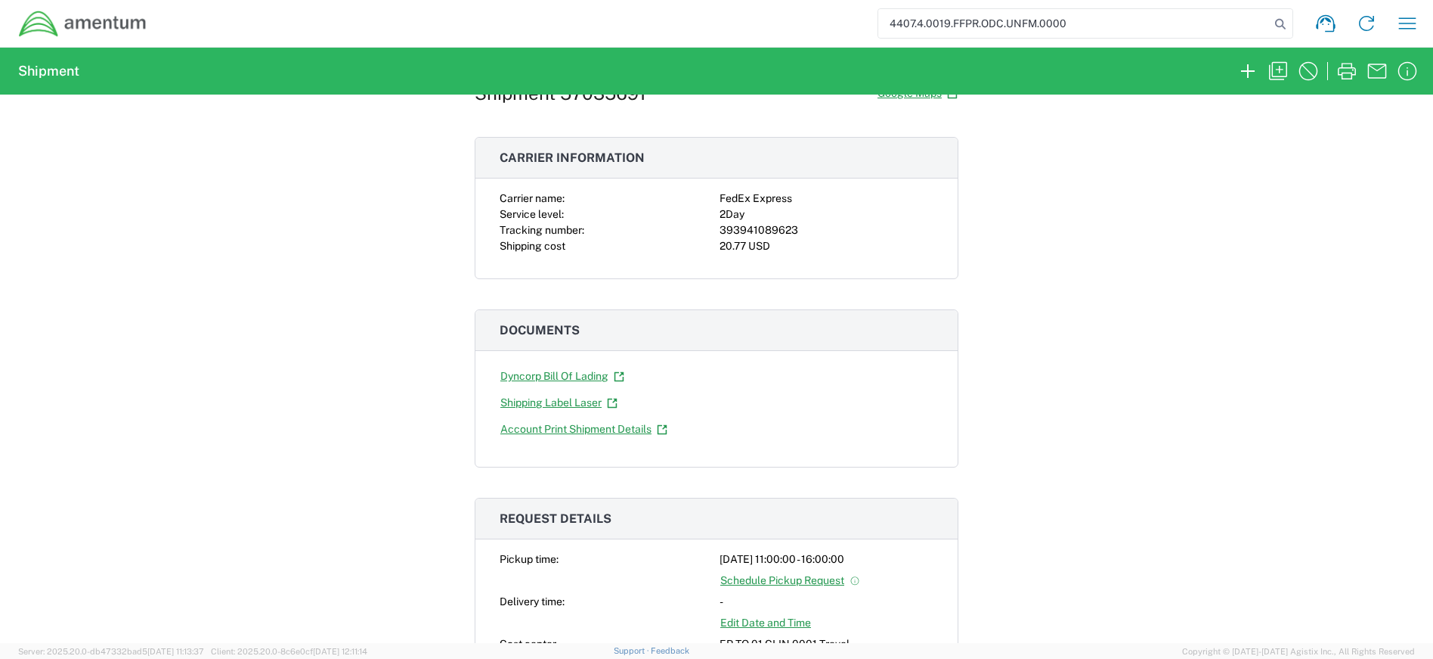
scroll to position [151, 0]
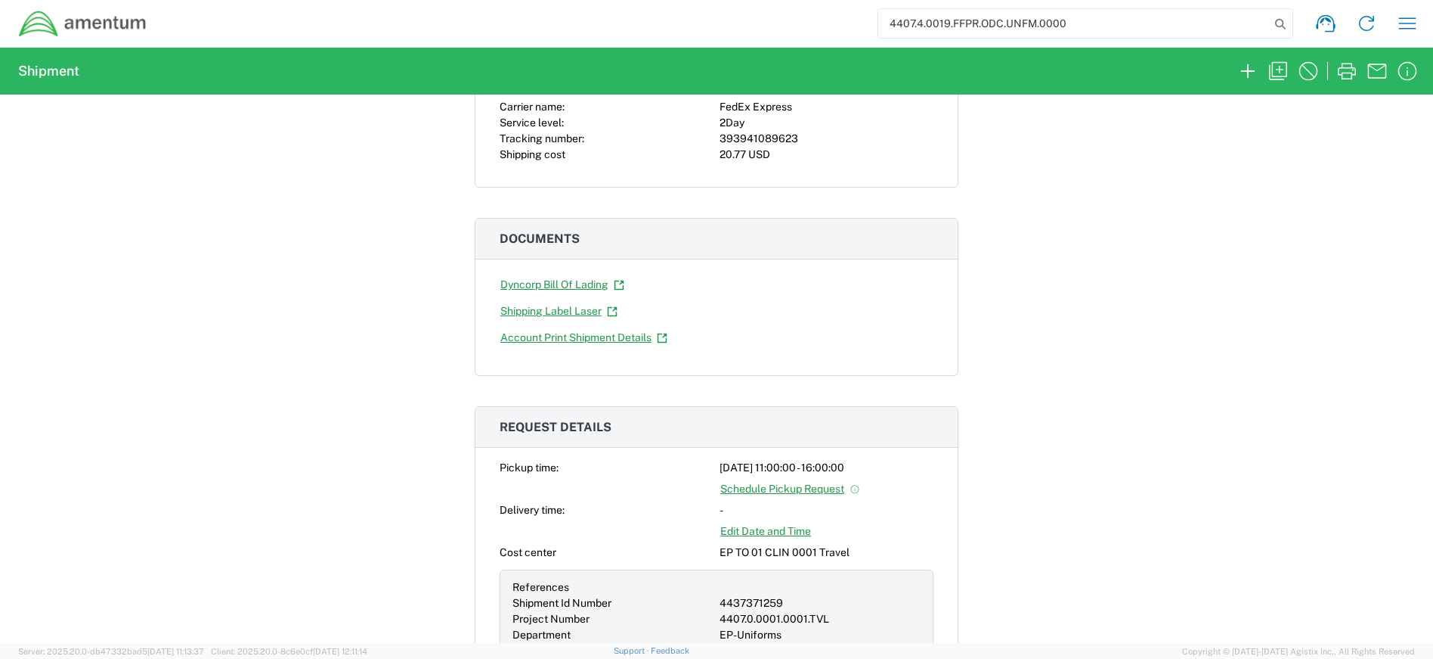
type input "4407.4.0019.FFPR.ODC.UNFM.0000"
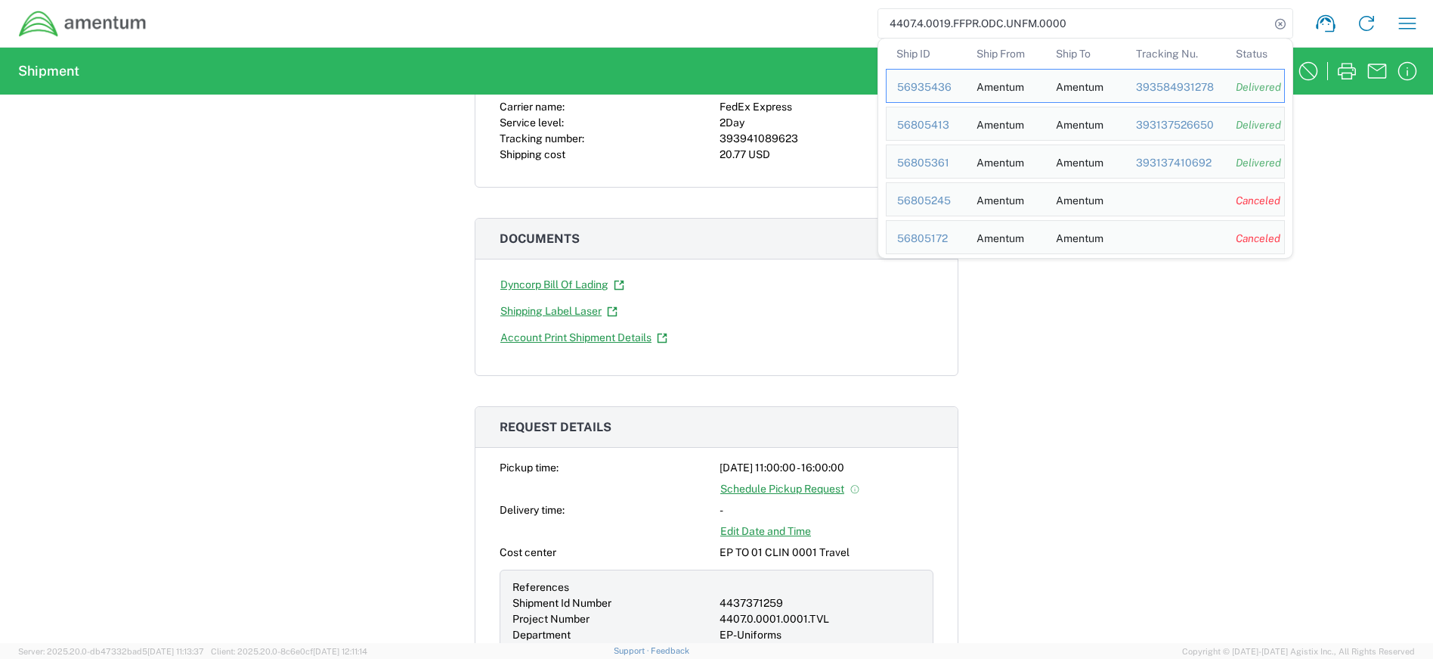
click at [849, 584] on div at bounding box center [820, 587] width 201 height 16
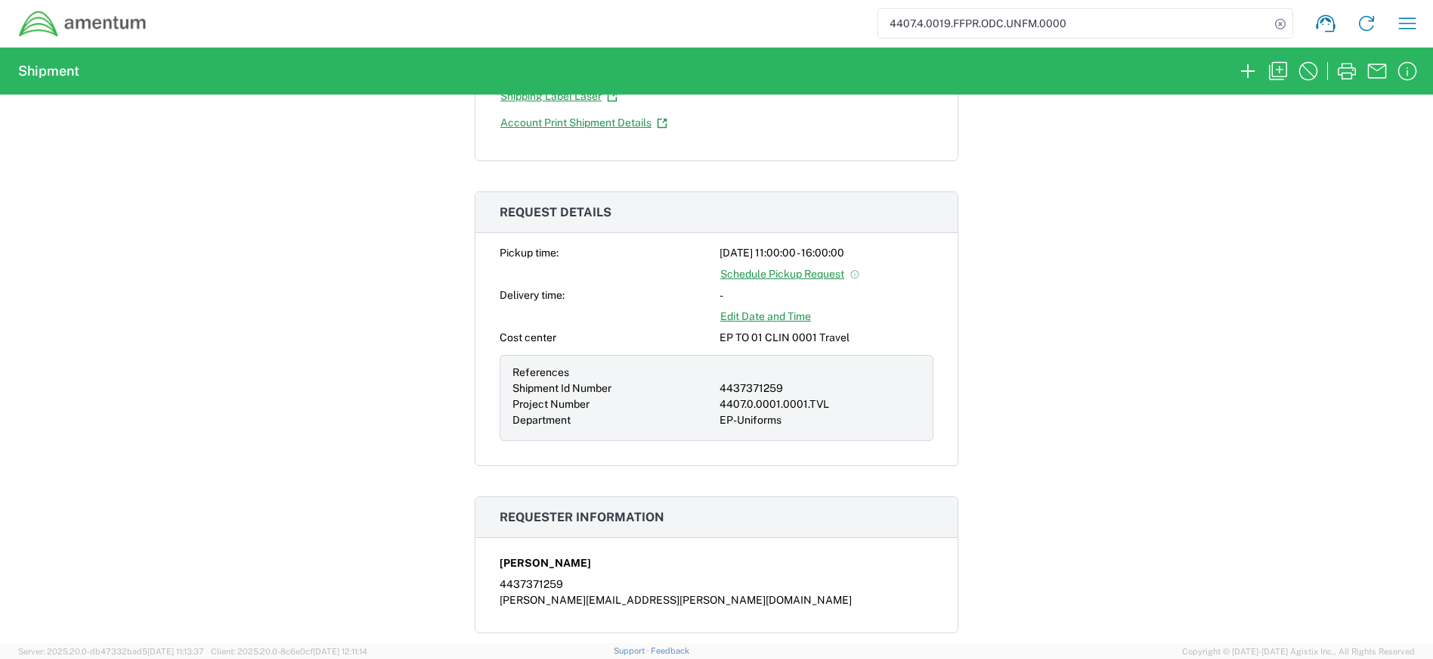
scroll to position [378, 0]
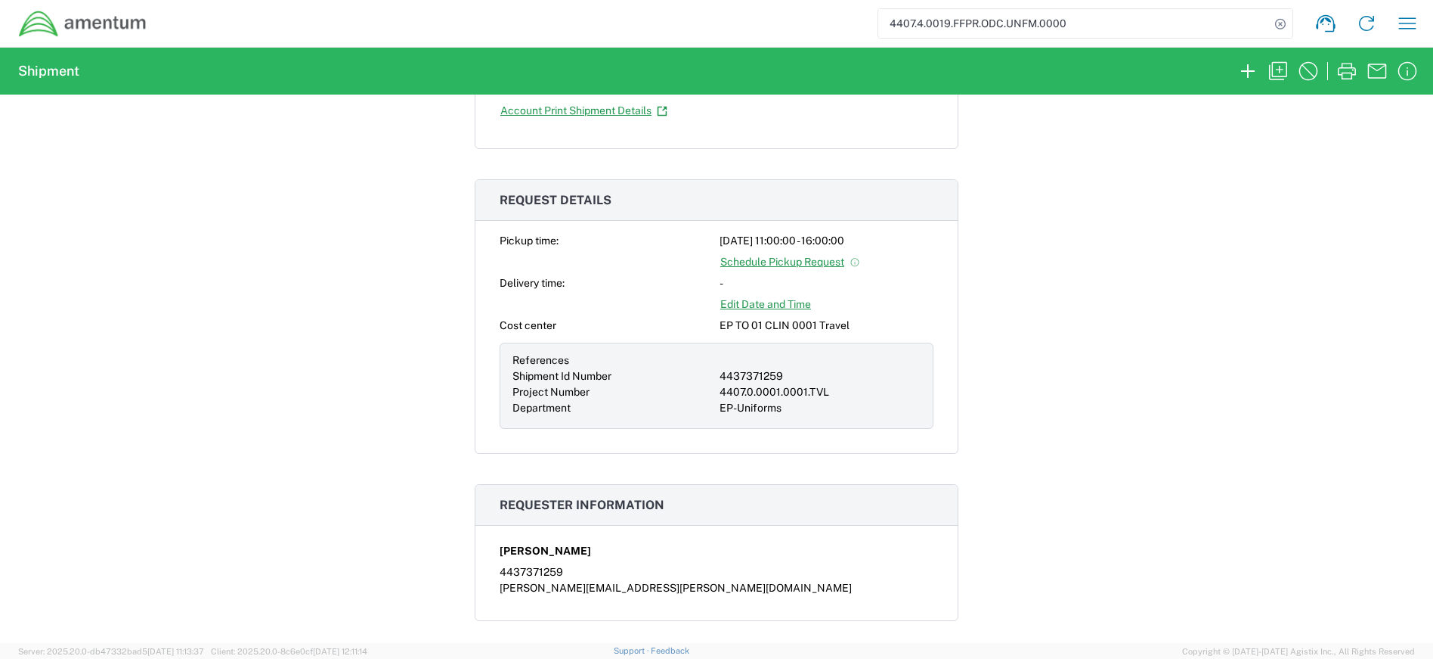
click at [1145, 22] on input "4407.4.0019.FFPR.ODC.UNFM.0000" at bounding box center [1075, 23] width 392 height 29
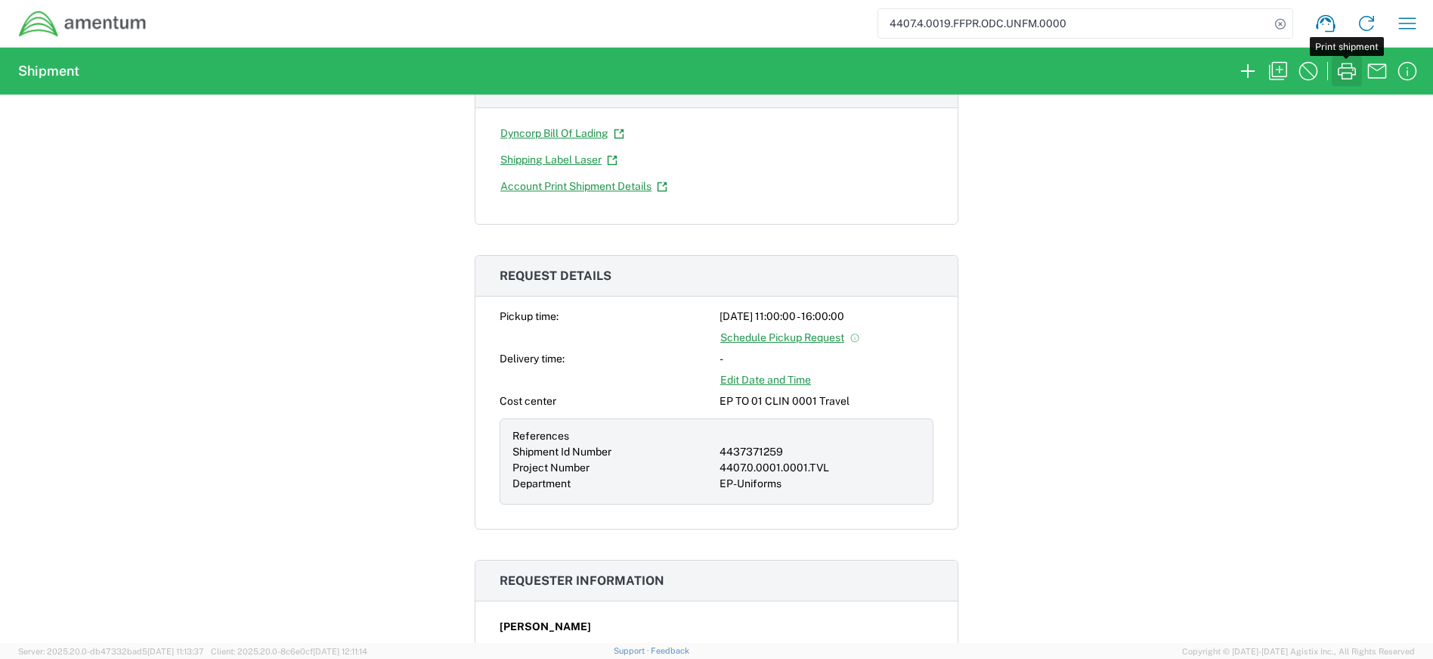
click at [1344, 74] on icon "button" at bounding box center [1347, 71] width 24 height 24
click at [798, 469] on div "4407.0.0001.0001.TVL" at bounding box center [820, 468] width 201 height 16
click at [797, 466] on div "4407.0.0001.0001.TVL" at bounding box center [820, 468] width 201 height 16
click at [1102, 449] on div "Shipment 57035691 Google Maps Carrier information Carrier name: FedEx Express S…" at bounding box center [716, 369] width 1433 height 548
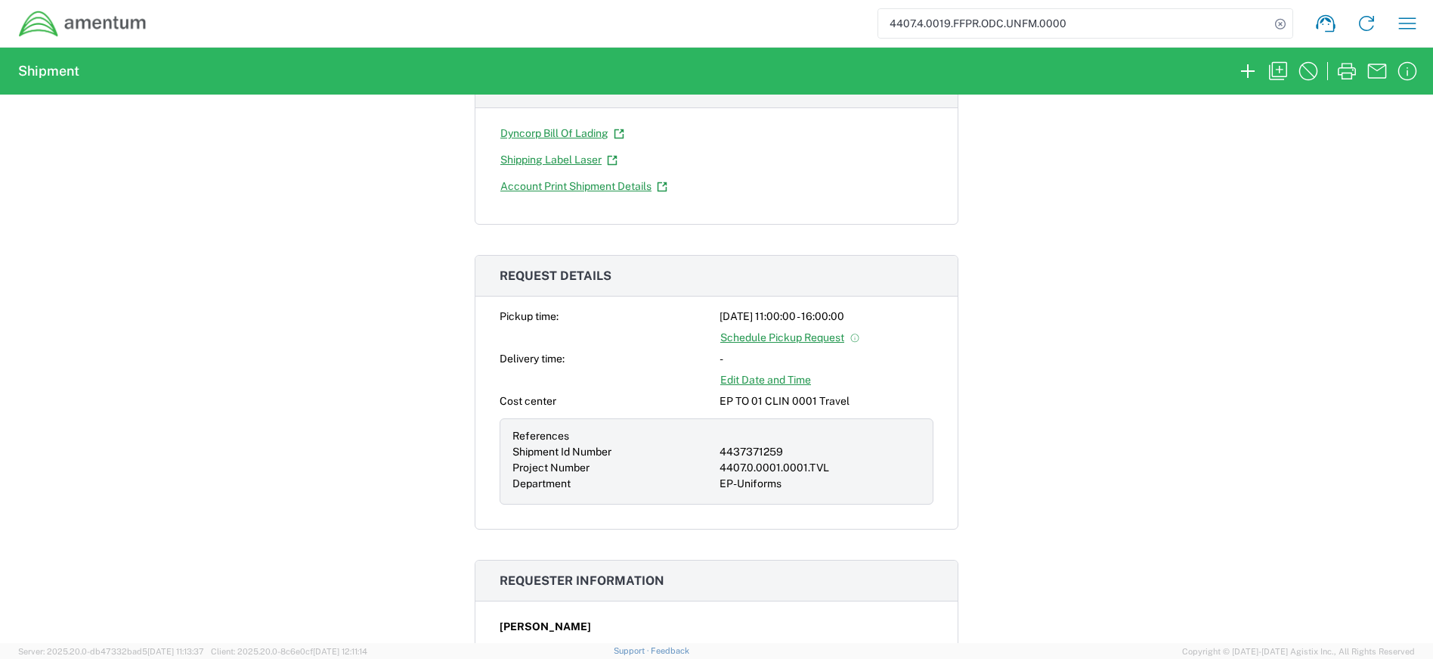
scroll to position [0, 0]
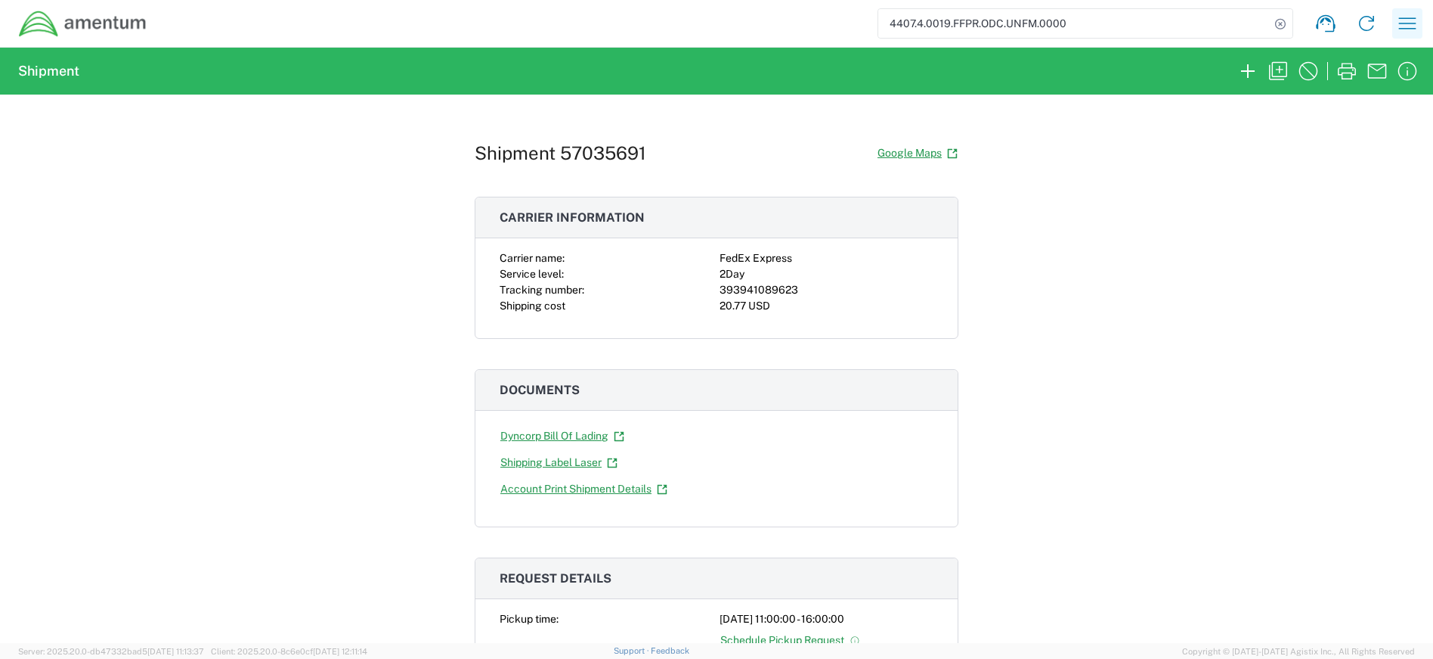
click at [1410, 26] on icon "button" at bounding box center [1408, 23] width 24 height 24
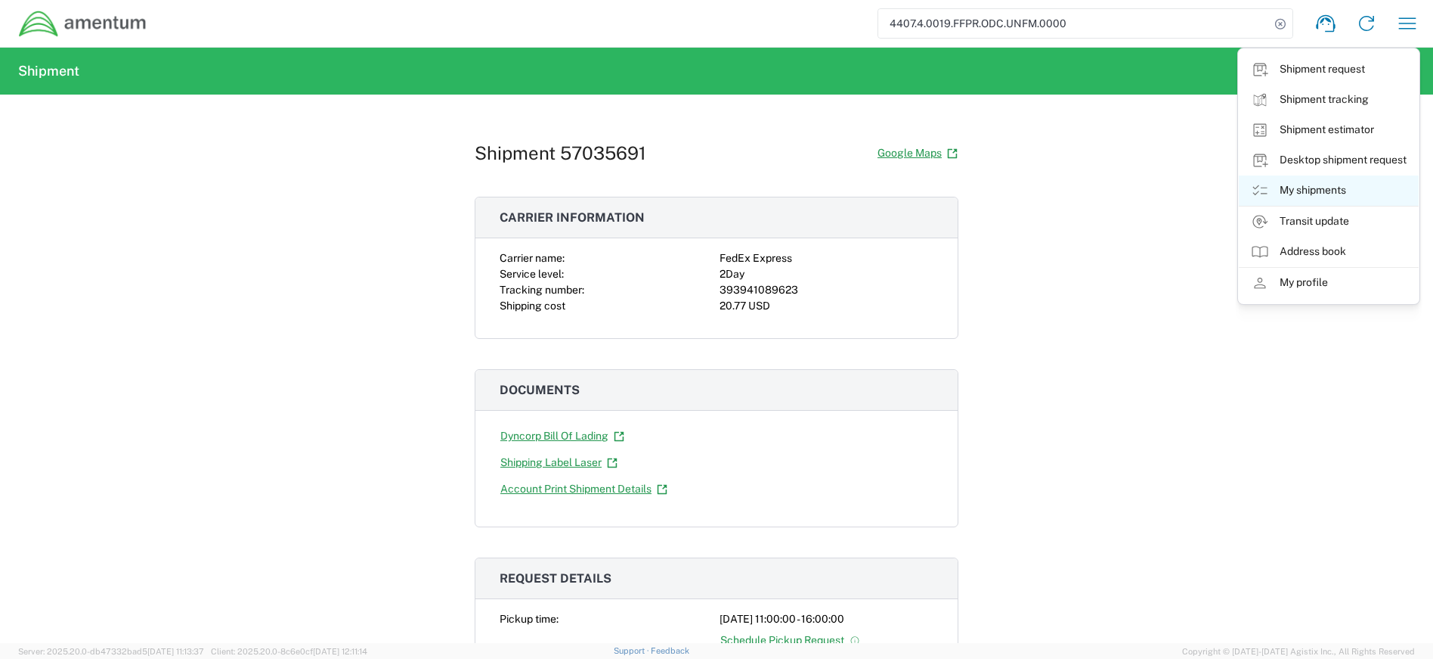
click at [1319, 194] on link "My shipments" at bounding box center [1329, 190] width 180 height 30
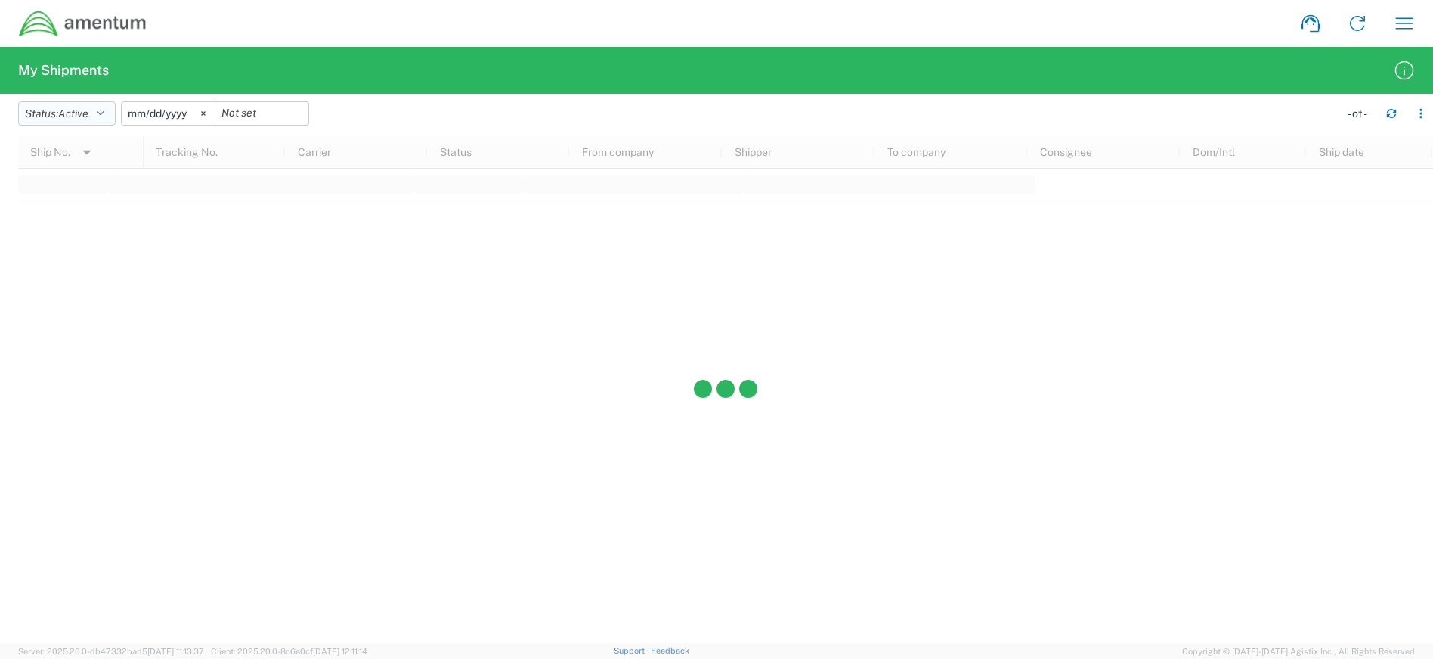
click at [107, 107] on button "Status: Active" at bounding box center [67, 113] width 98 height 24
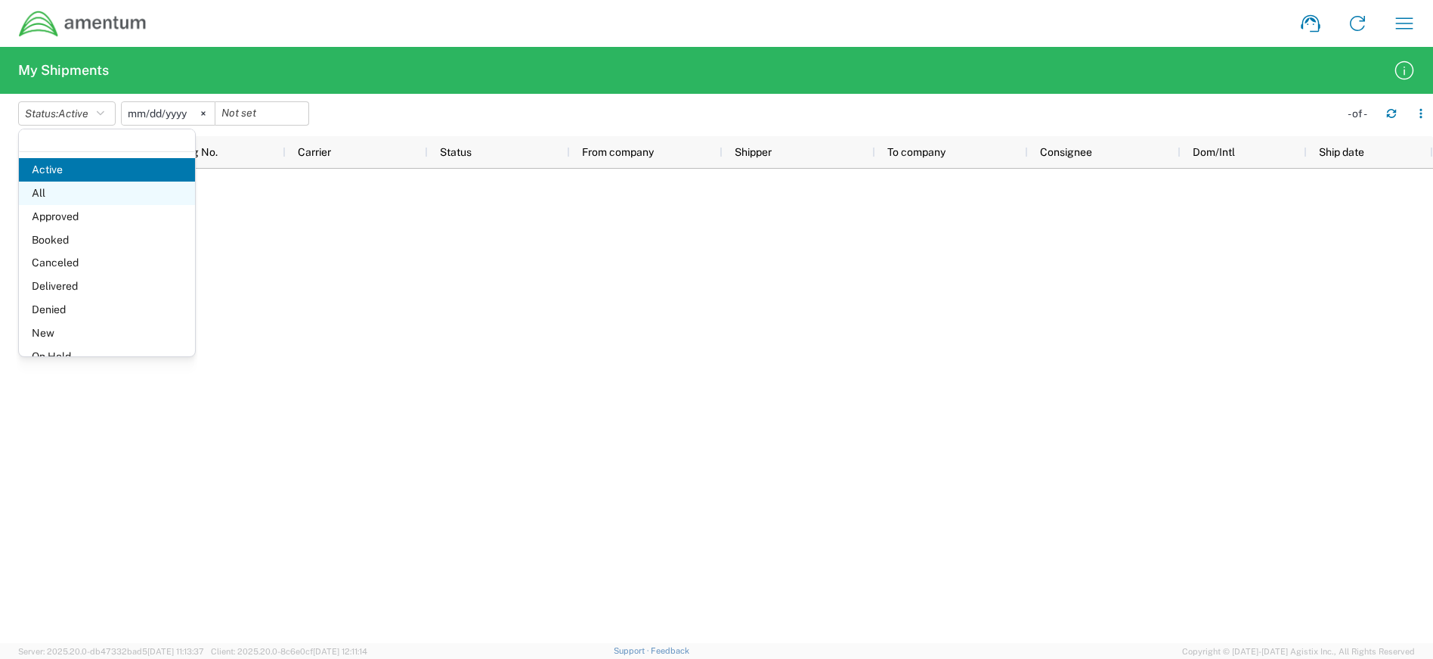
click at [80, 187] on span "All" at bounding box center [107, 192] width 176 height 23
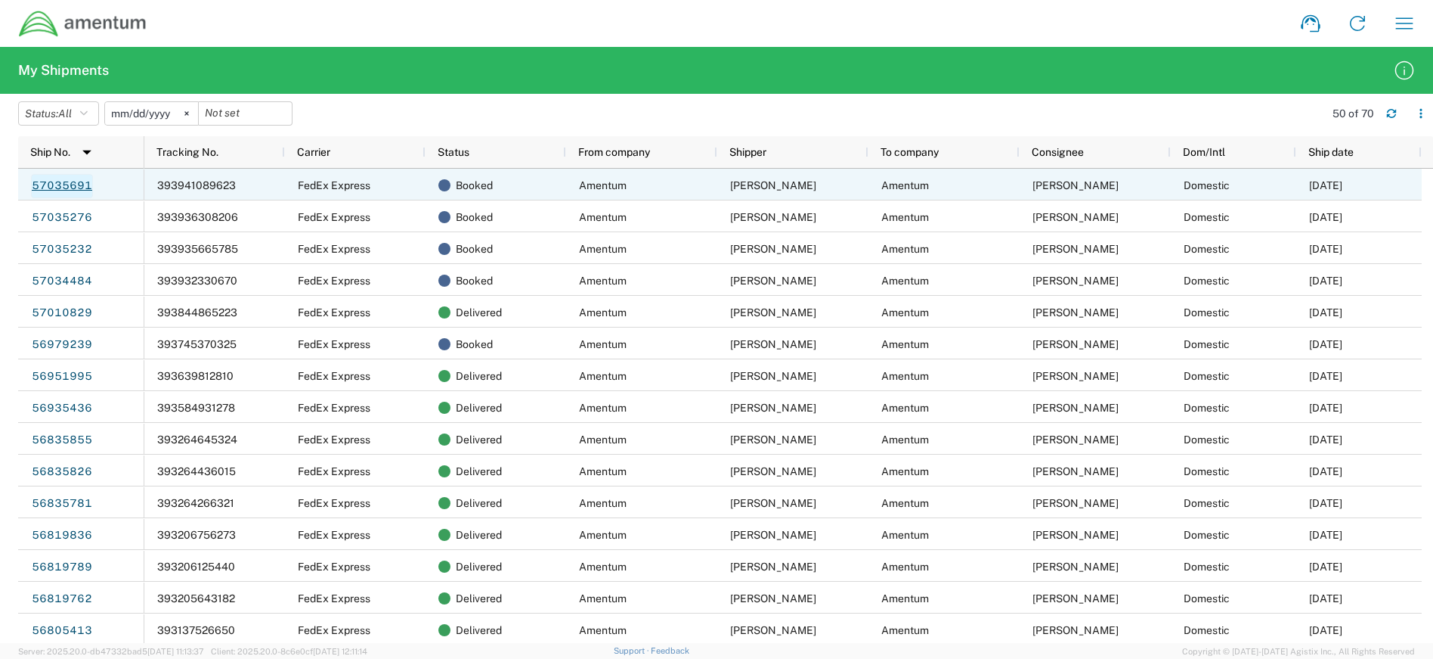
click at [48, 187] on link "57035691" at bounding box center [62, 186] width 62 height 24
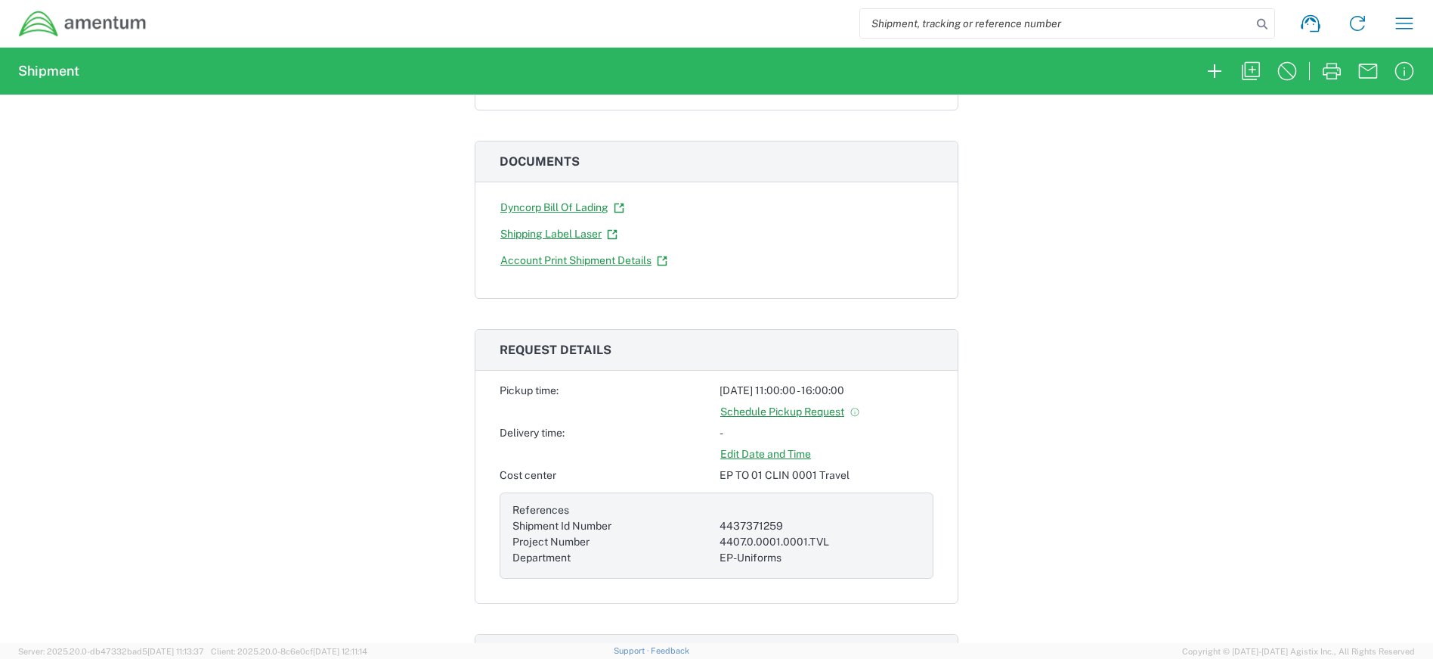
scroll to position [302, 0]
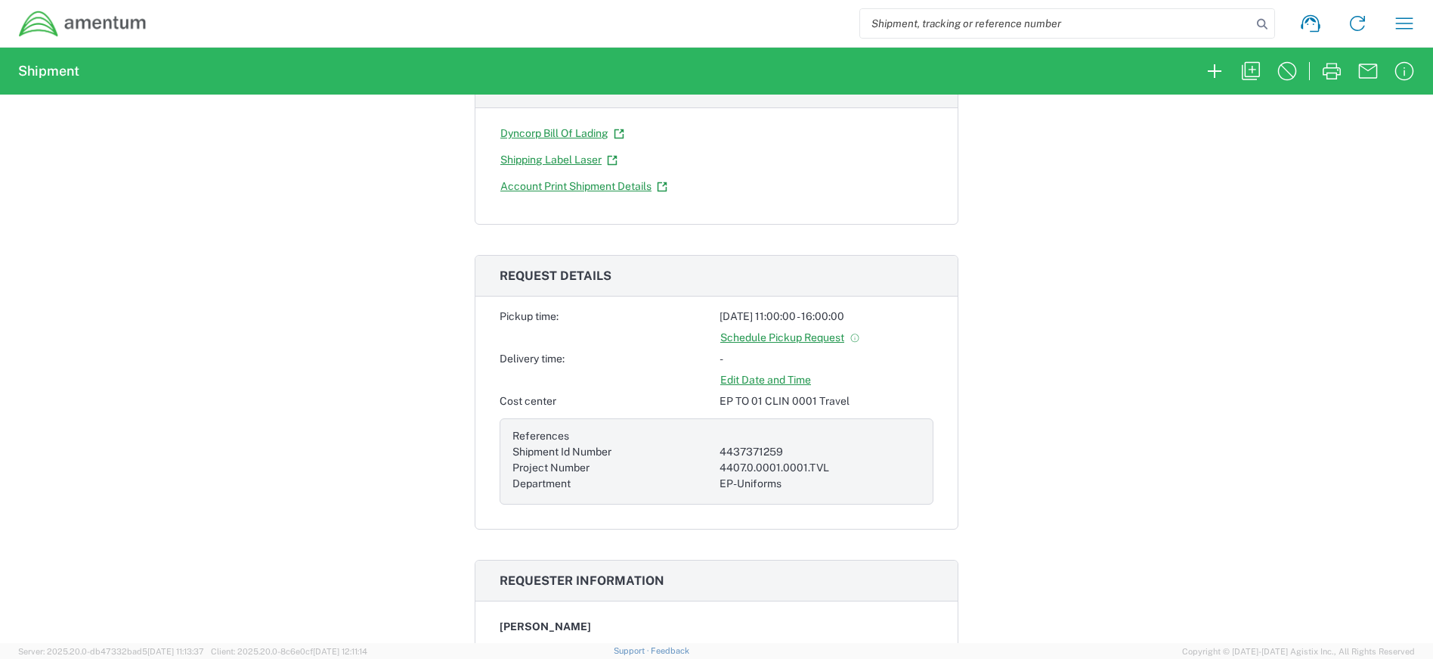
click at [963, 27] on input "search" at bounding box center [1056, 23] width 392 height 29
type input "4407.4.0019.FFPR.ODC.UNFM.0000"
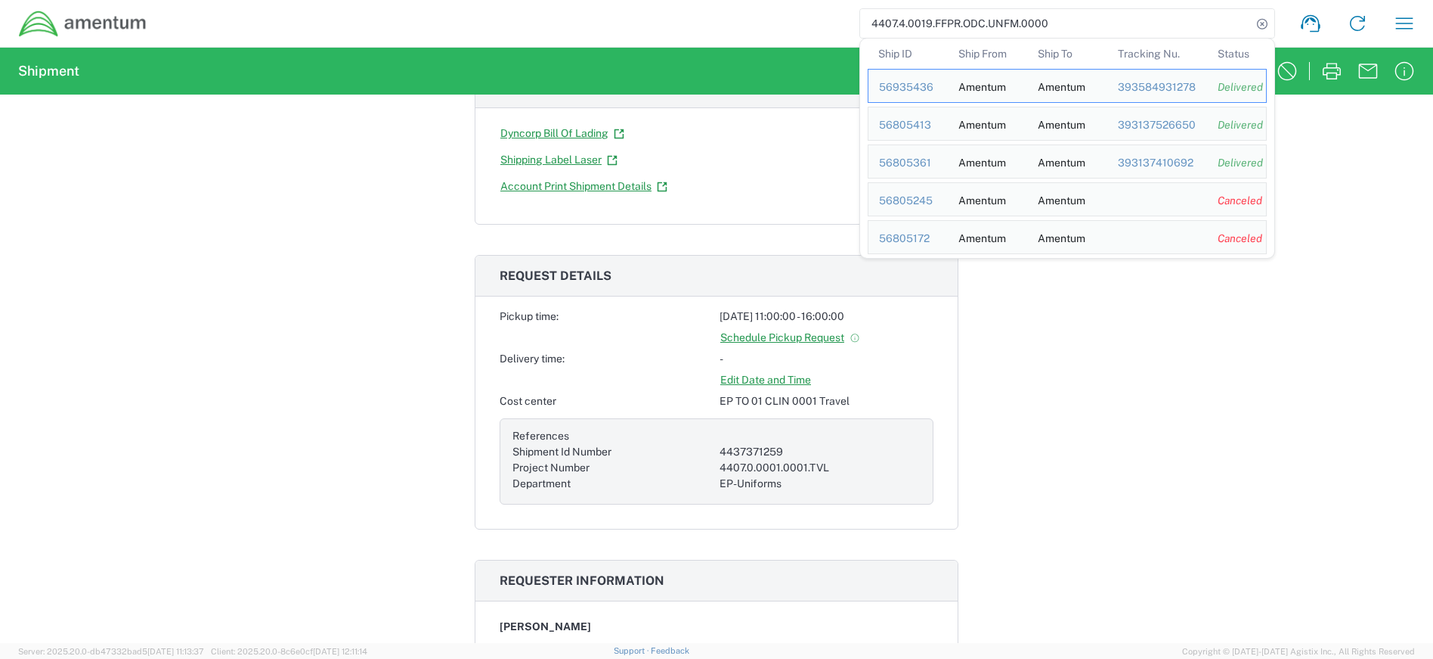
drag, startPoint x: 1267, startPoint y: 410, endPoint x: 1260, endPoint y: 400, distance: 12.0
click at [1266, 407] on div "Shipment 57035691 Google Maps Carrier information Carrier name: FedEx Express S…" at bounding box center [716, 369] width 1433 height 548
click at [1075, 24] on input "4407.4.0019.FFPR.ODC.UNFM.0000" at bounding box center [1056, 23] width 392 height 29
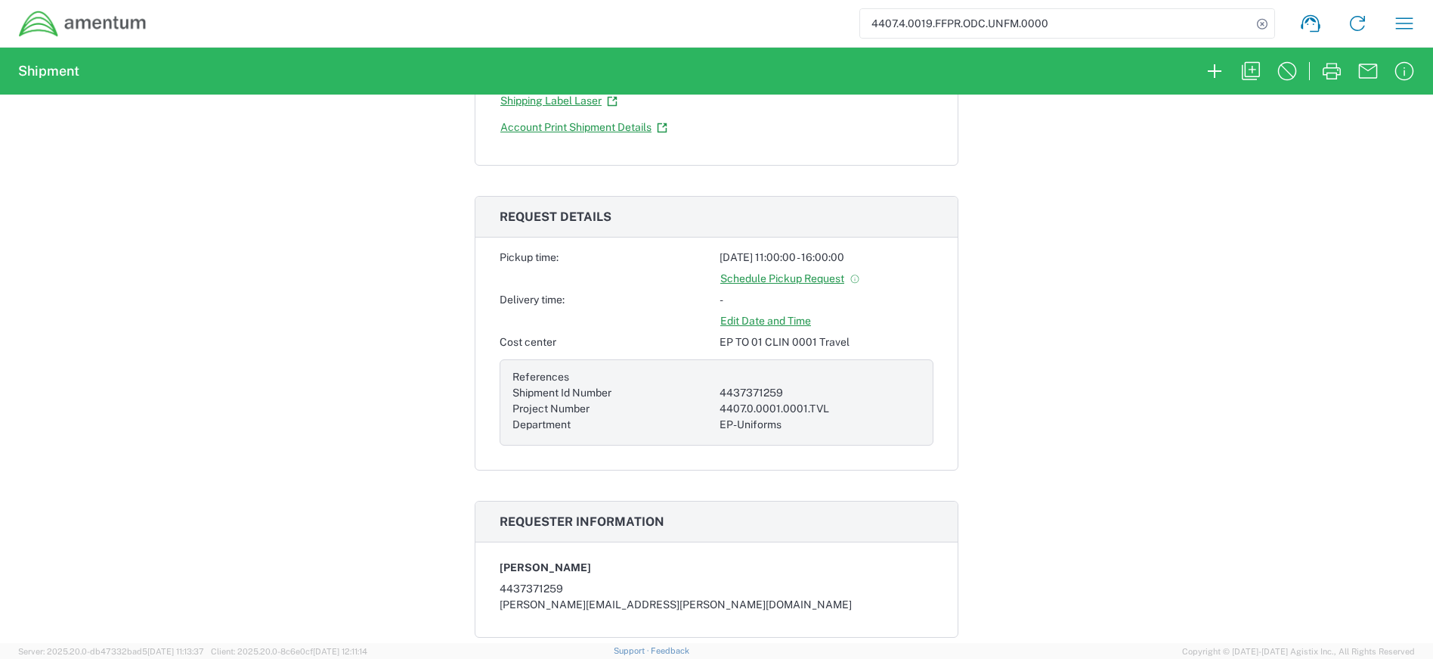
scroll to position [378, 0]
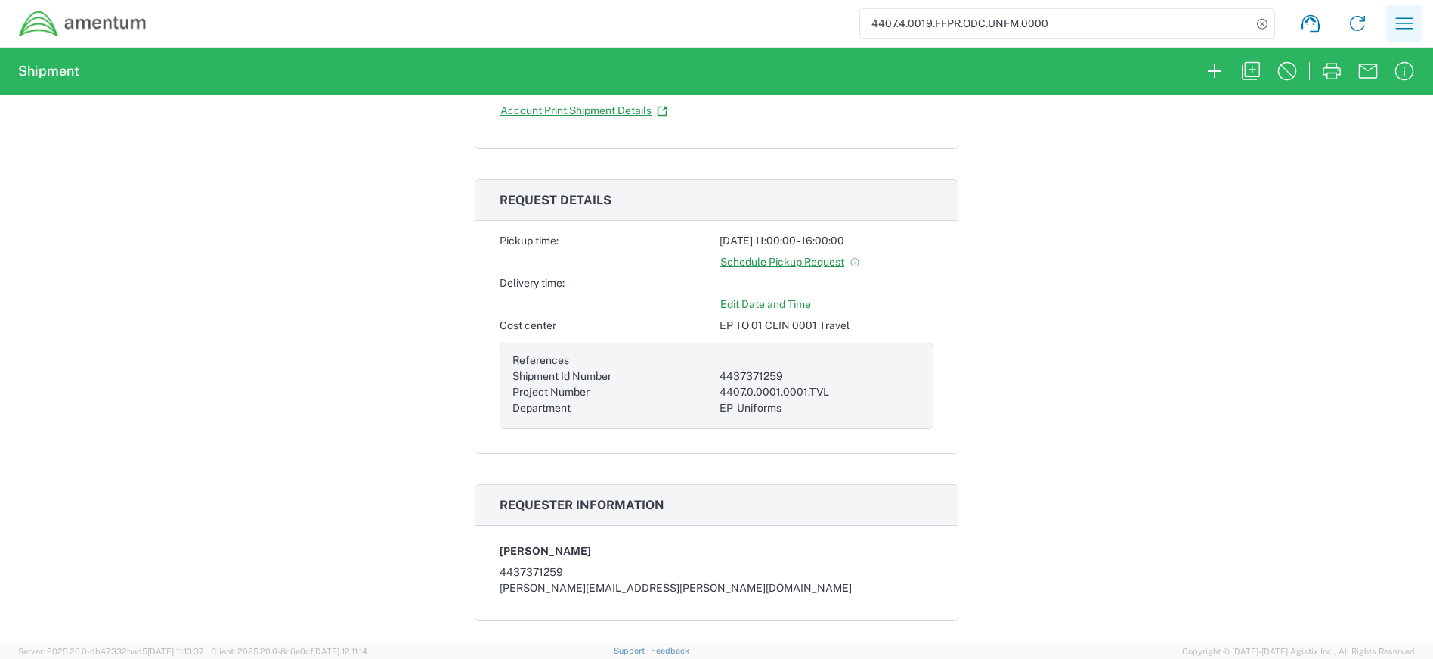
click at [1407, 28] on icon "button" at bounding box center [1405, 23] width 24 height 24
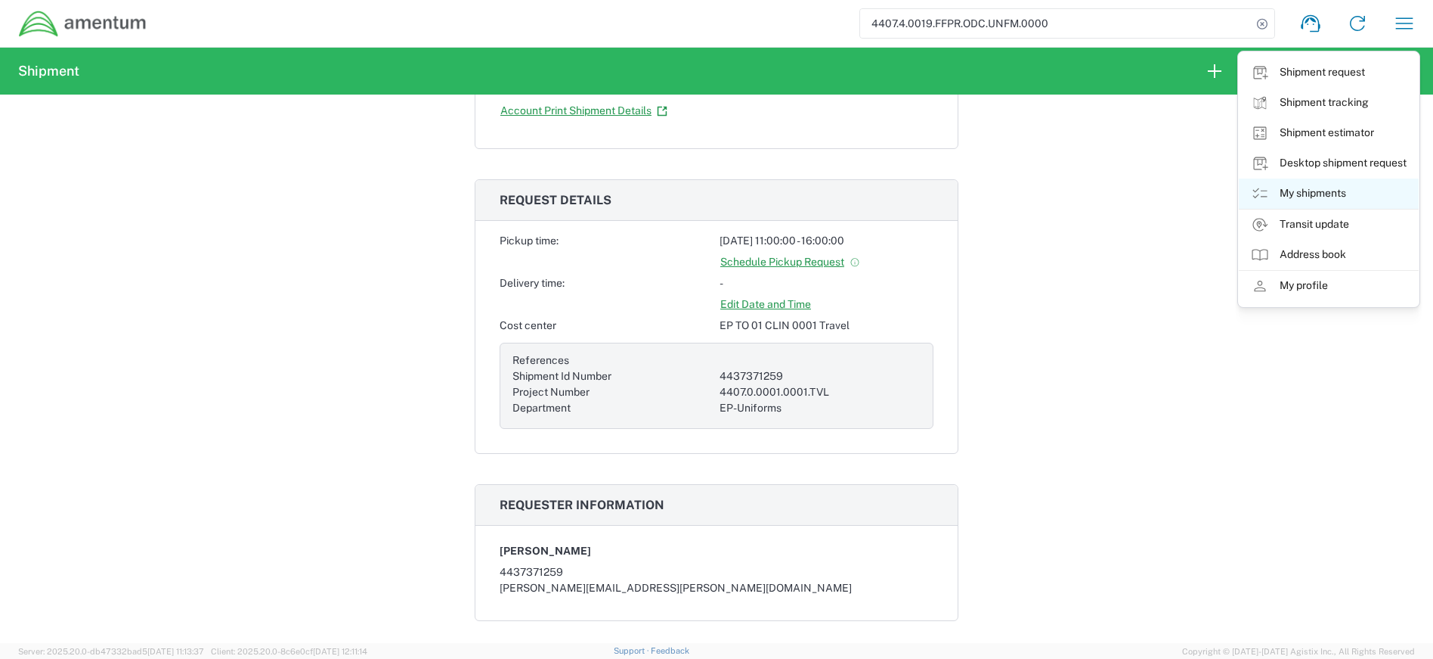
click at [1317, 191] on link "My shipments" at bounding box center [1329, 193] width 180 height 30
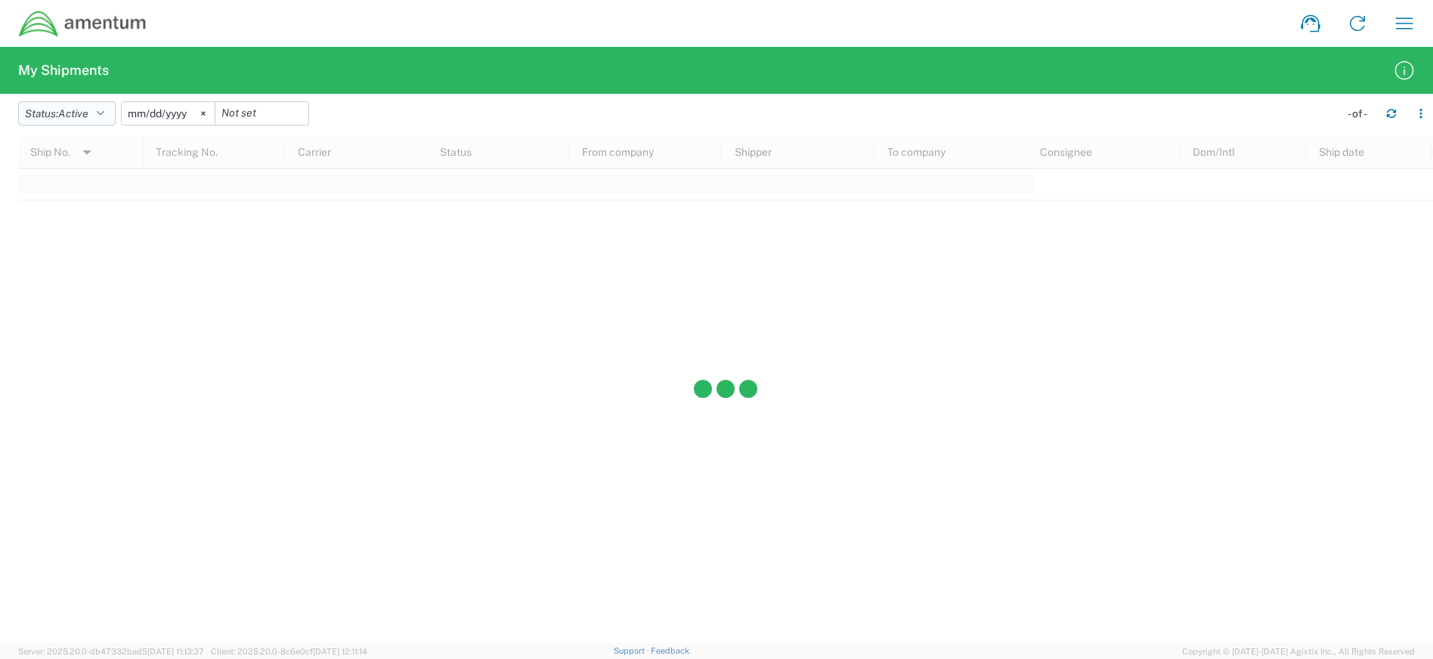
click at [101, 112] on button "Status: Active" at bounding box center [67, 113] width 98 height 24
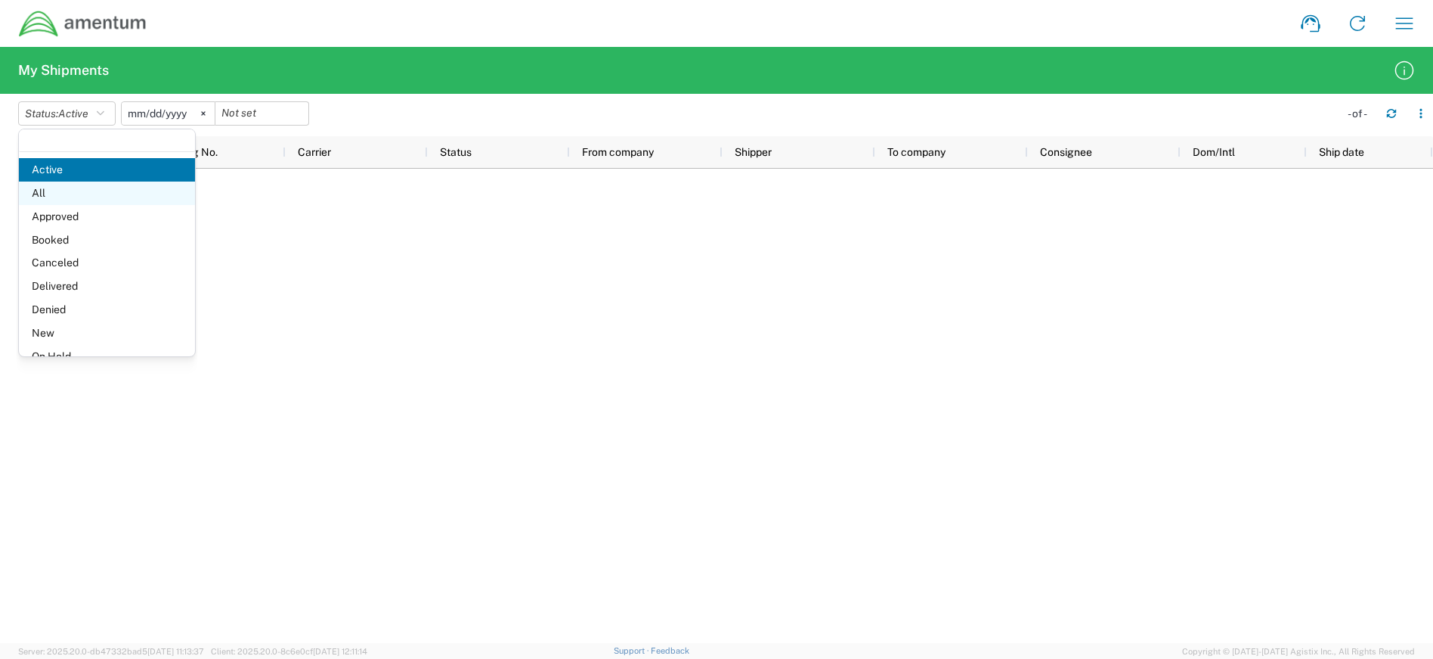
click at [63, 188] on span "All" at bounding box center [107, 192] width 176 height 23
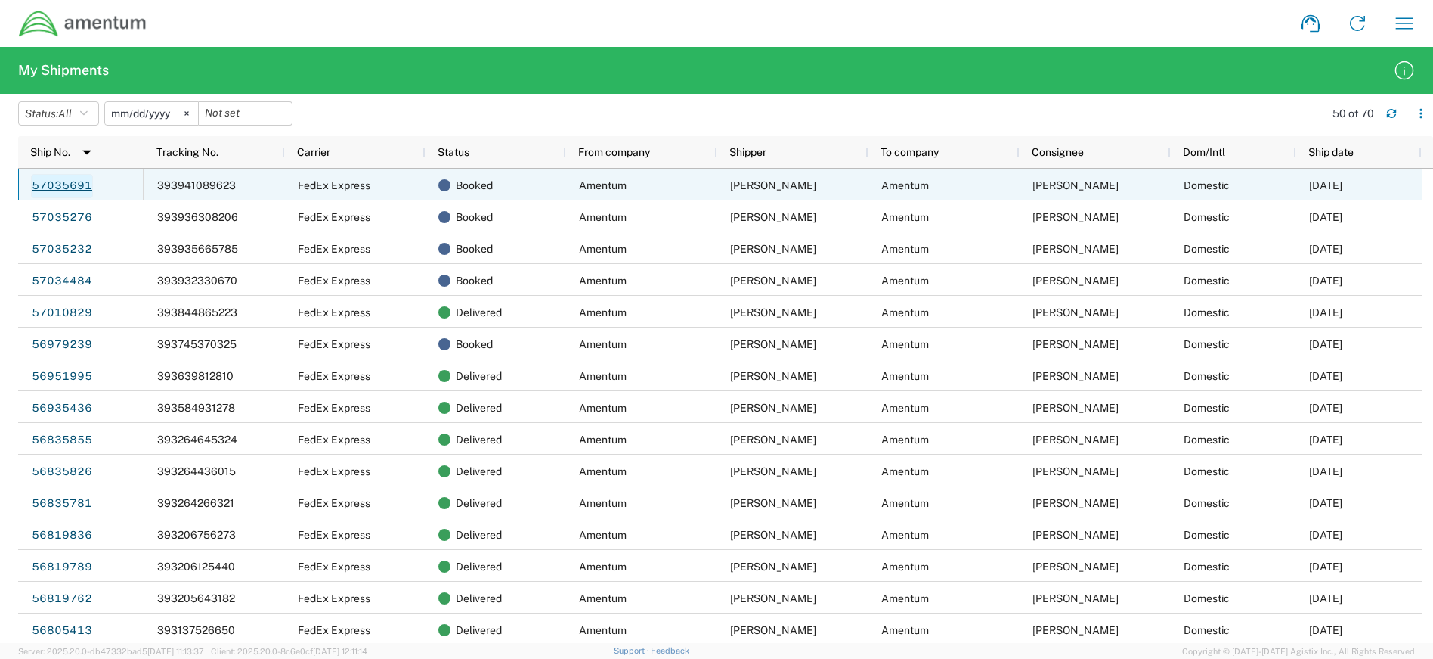
click at [85, 191] on link "57035691" at bounding box center [62, 186] width 62 height 24
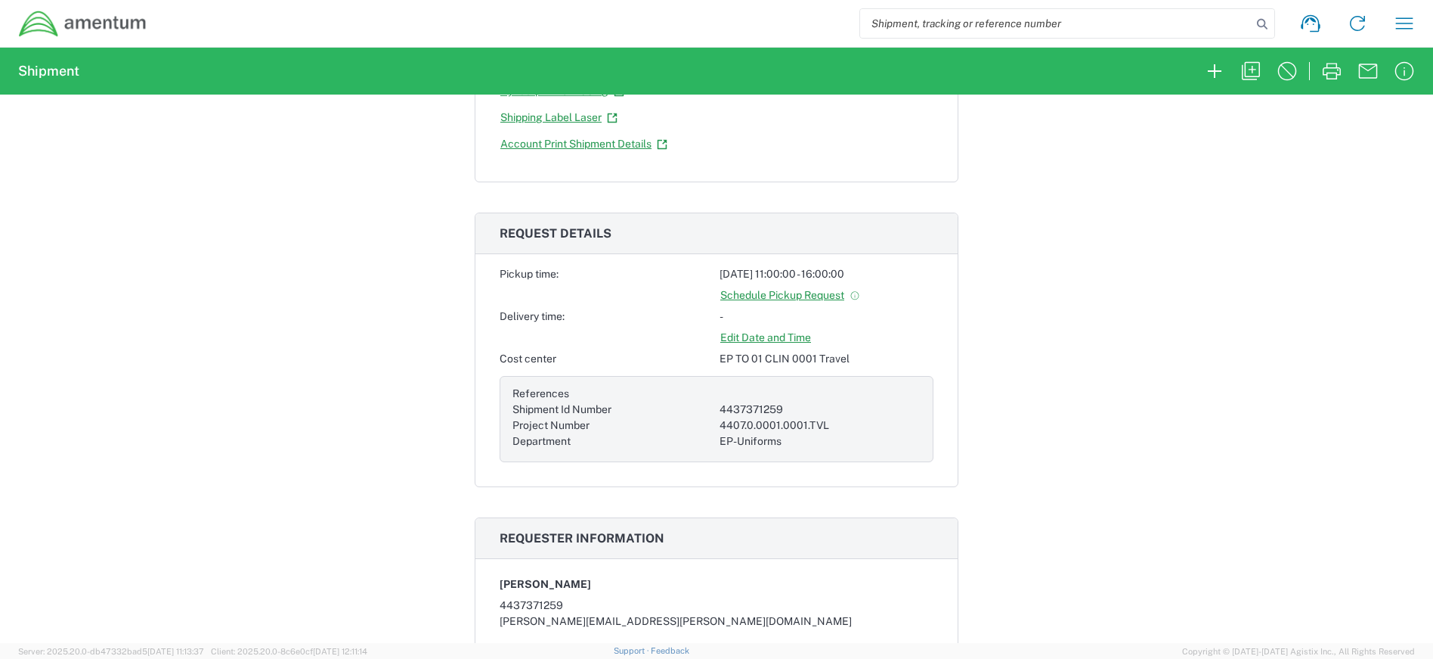
scroll to position [454, 0]
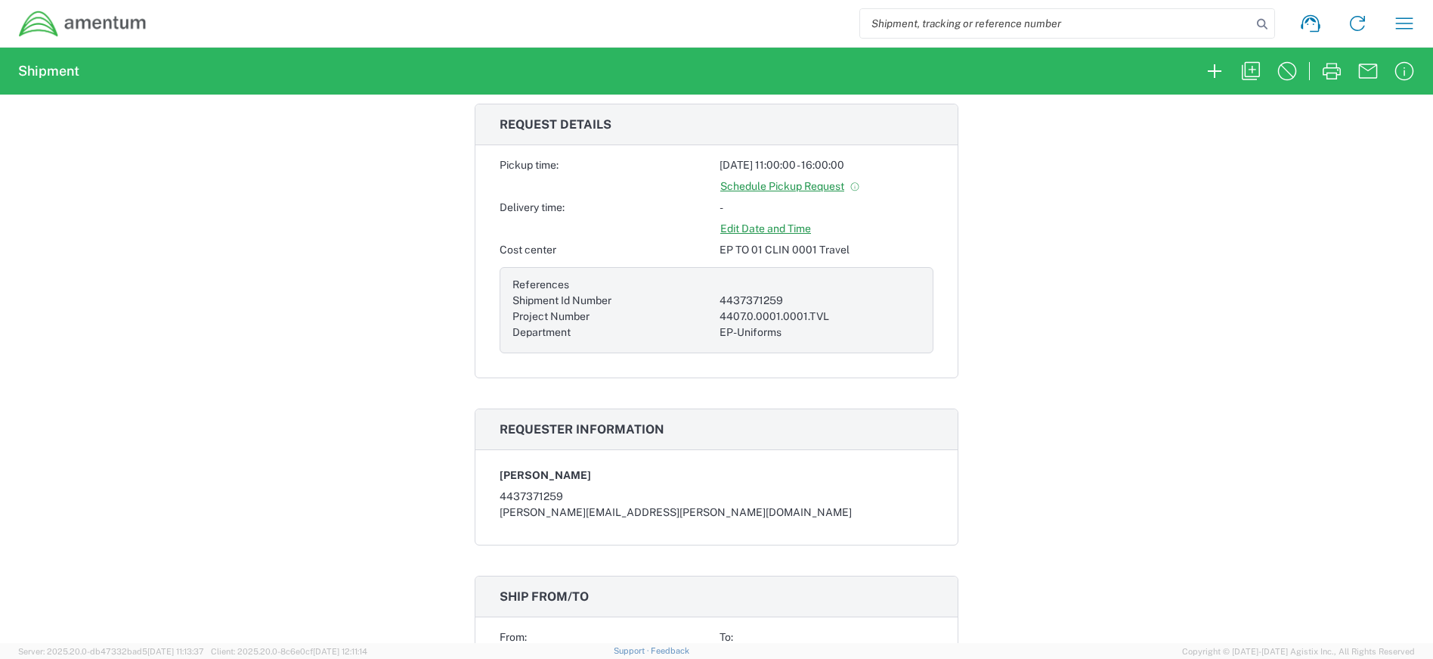
click at [919, 23] on input "search" at bounding box center [1056, 23] width 392 height 29
type input "4407.4.0019.FFPR.ODC.UNFM.0000"
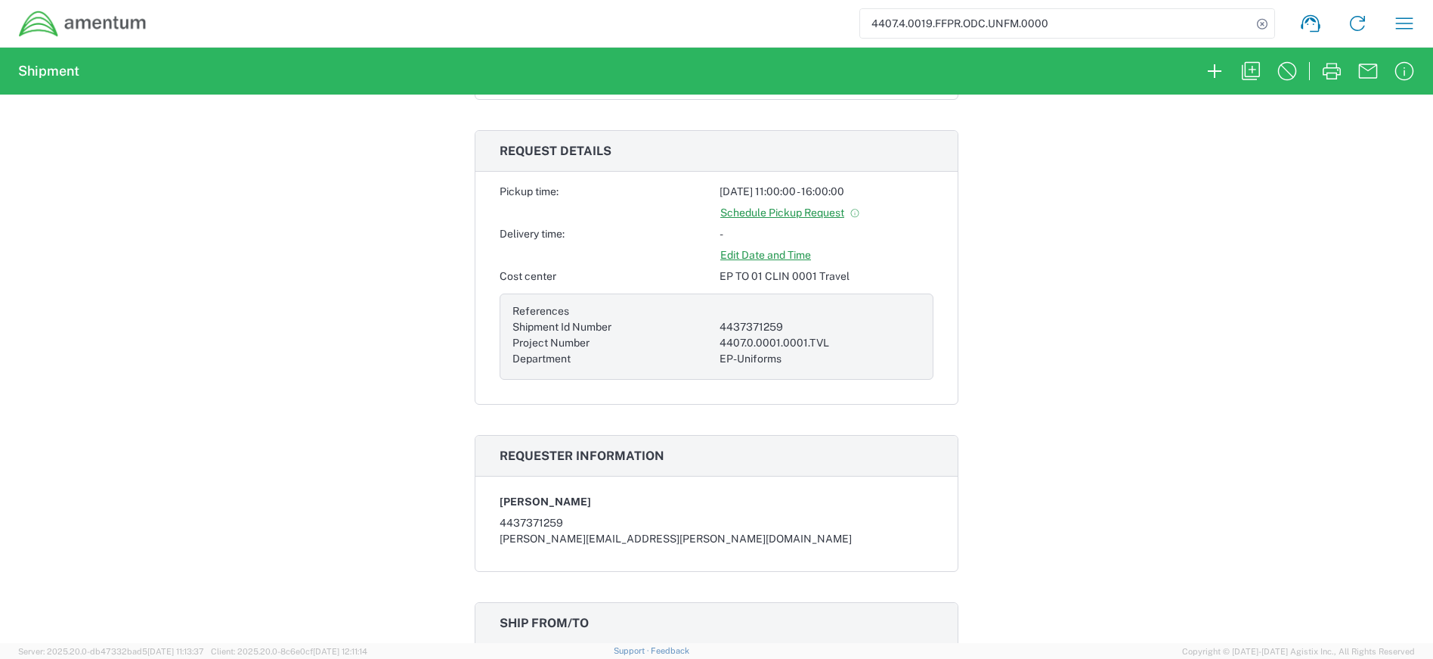
scroll to position [302, 0]
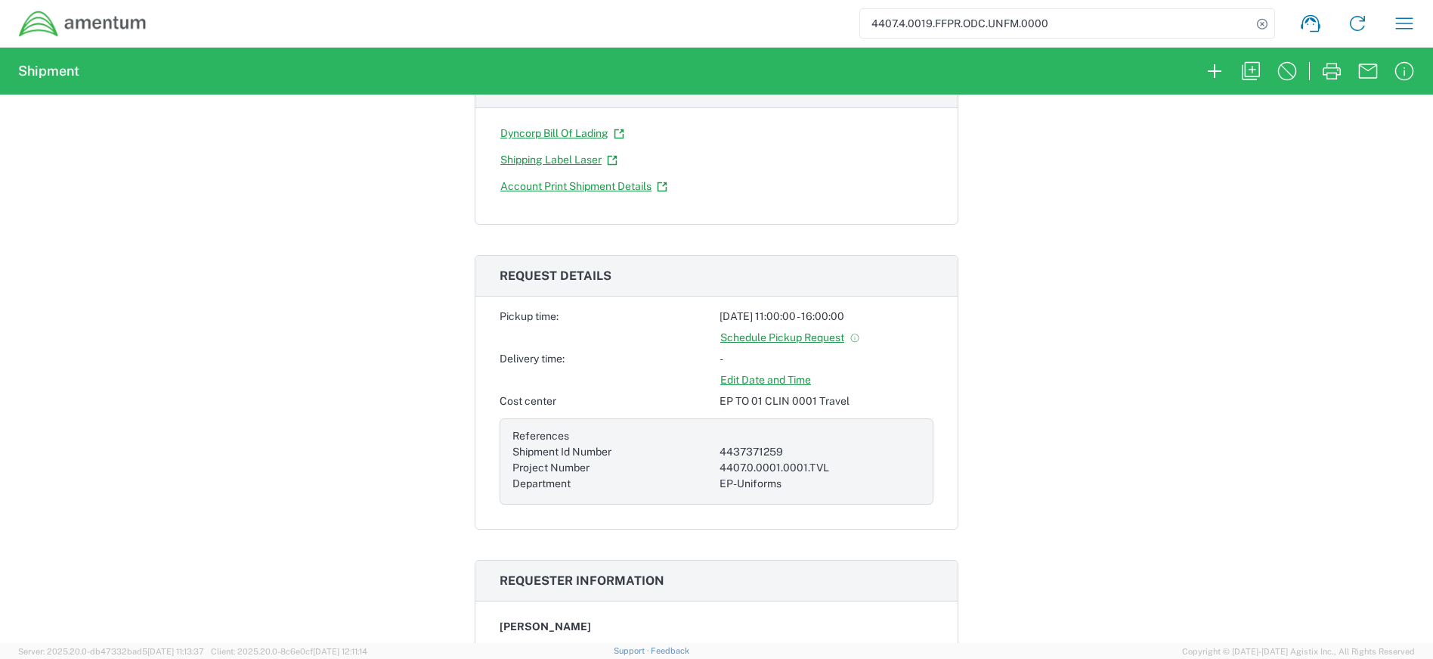
click at [756, 467] on div "4407.0.0001.0001.TVL" at bounding box center [820, 468] width 201 height 16
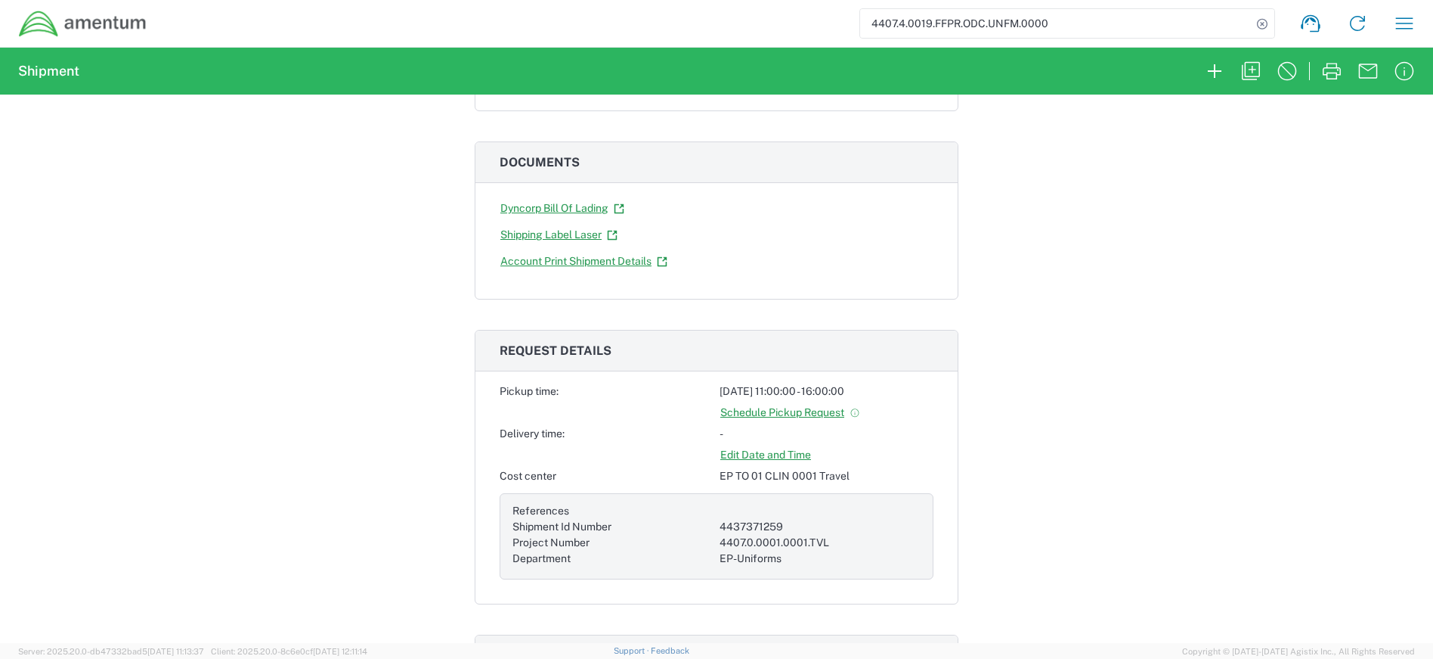
scroll to position [227, 0]
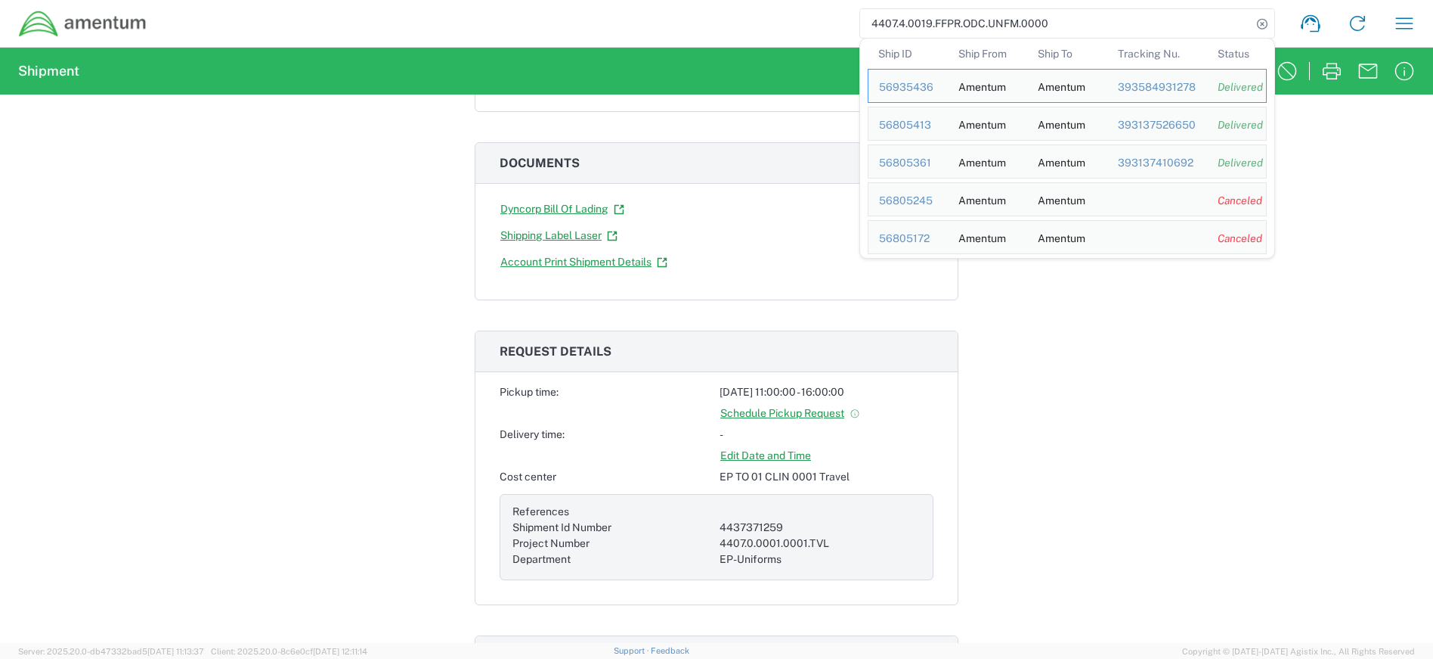
click at [1068, 20] on input "4407.4.0019.FFPR.ODC.UNFM.0000" at bounding box center [1056, 23] width 392 height 29
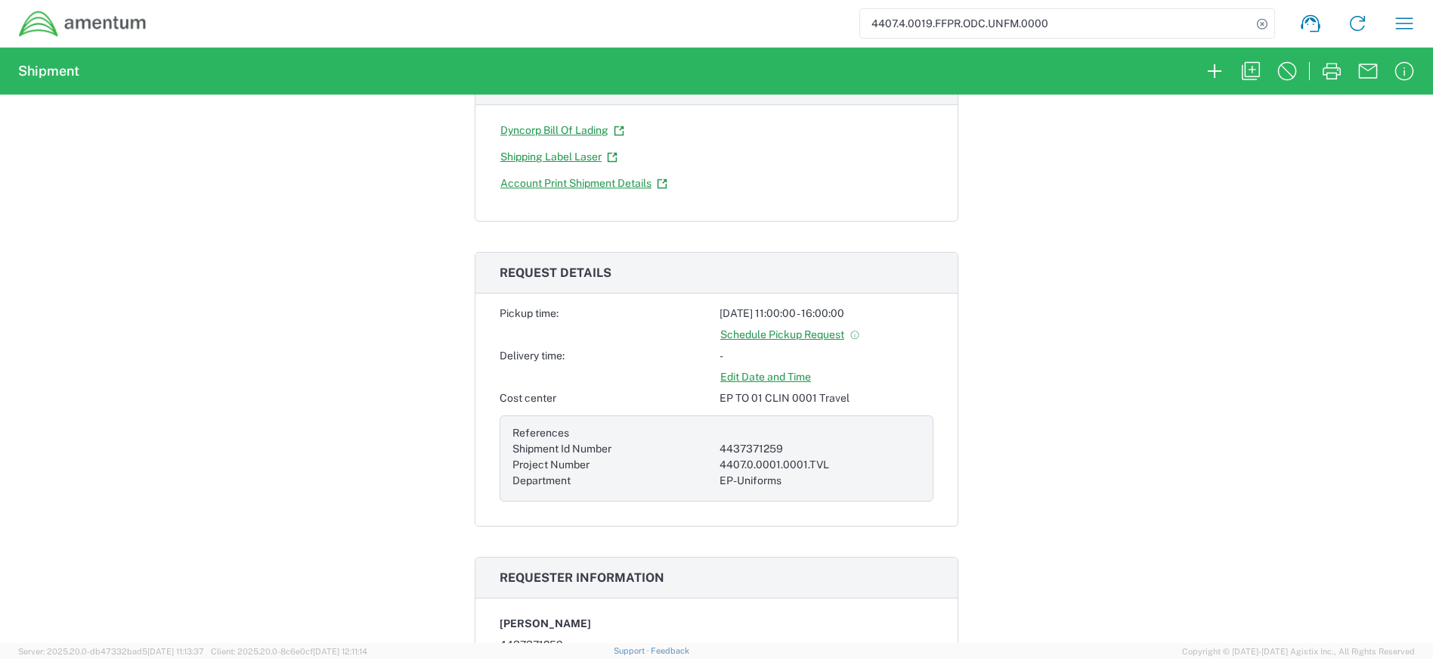
scroll to position [378, 0]
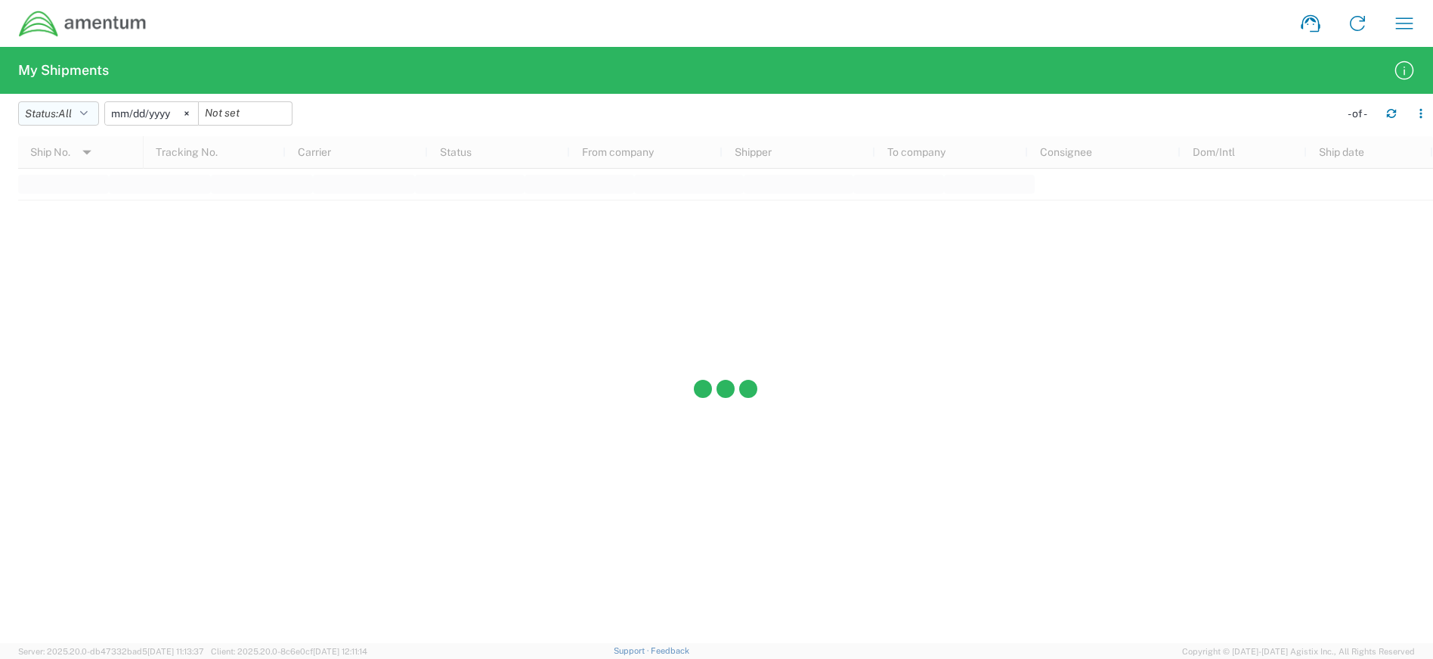
click at [88, 108] on icon "button" at bounding box center [84, 113] width 8 height 11
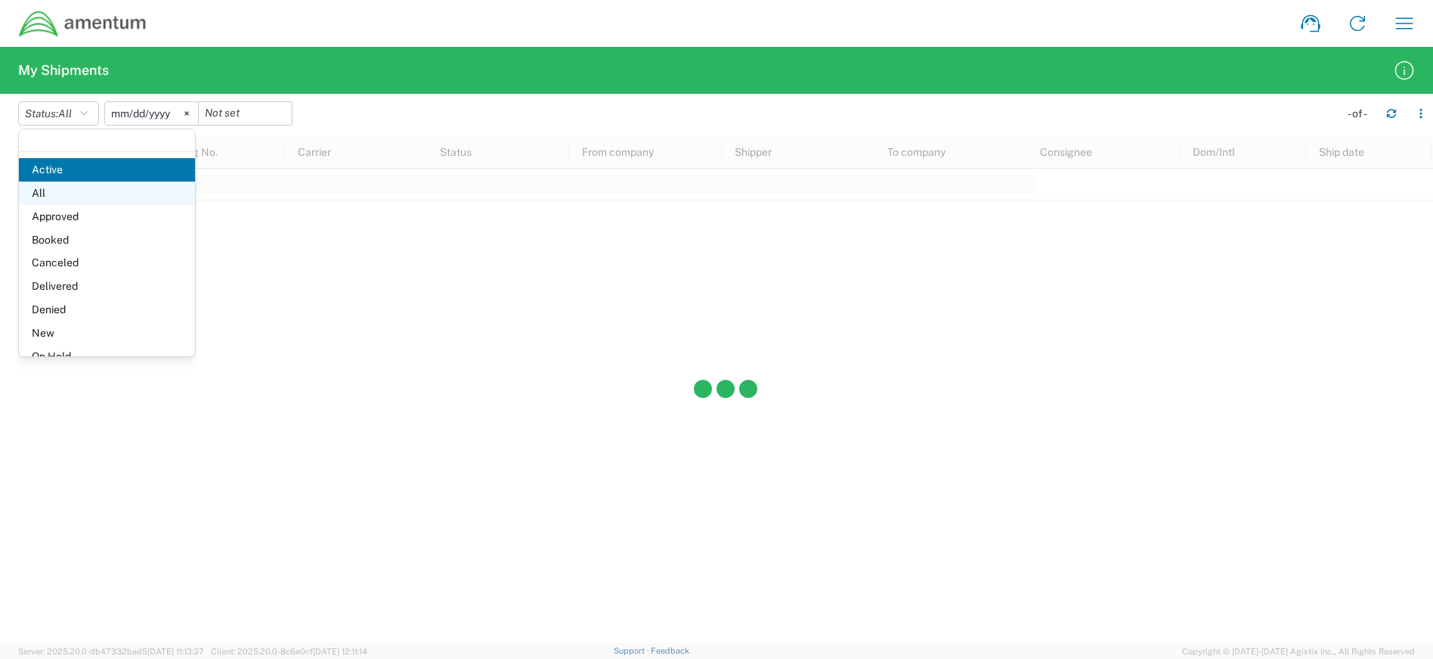
click at [51, 193] on span "All" at bounding box center [107, 192] width 176 height 23
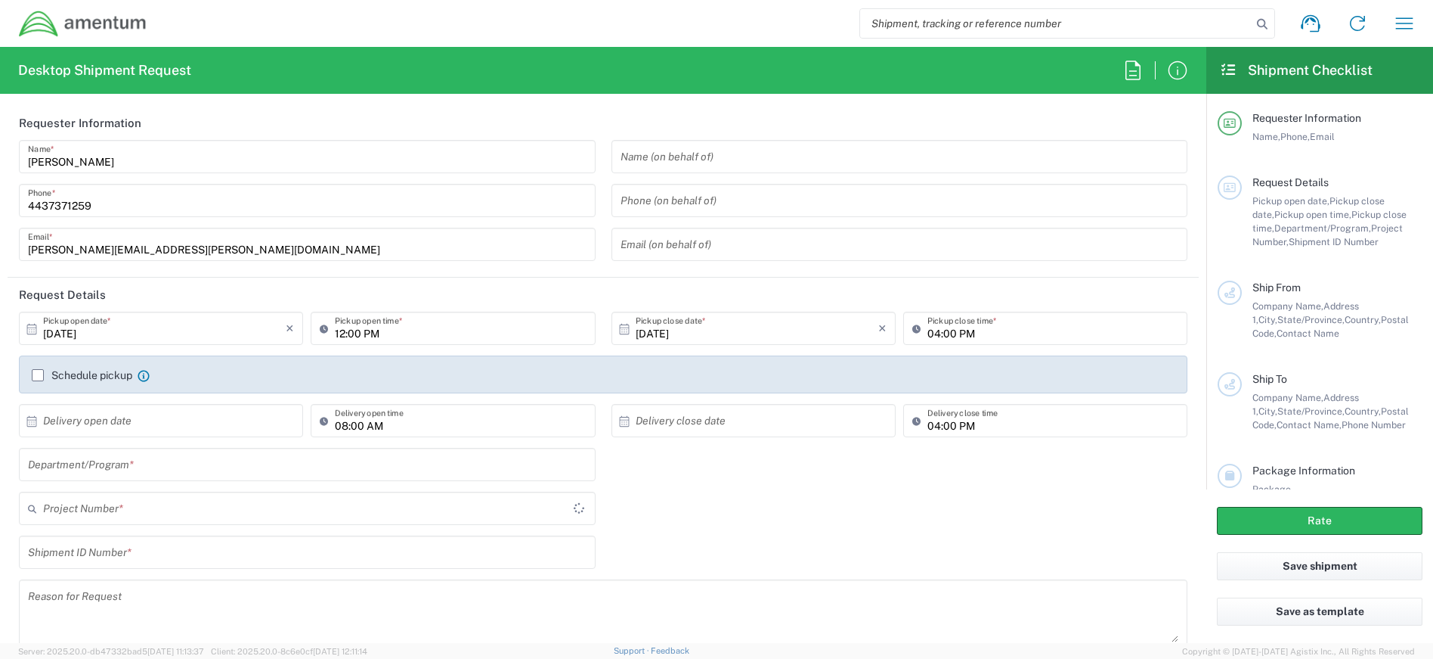
type input "[GEOGRAPHIC_DATA]"
type input "4407.0.0001.0001.TVL"
